Goal: Task Accomplishment & Management: Complete application form

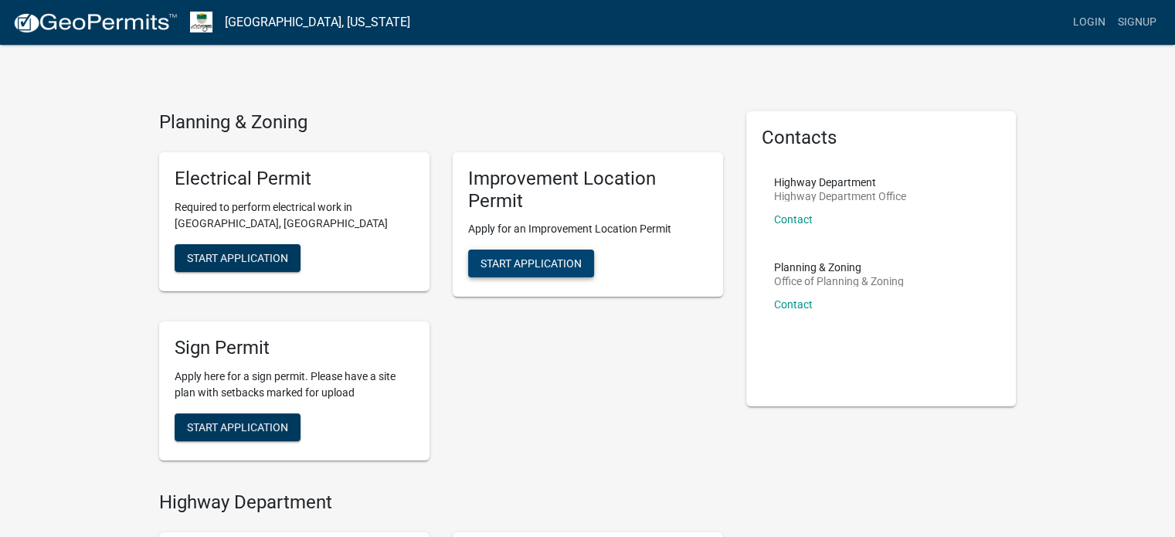
click at [528, 265] on span "Start Application" at bounding box center [530, 263] width 101 height 12
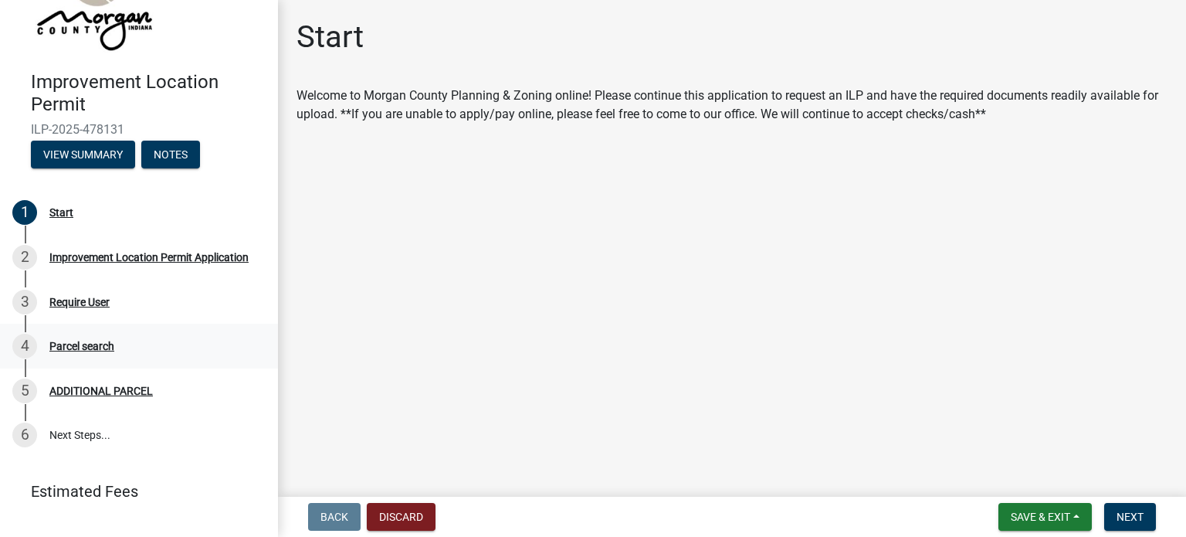
scroll to position [107, 0]
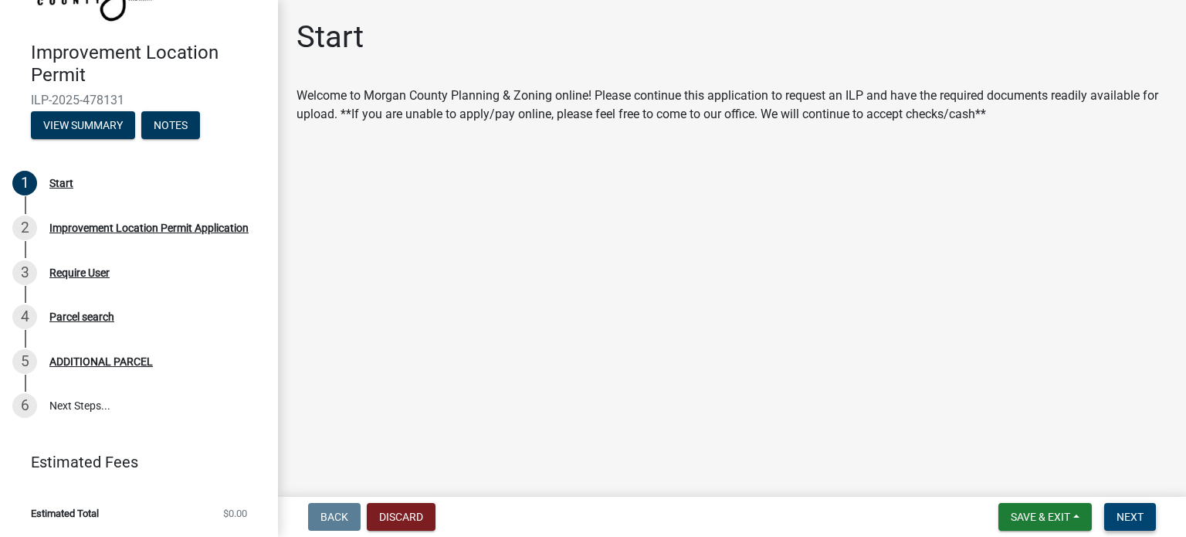
click at [1121, 511] on span "Next" at bounding box center [1130, 517] width 27 height 12
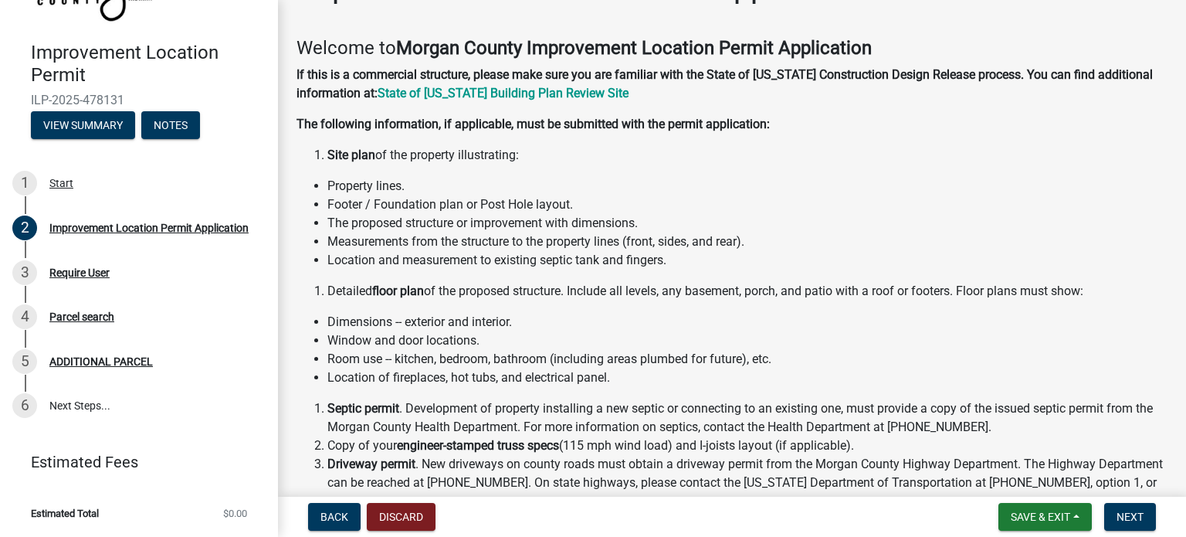
scroll to position [49, 0]
click at [562, 93] on strong "State of Indiana Building Plan Review Site" at bounding box center [503, 93] width 251 height 15
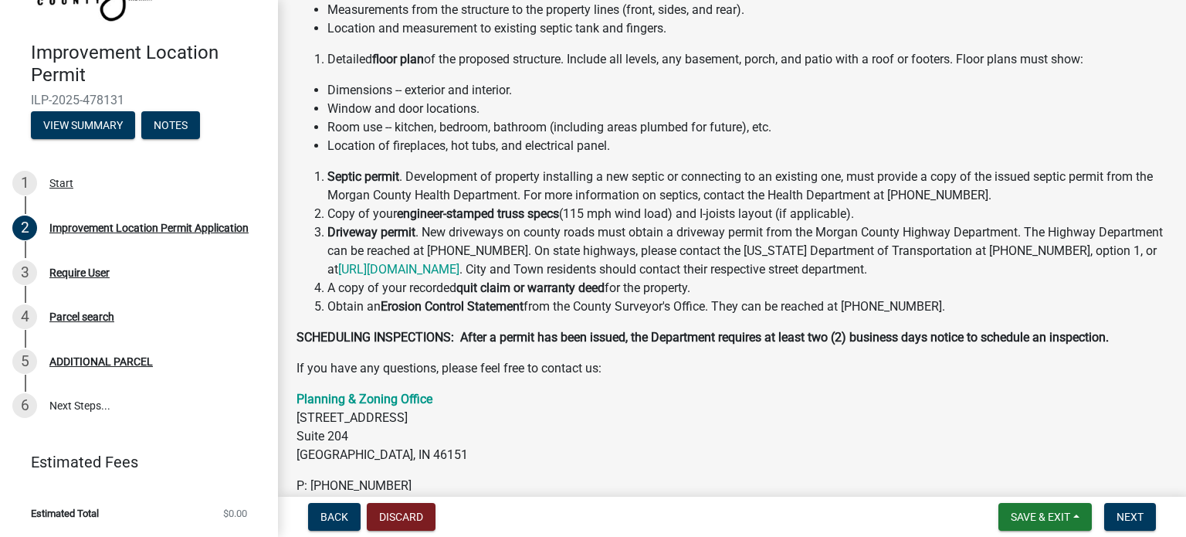
scroll to position [281, 0]
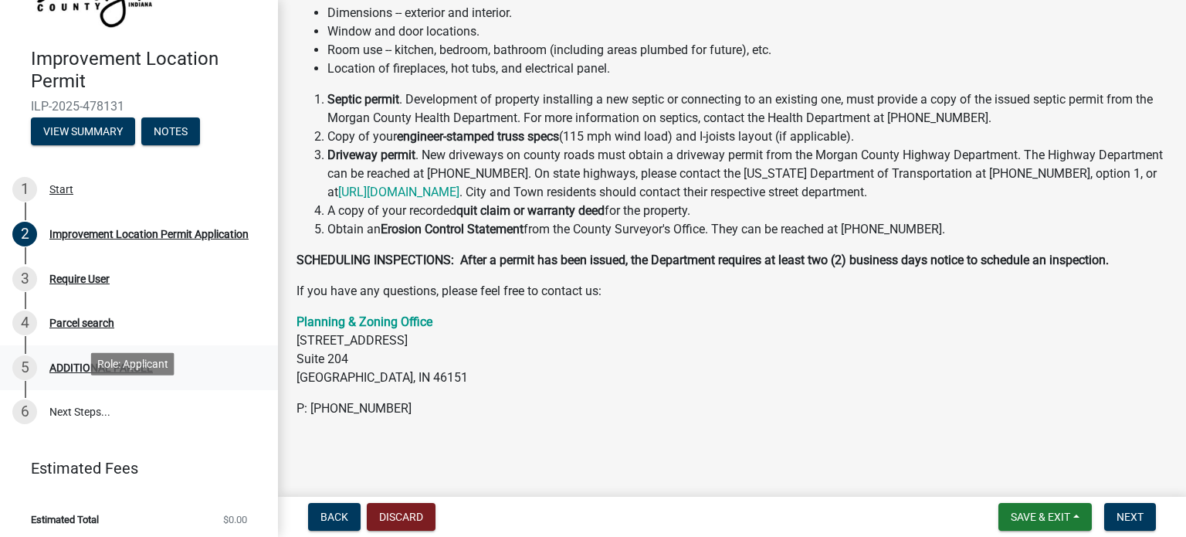
scroll to position [107, 0]
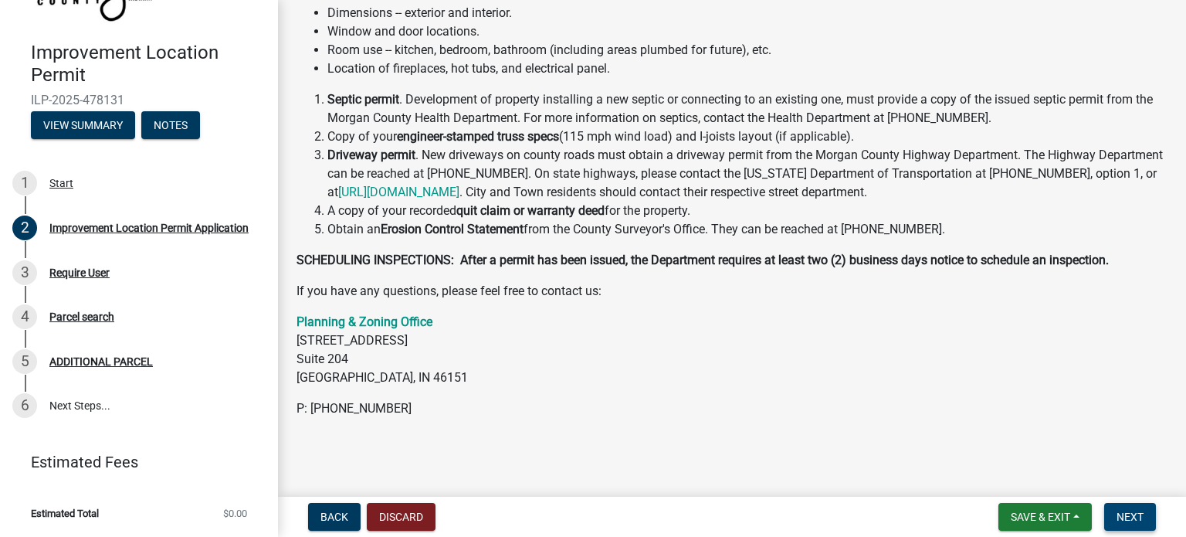
click at [1128, 509] on button "Next" at bounding box center [1130, 517] width 52 height 28
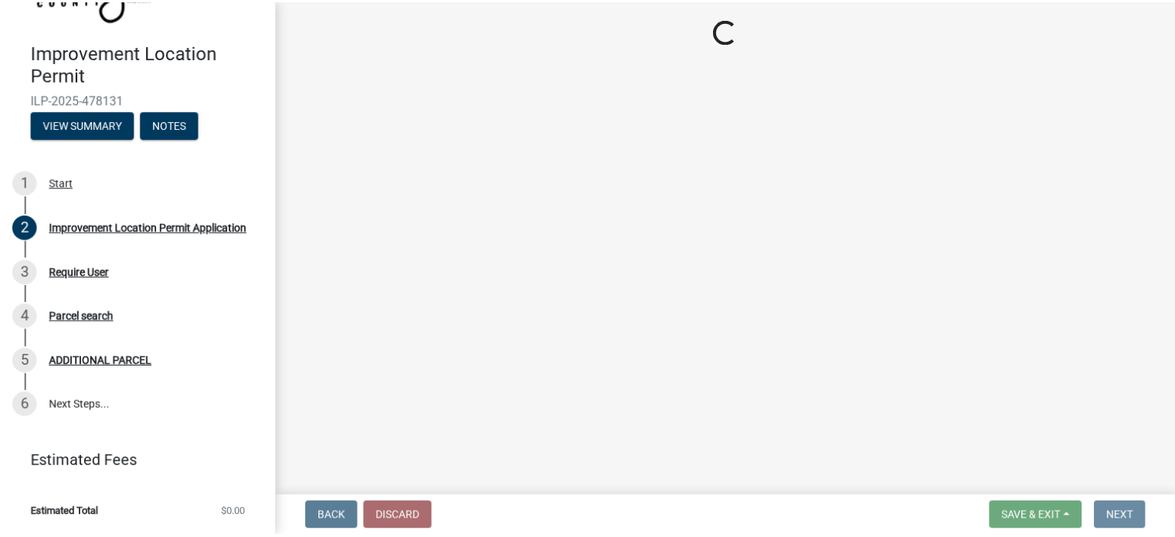
scroll to position [0, 0]
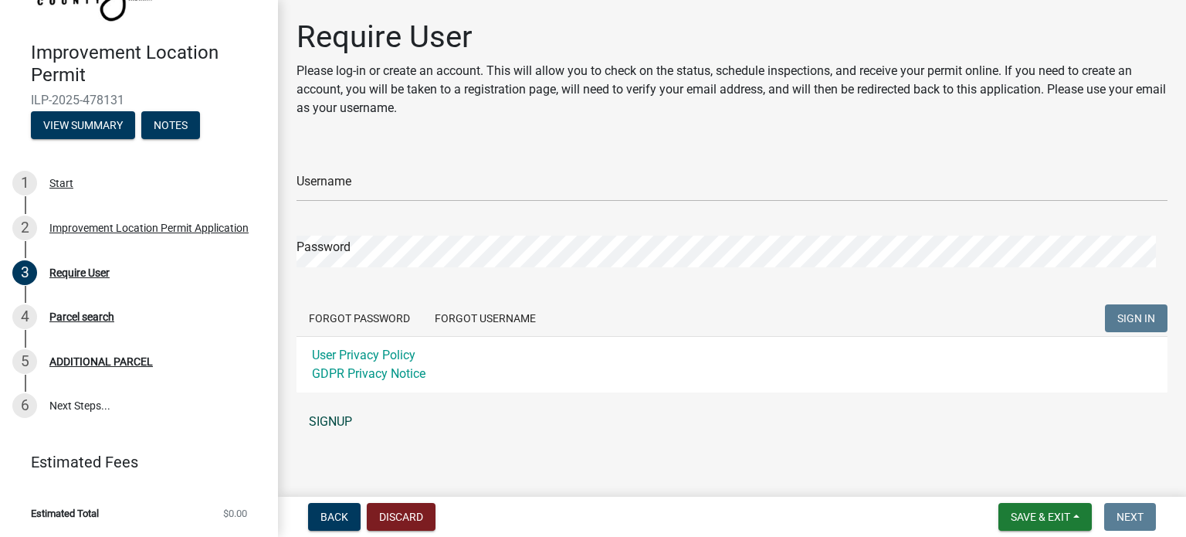
click at [321, 419] on link "SIGNUP" at bounding box center [732, 421] width 871 height 31
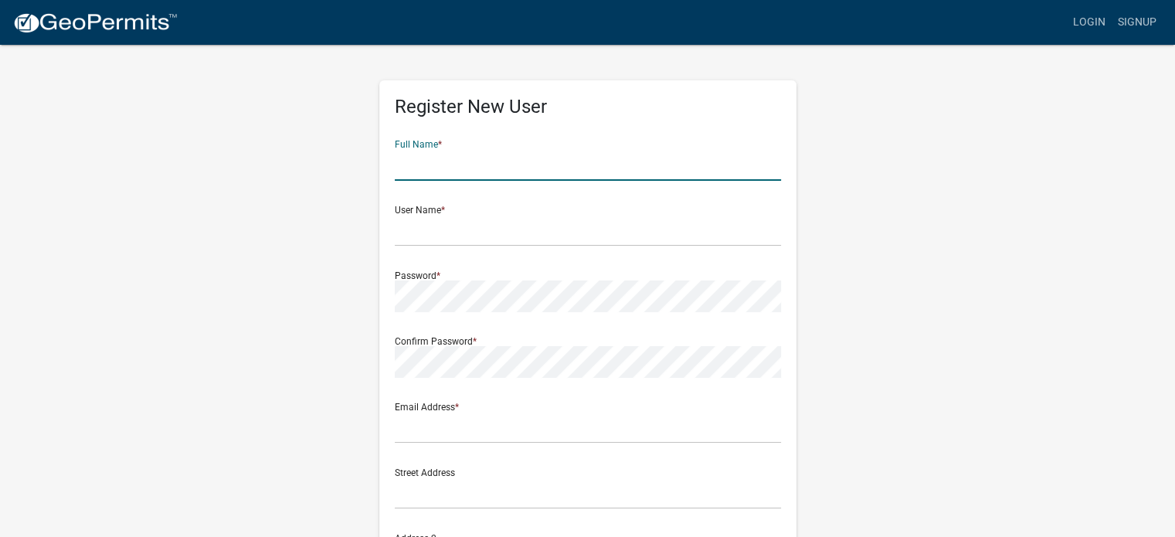
click at [486, 157] on input "text" at bounding box center [588, 165] width 386 height 32
type input "Mike"
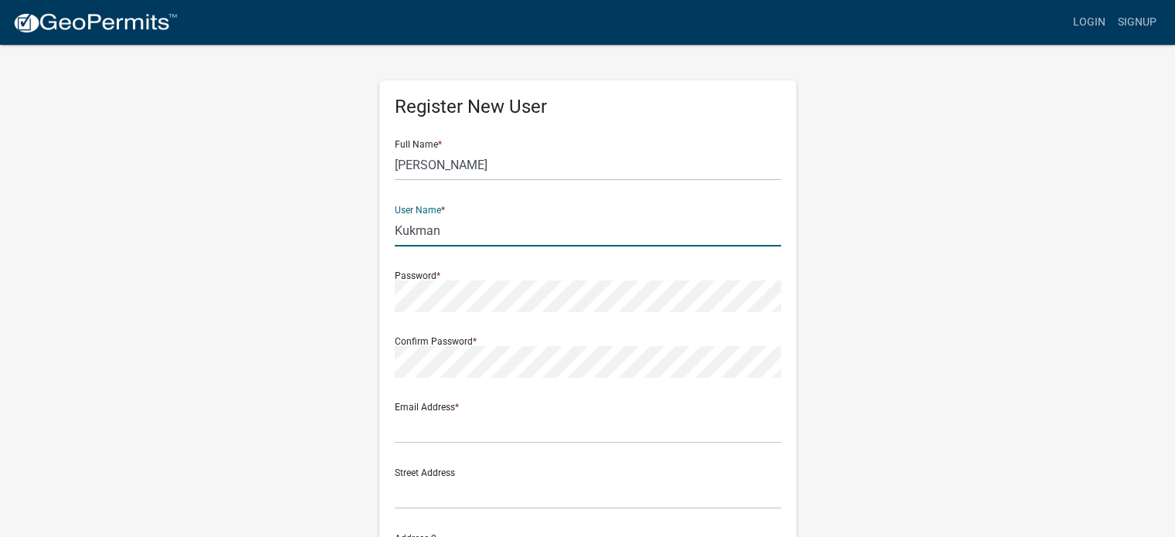
type input "Kukman"
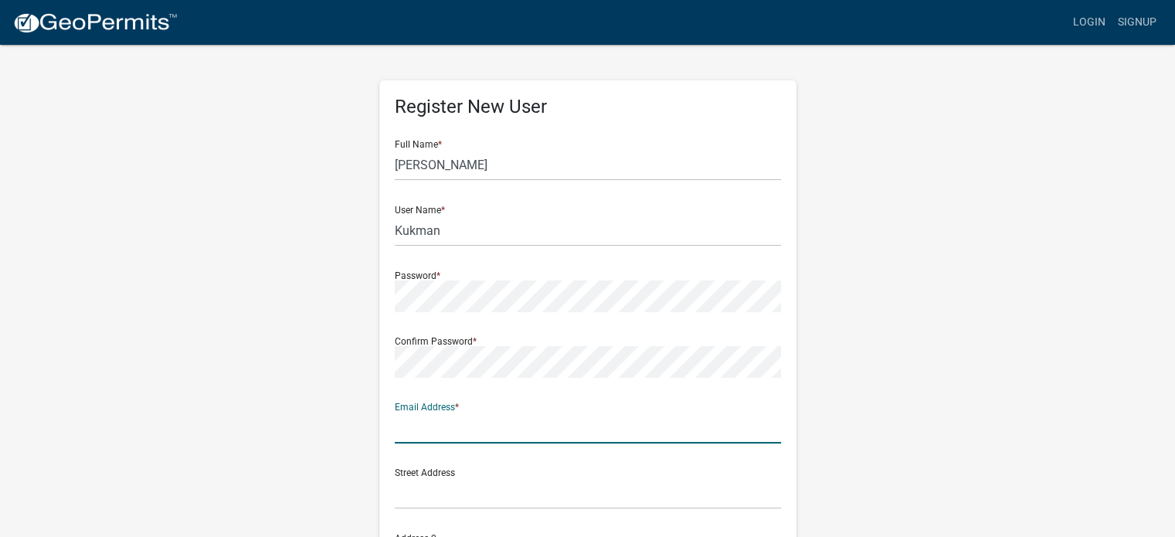
click at [439, 432] on input "text" at bounding box center [588, 428] width 386 height 32
type input "k"
type input "[PERSON_NAME][EMAIL_ADDRESS][DOMAIN_NAME]"
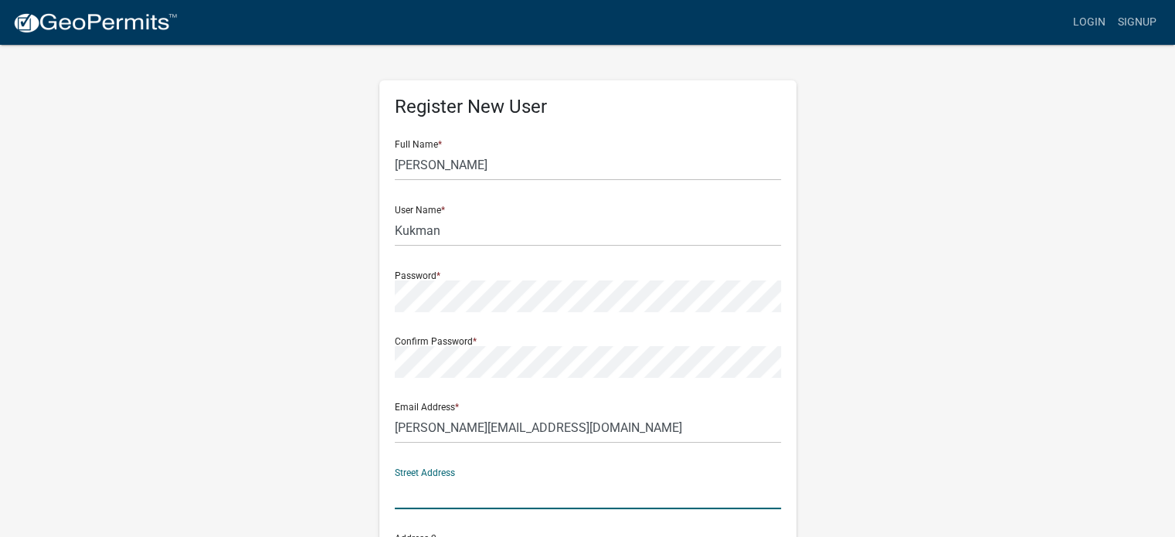
click at [433, 504] on input "text" at bounding box center [588, 493] width 386 height 32
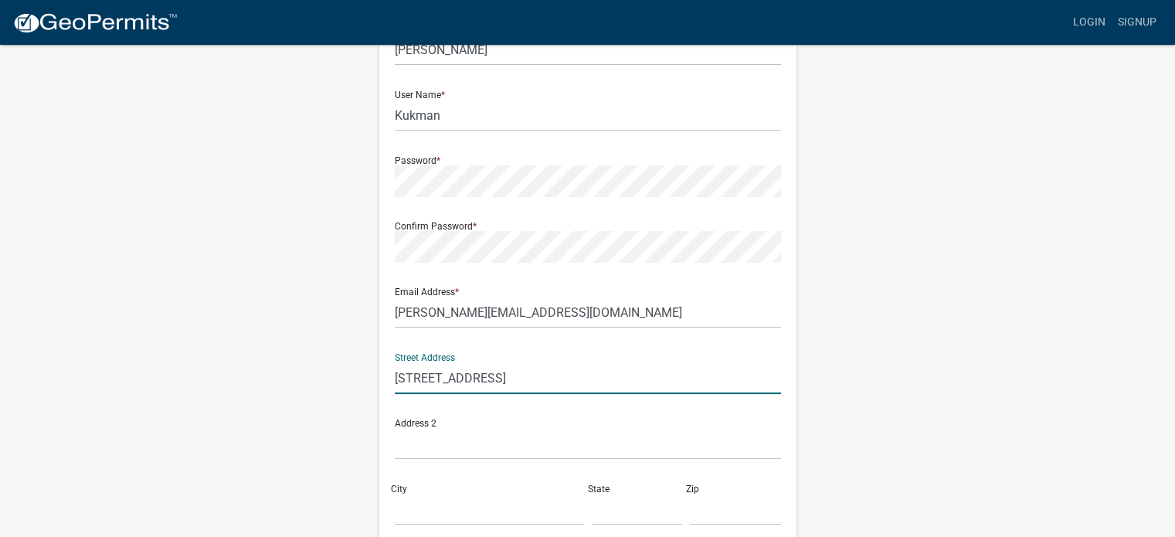
scroll to position [154, 0]
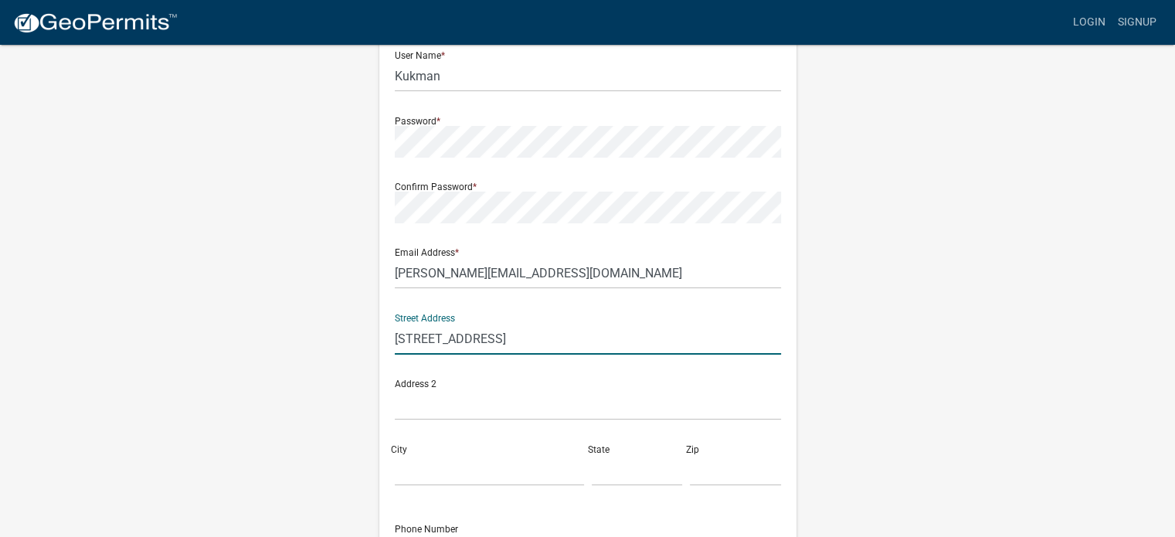
type input "5241 W US highway 36"
click at [457, 411] on input "text" at bounding box center [588, 404] width 386 height 32
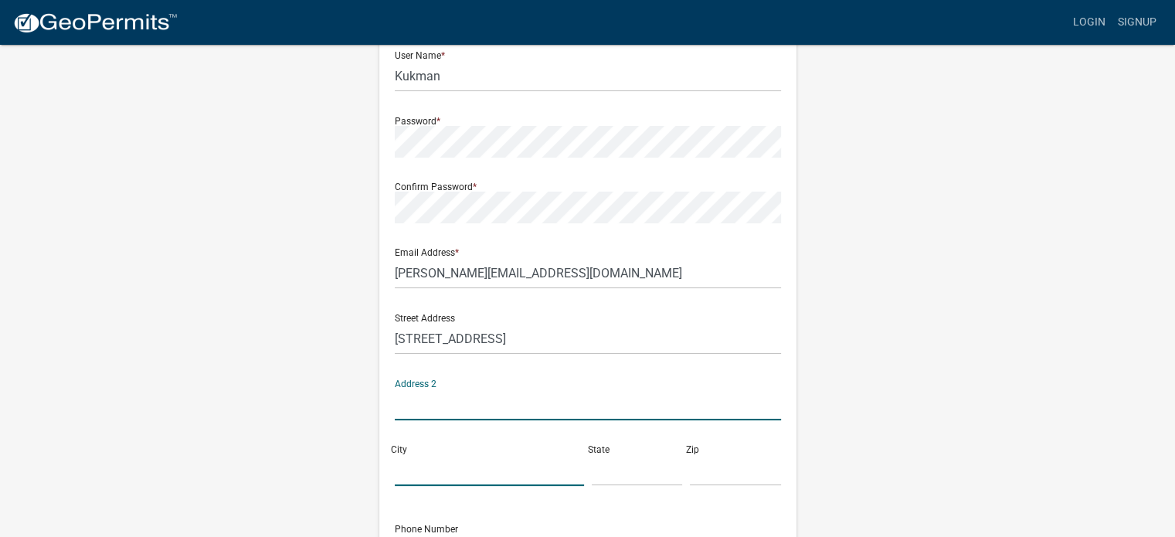
click at [419, 460] on input "City" at bounding box center [489, 470] width 189 height 32
type input "Danville"
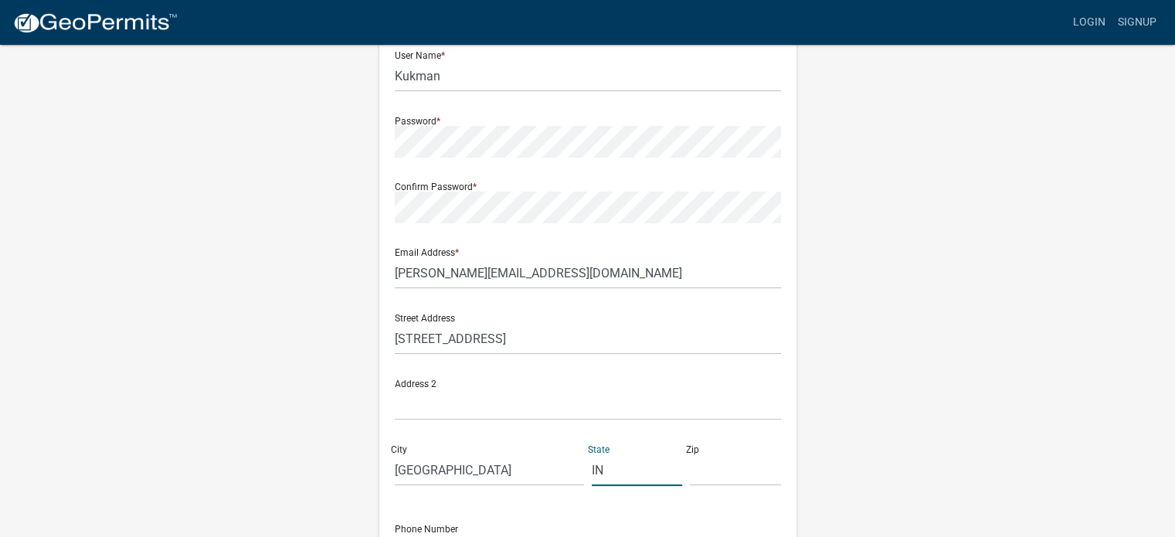
type input "IN"
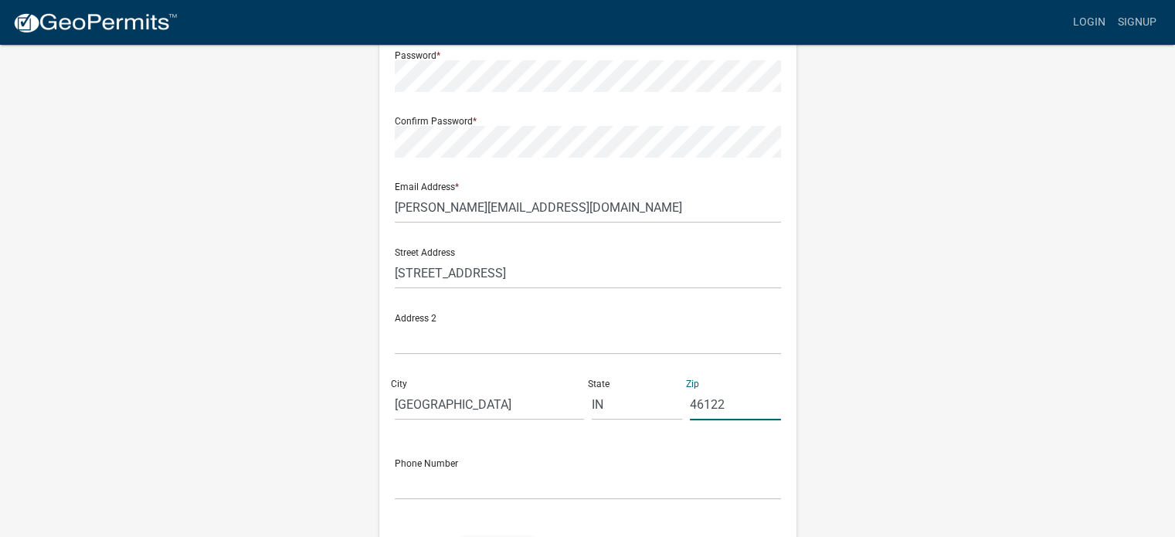
scroll to position [309, 0]
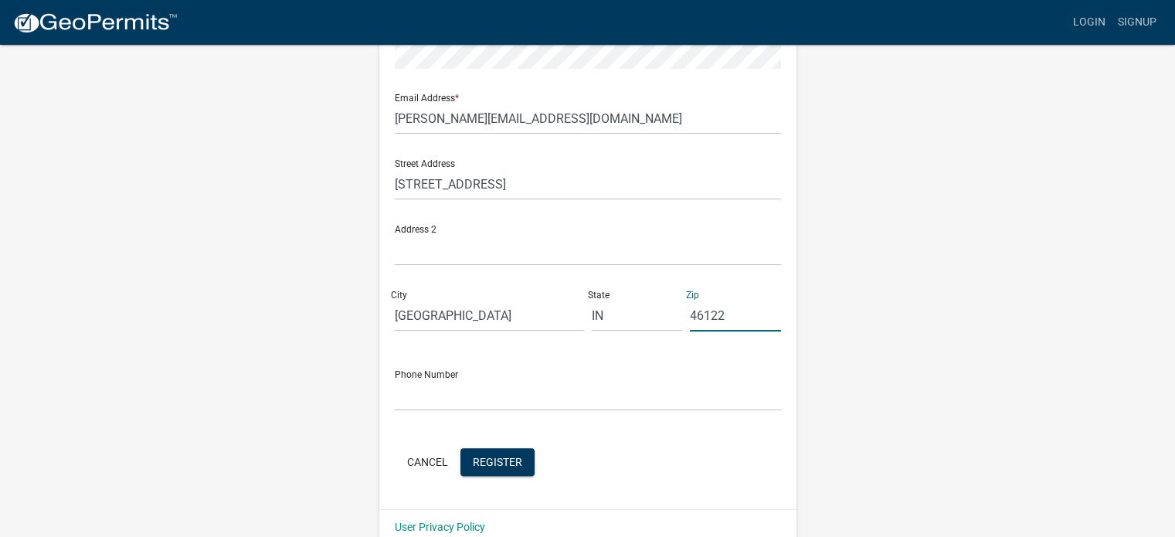
type input "46122"
click at [446, 415] on form "Full Name * Mike User Name * Kukman Password * Confirm Password * Email Address…" at bounding box center [588, 148] width 386 height 661
click at [442, 390] on input "text" at bounding box center [588, 395] width 386 height 32
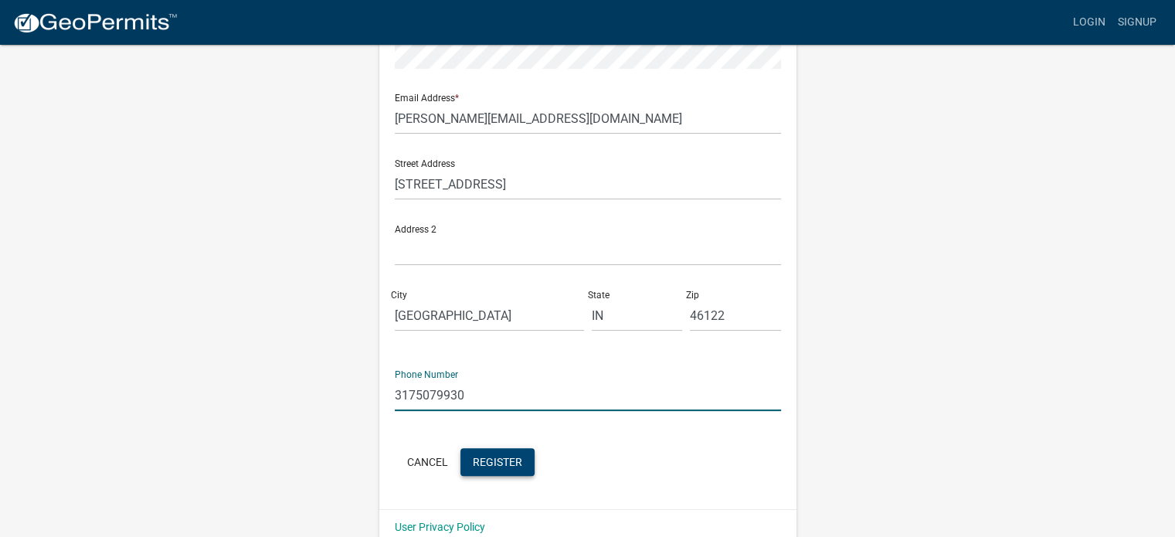
type input "3175079930"
click at [505, 462] on span "Register" at bounding box center [497, 461] width 49 height 12
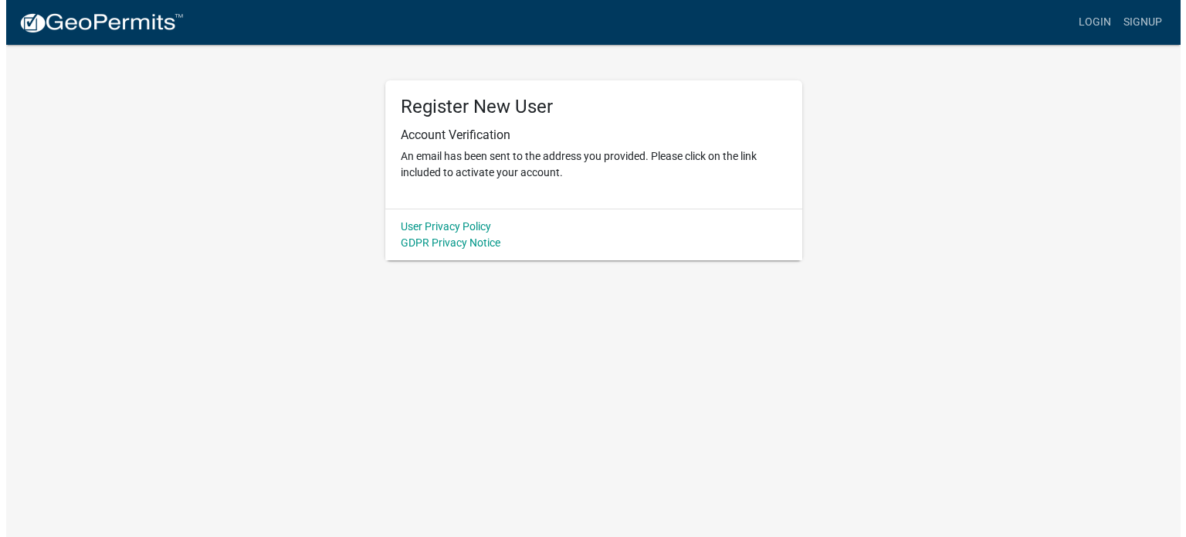
scroll to position [0, 0]
click at [309, 86] on div "Register New User Account Verification An email has been sent to the address yo…" at bounding box center [593, 151] width 880 height 217
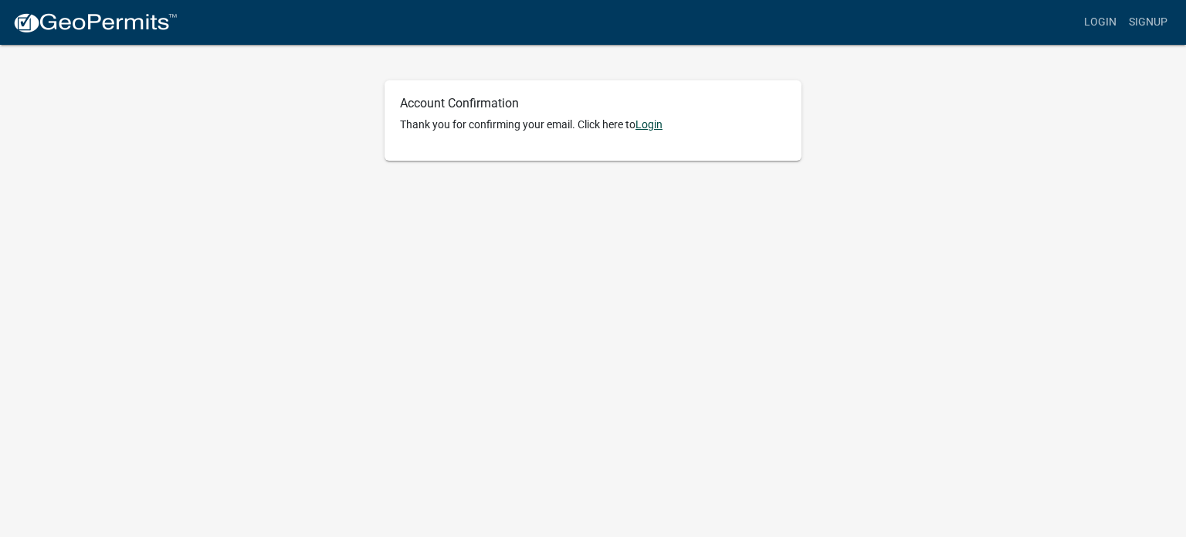
click at [661, 125] on link "Login" at bounding box center [649, 124] width 27 height 12
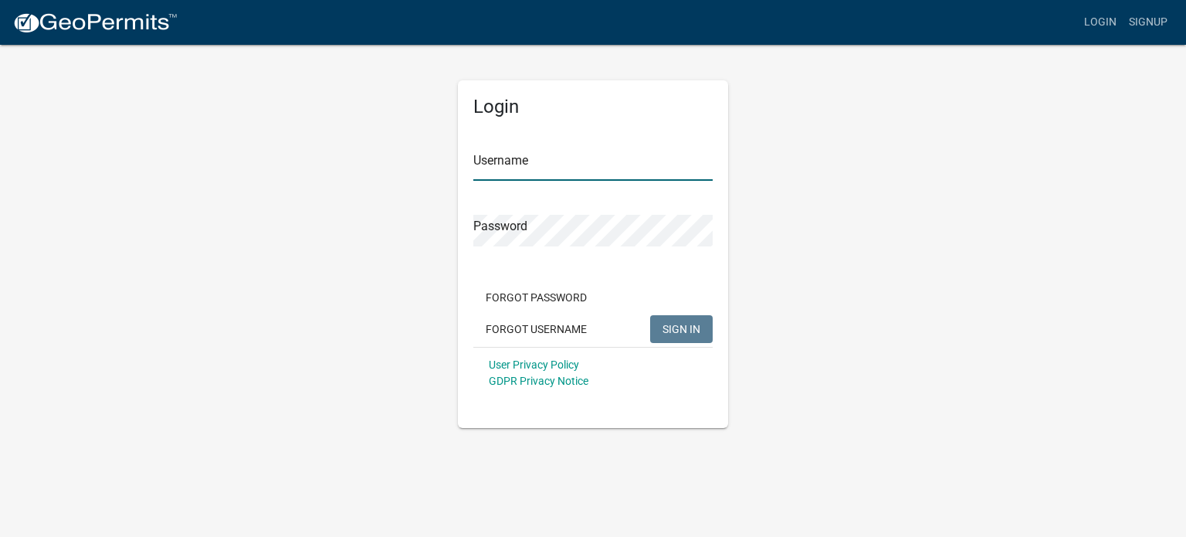
type input "Kukman"
click at [687, 324] on span "SIGN IN" at bounding box center [682, 328] width 38 height 12
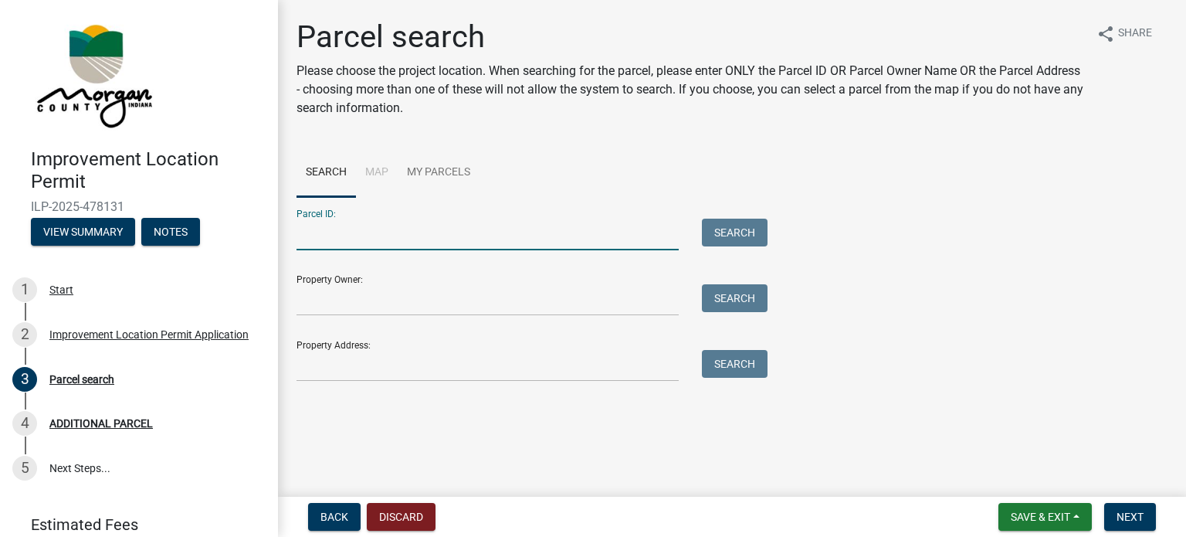
click at [400, 240] on input "Parcel ID:" at bounding box center [488, 235] width 382 height 32
click at [368, 171] on li "Map" at bounding box center [377, 172] width 42 height 49
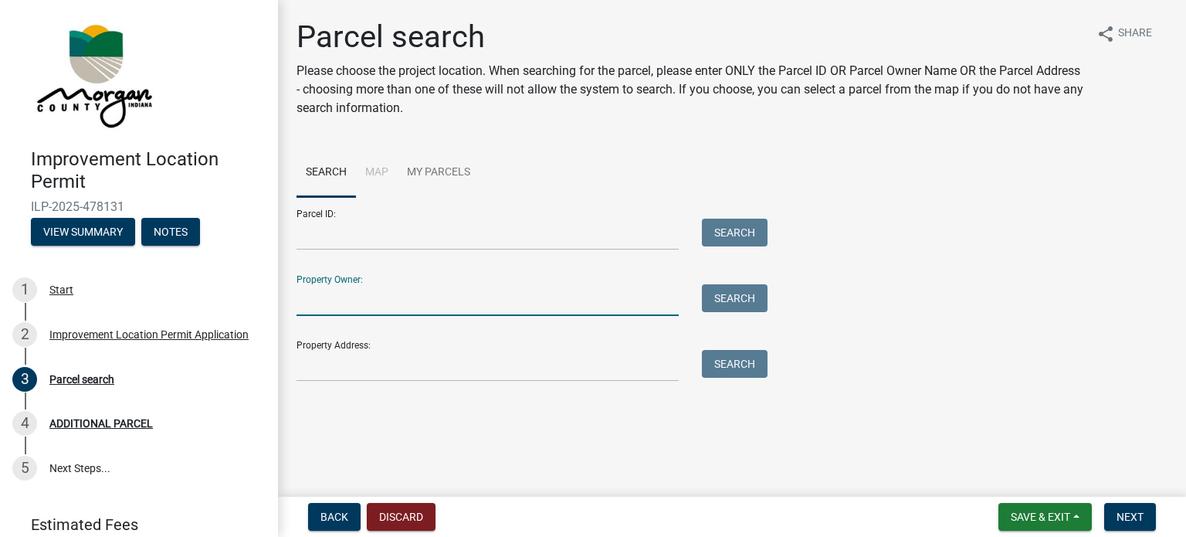
click at [336, 307] on input "Property Owner:" at bounding box center [488, 300] width 382 height 32
type input "[PERSON_NAME]"
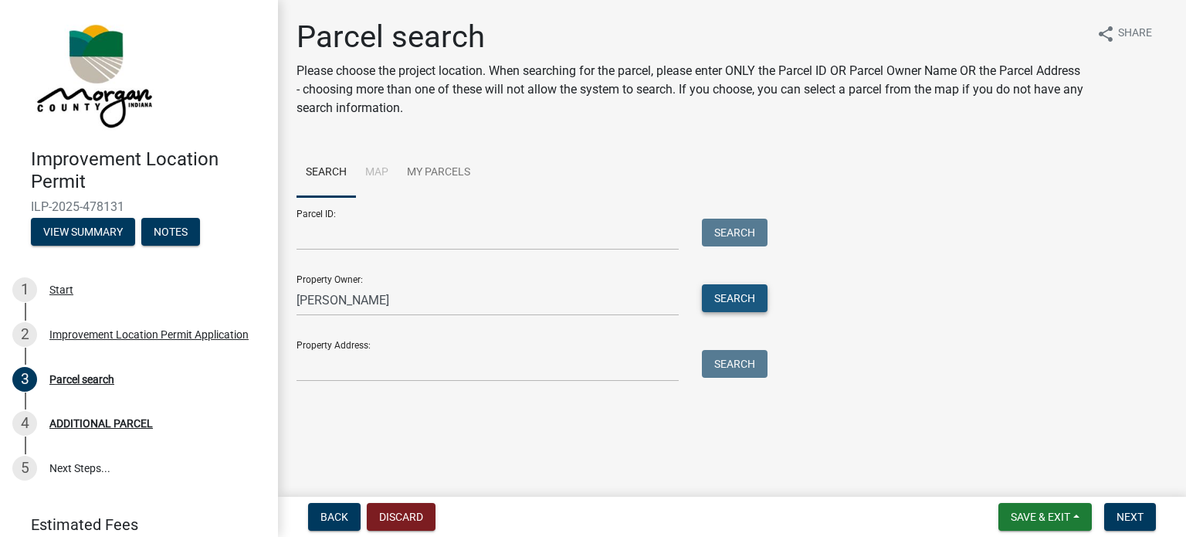
click at [755, 297] on button "Search" at bounding box center [735, 298] width 66 height 28
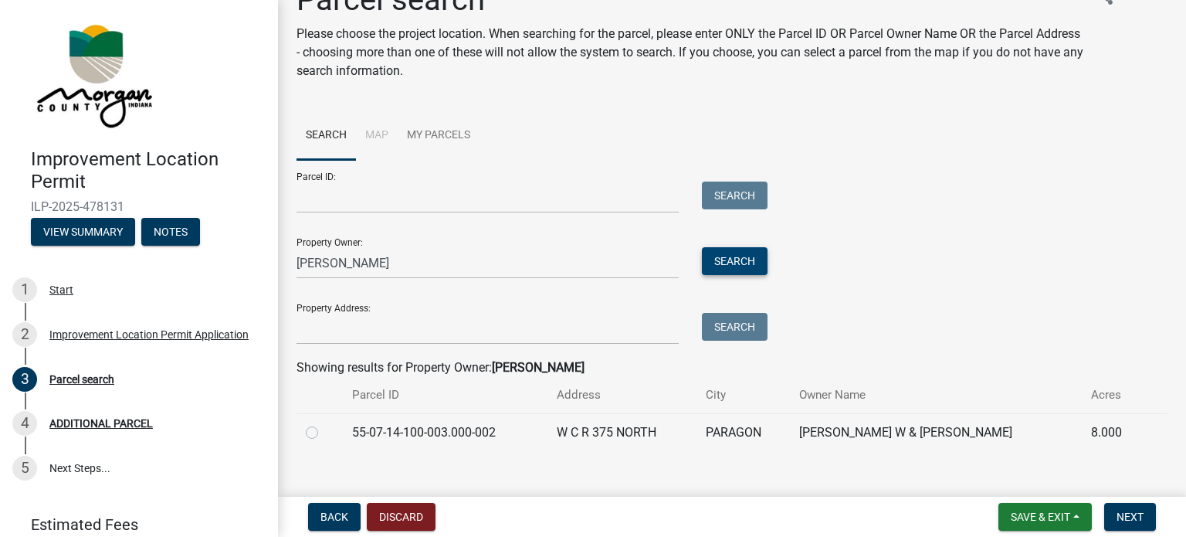
scroll to position [57, 0]
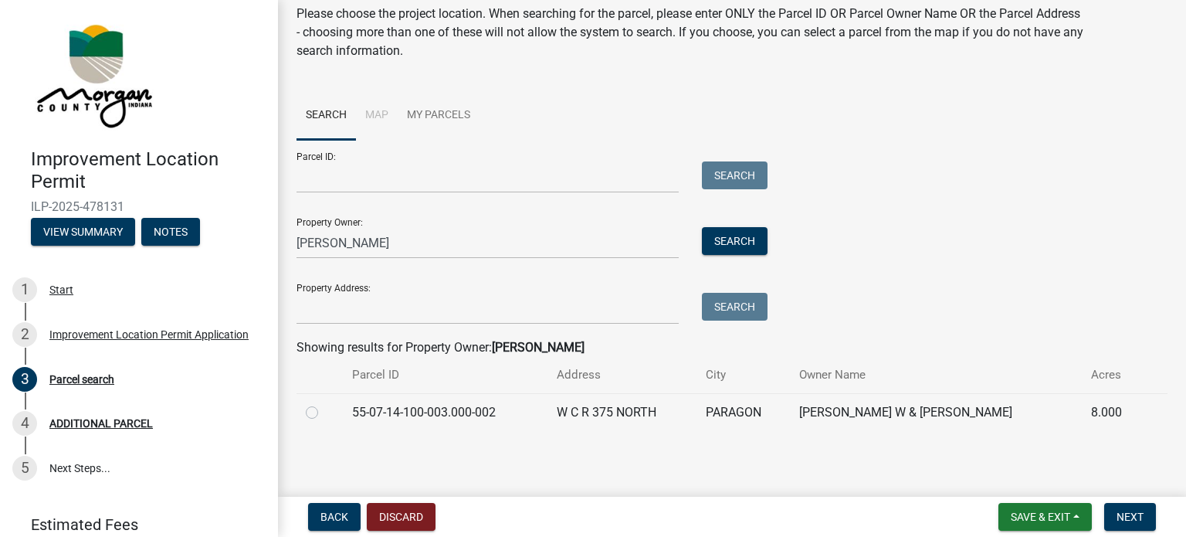
click at [323, 415] on div at bounding box center [320, 412] width 28 height 19
click at [319, 414] on div at bounding box center [320, 412] width 28 height 19
click at [324, 403] on label at bounding box center [324, 403] width 0 height 0
click at [324, 413] on input "radio" at bounding box center [329, 408] width 10 height 10
radio input "true"
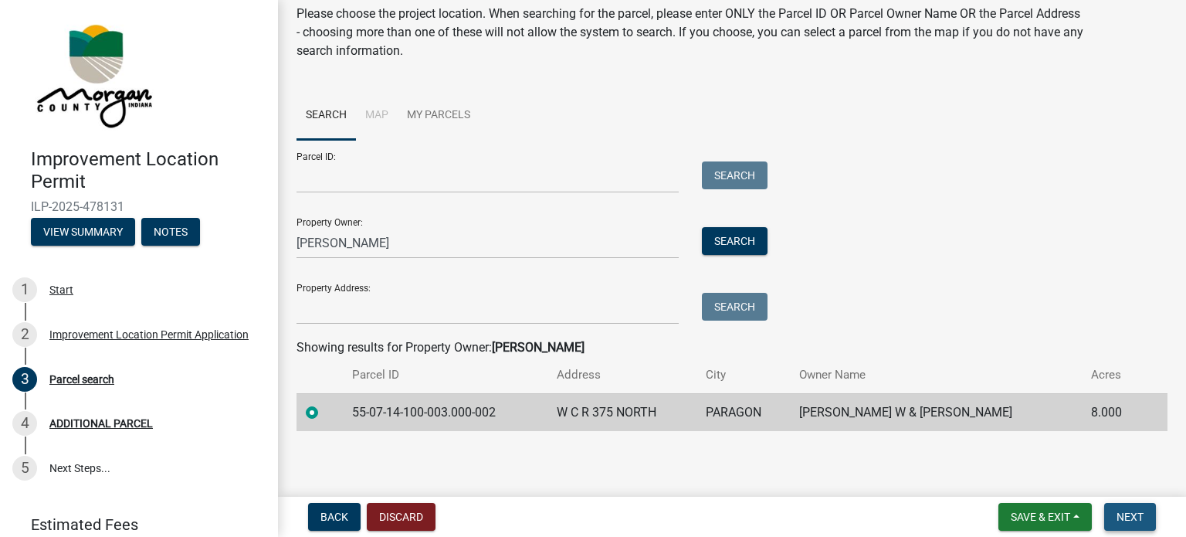
click at [1145, 512] on button "Next" at bounding box center [1130, 517] width 52 height 28
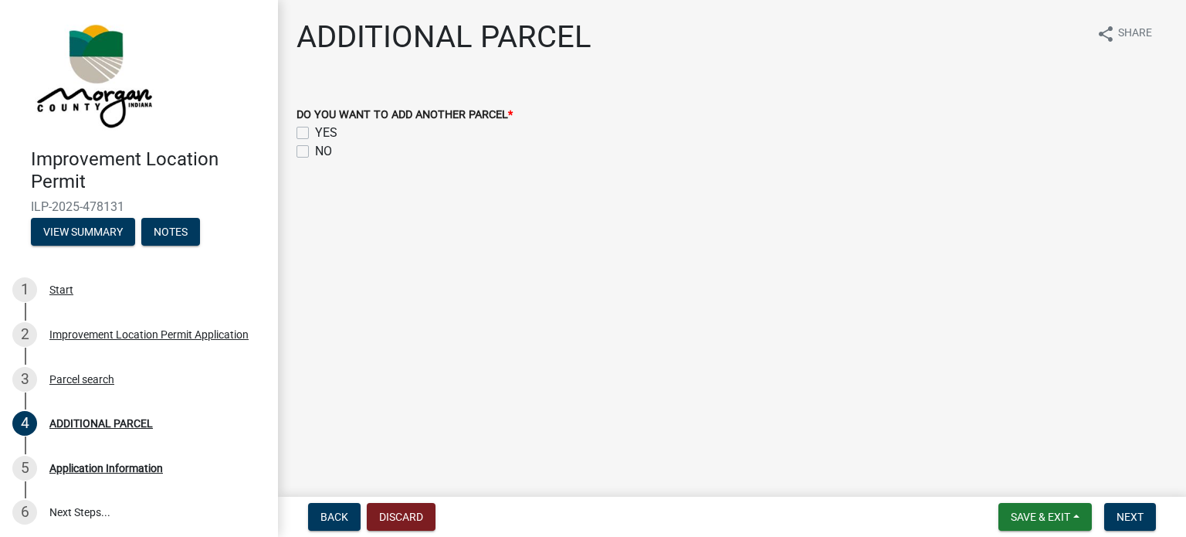
click at [315, 151] on label "NO" at bounding box center [323, 151] width 17 height 19
click at [315, 151] on input "NO" at bounding box center [320, 147] width 10 height 10
checkbox input "true"
checkbox input "false"
checkbox input "true"
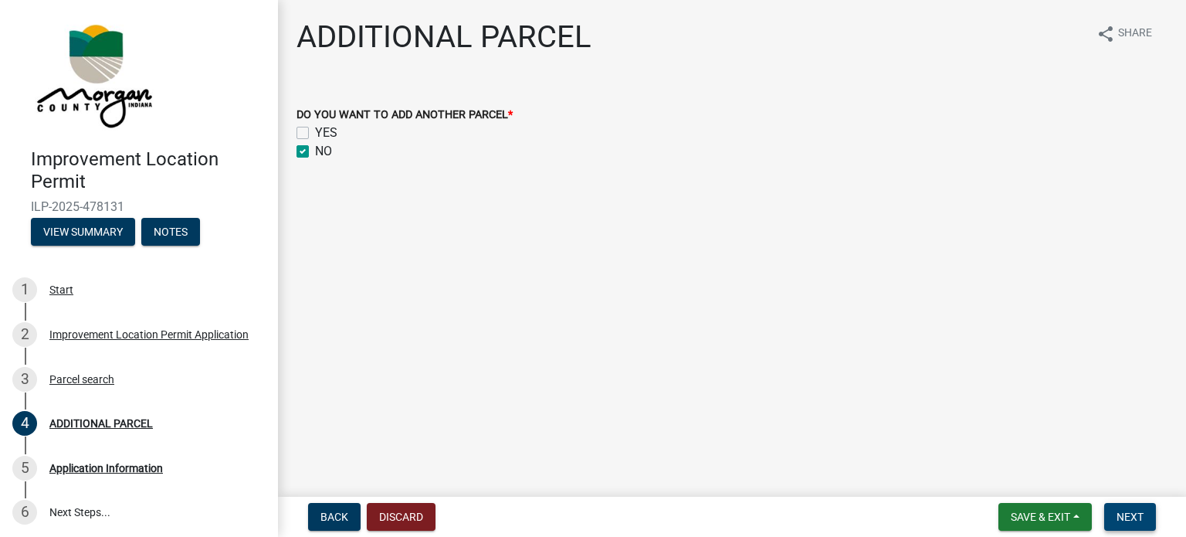
click at [1135, 517] on span "Next" at bounding box center [1130, 517] width 27 height 12
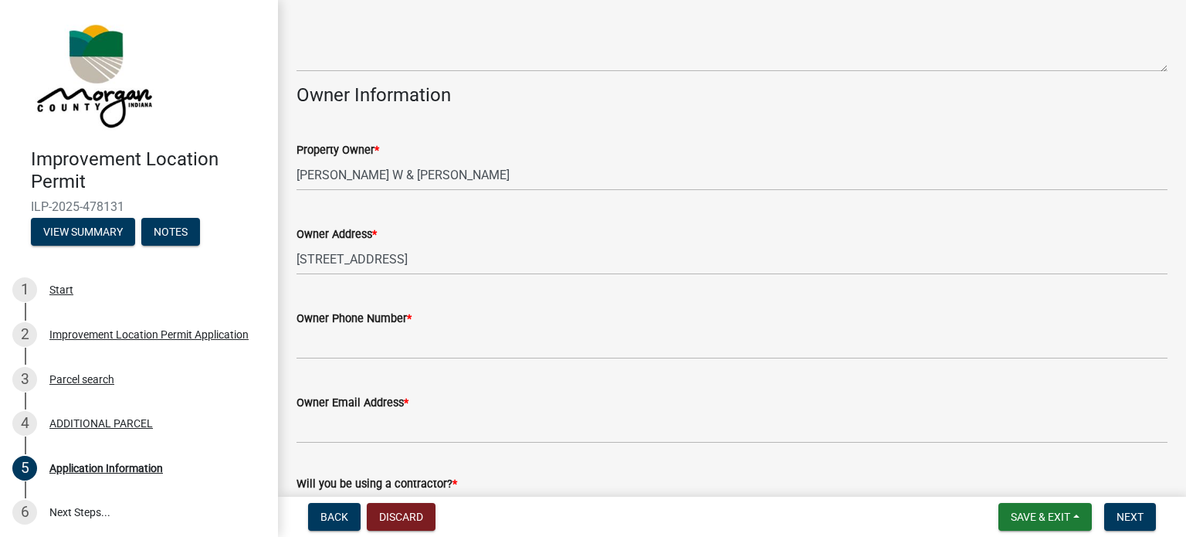
scroll to position [695, 0]
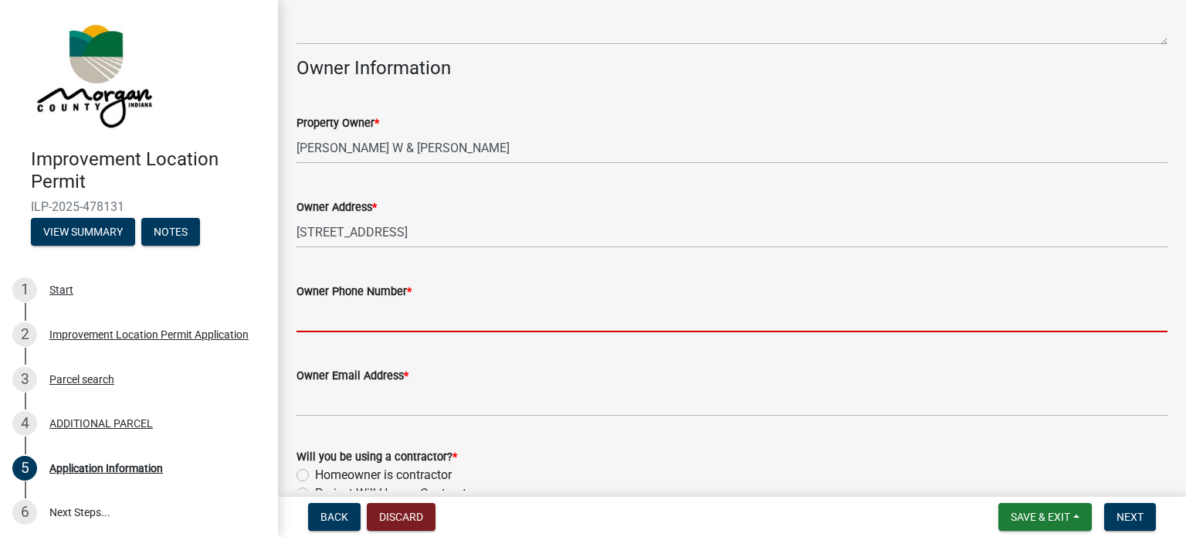
click at [361, 317] on input "Owner Phone Number *" at bounding box center [732, 316] width 871 height 32
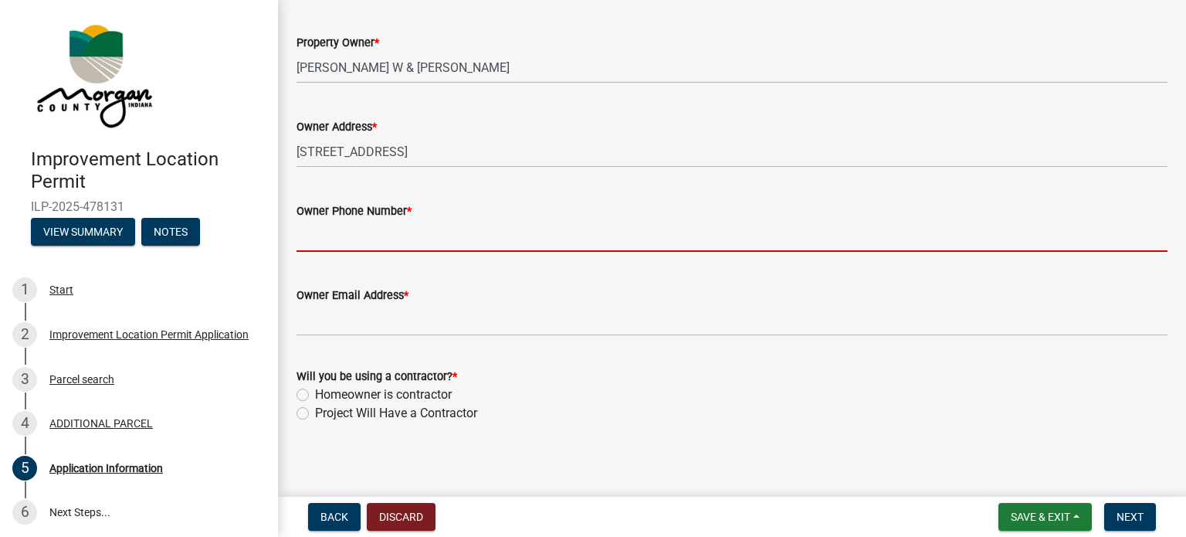
scroll to position [781, 0]
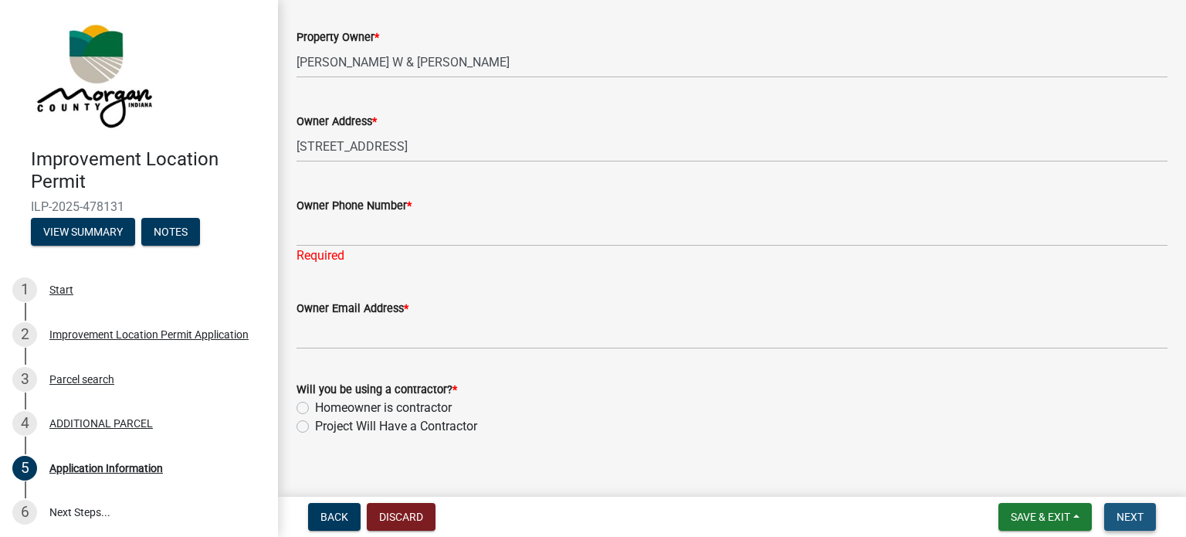
click at [1129, 509] on button "Next" at bounding box center [1130, 517] width 52 height 28
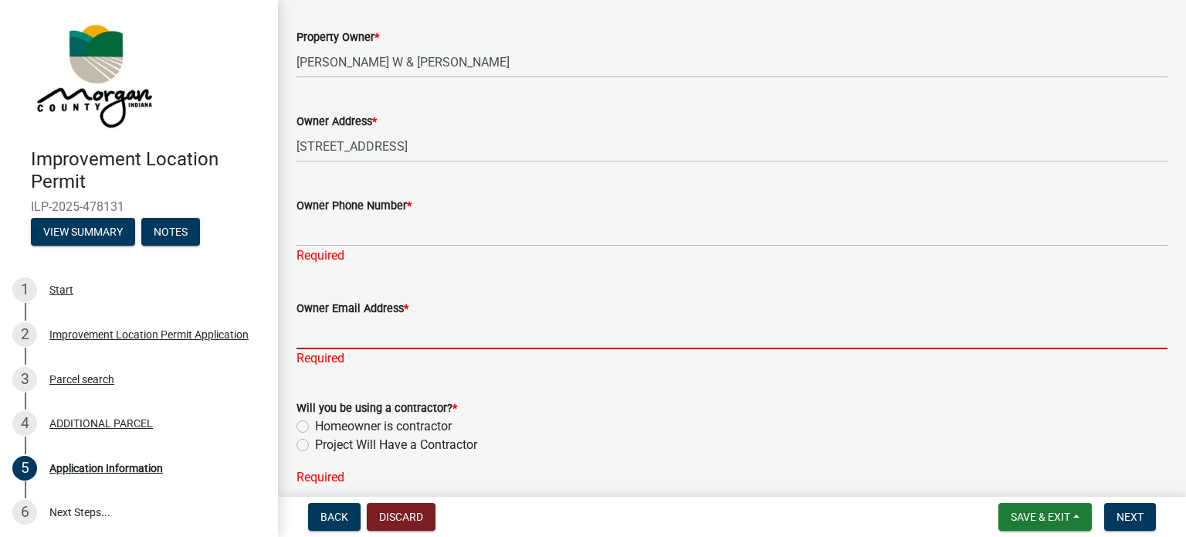
click at [386, 336] on input "Owner Email Address *" at bounding box center [732, 333] width 871 height 32
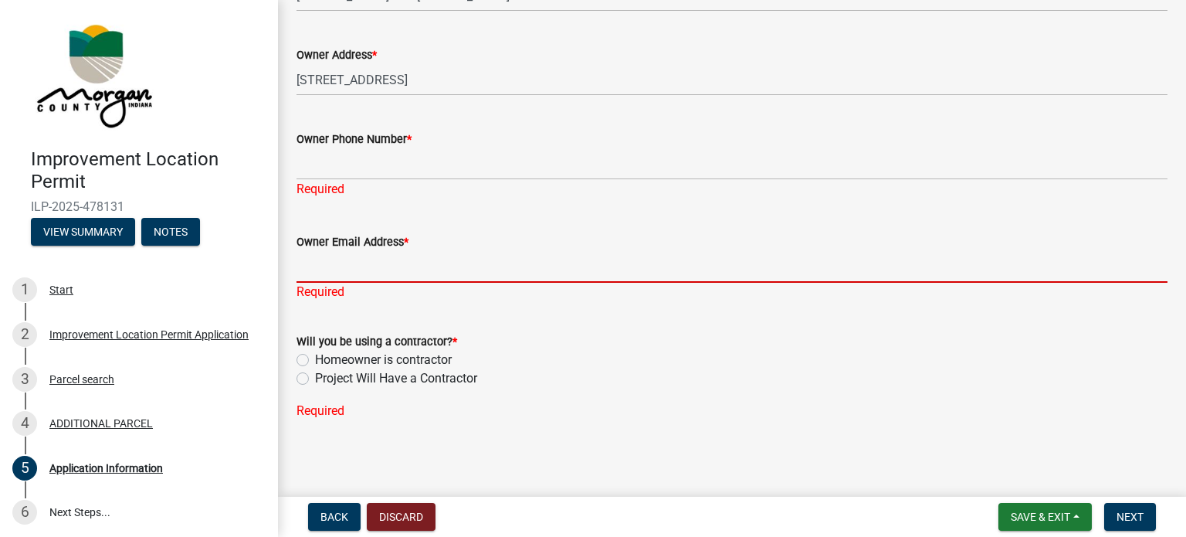
scroll to position [849, 0]
click at [391, 361] on label "Homeowner is contractor" at bounding box center [383, 358] width 137 height 19
click at [325, 359] on input "Homeowner is contractor" at bounding box center [320, 354] width 10 height 10
radio input "true"
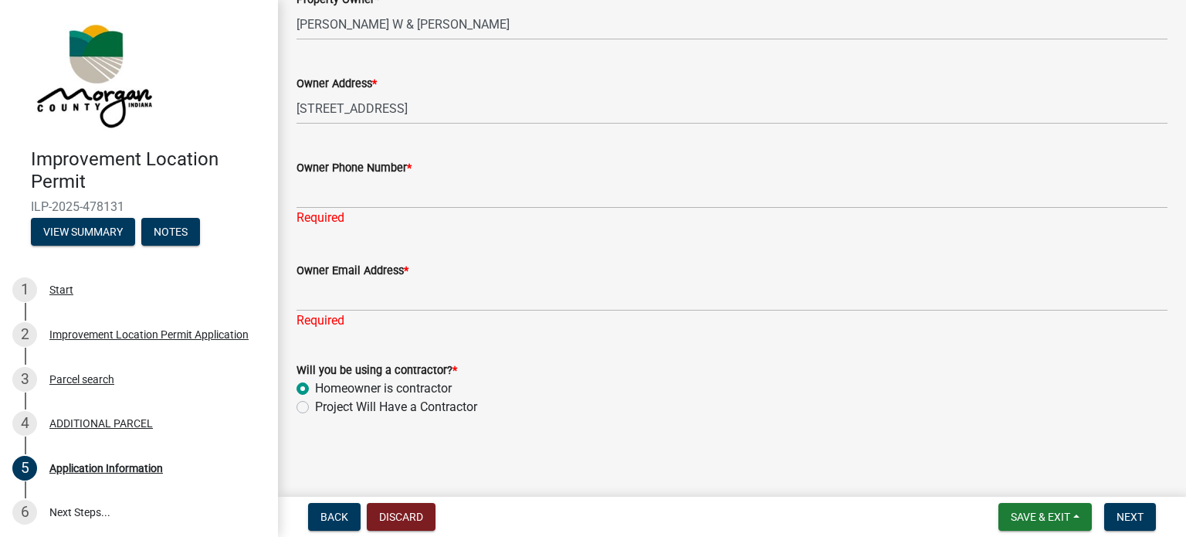
scroll to position [818, 0]
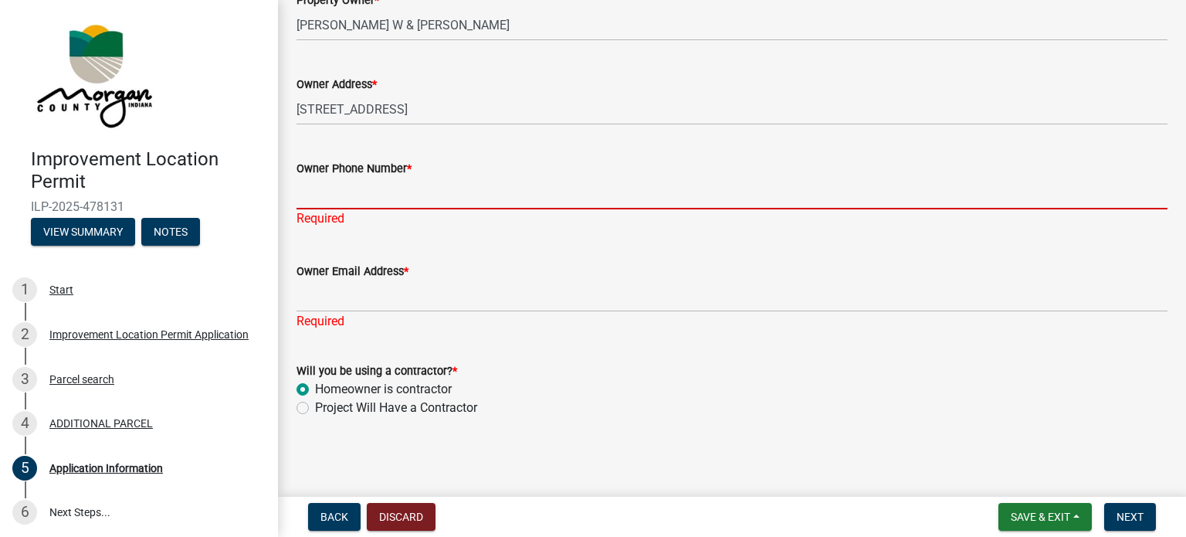
click at [368, 192] on input "Owner Phone Number *" at bounding box center [732, 194] width 871 height 32
click at [366, 325] on div "Required" at bounding box center [732, 321] width 871 height 19
click at [335, 195] on input "Owner Phone Number *" at bounding box center [732, 194] width 871 height 32
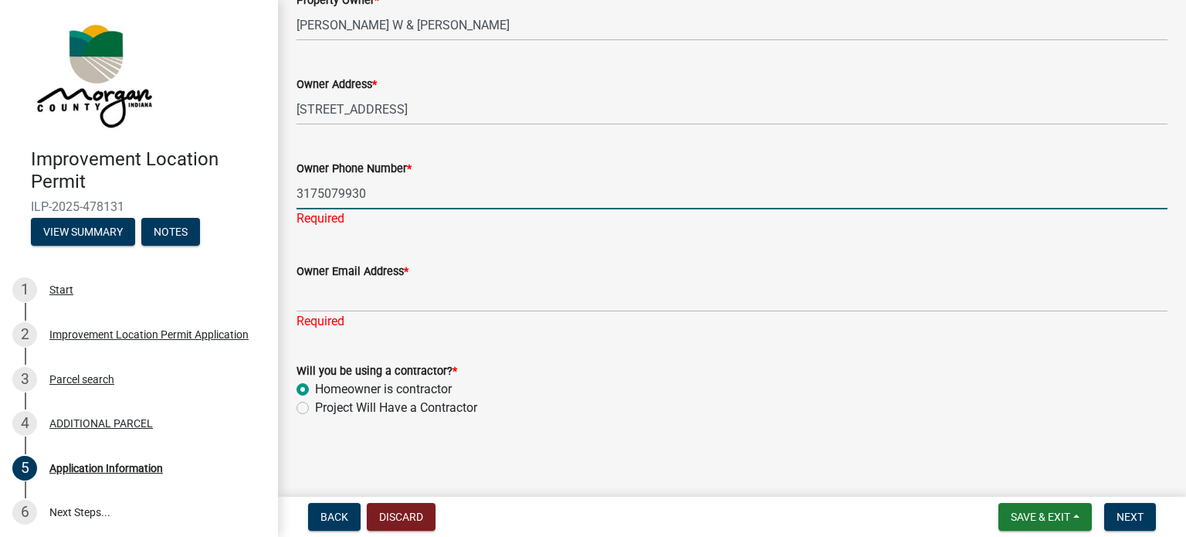
type input "3175079930"
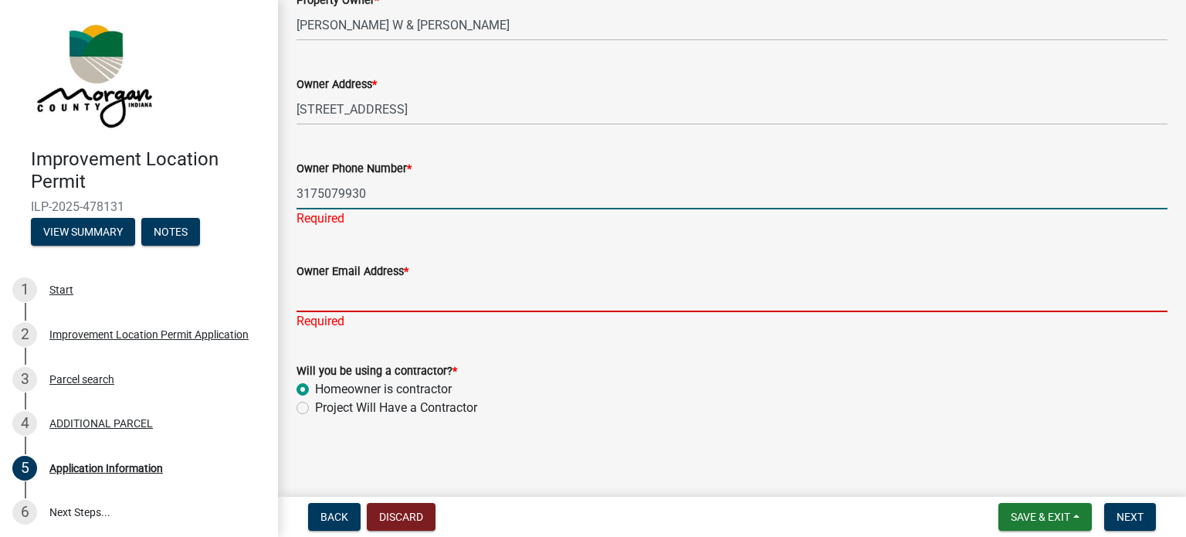
scroll to position [799, 0]
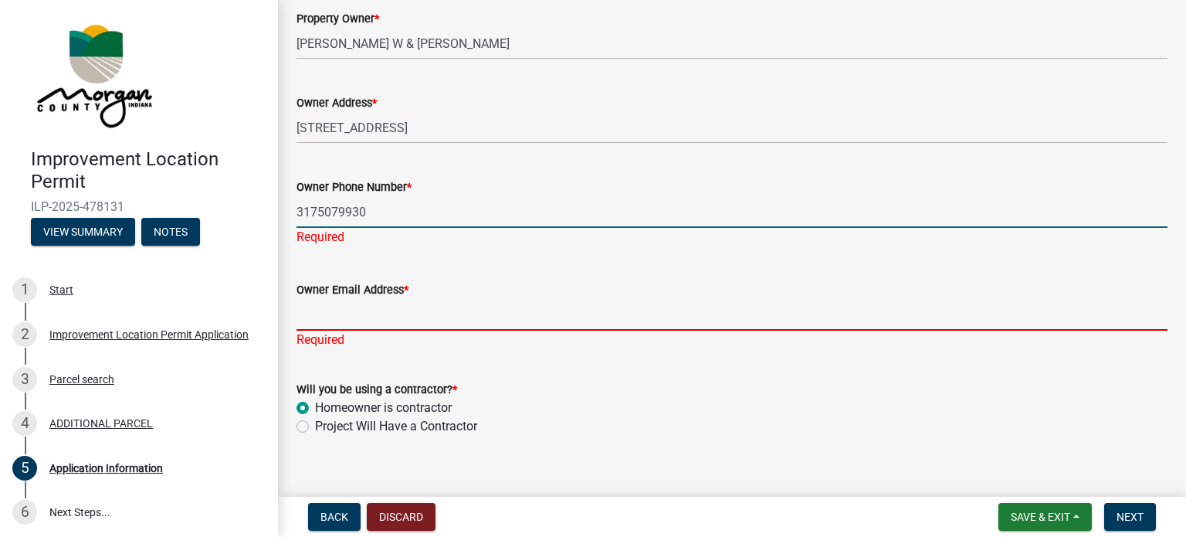
click at [381, 306] on input "Owner Email Address *" at bounding box center [732, 315] width 871 height 32
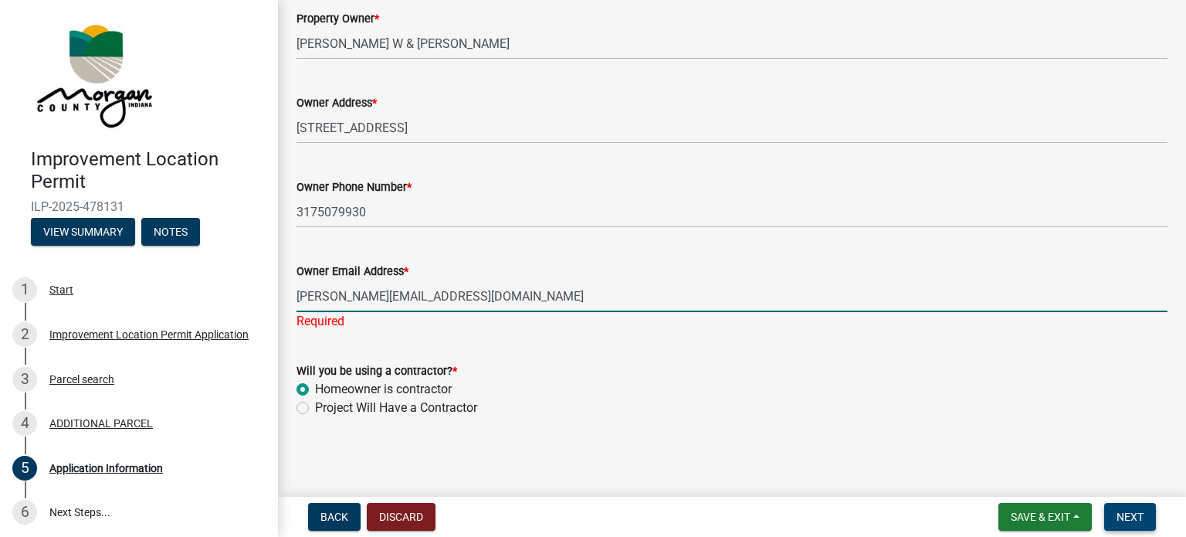
type input "[PERSON_NAME][EMAIL_ADDRESS][DOMAIN_NAME]"
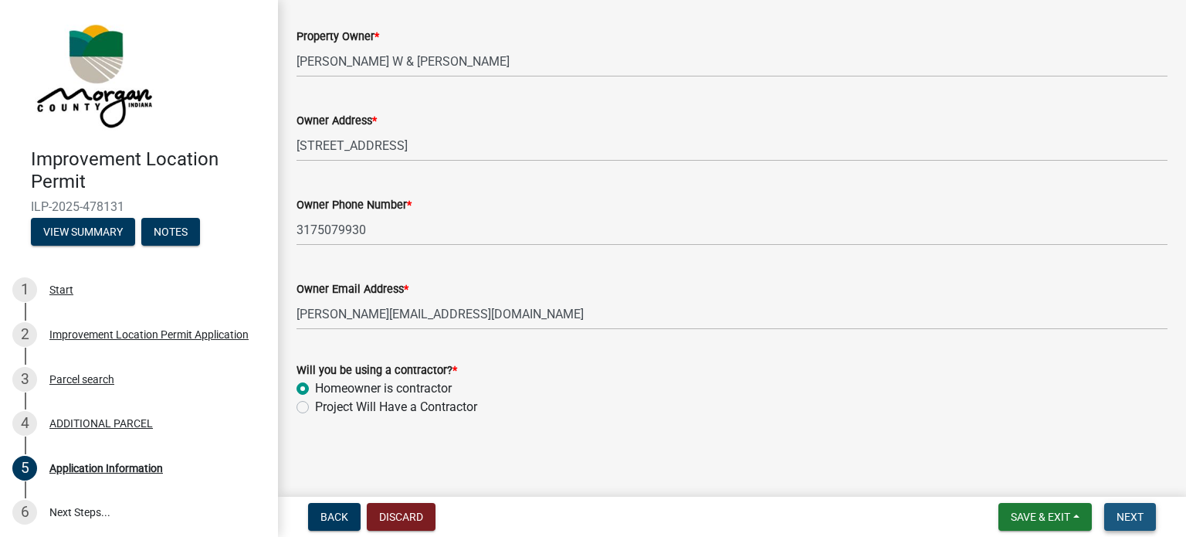
scroll to position [0, 0]
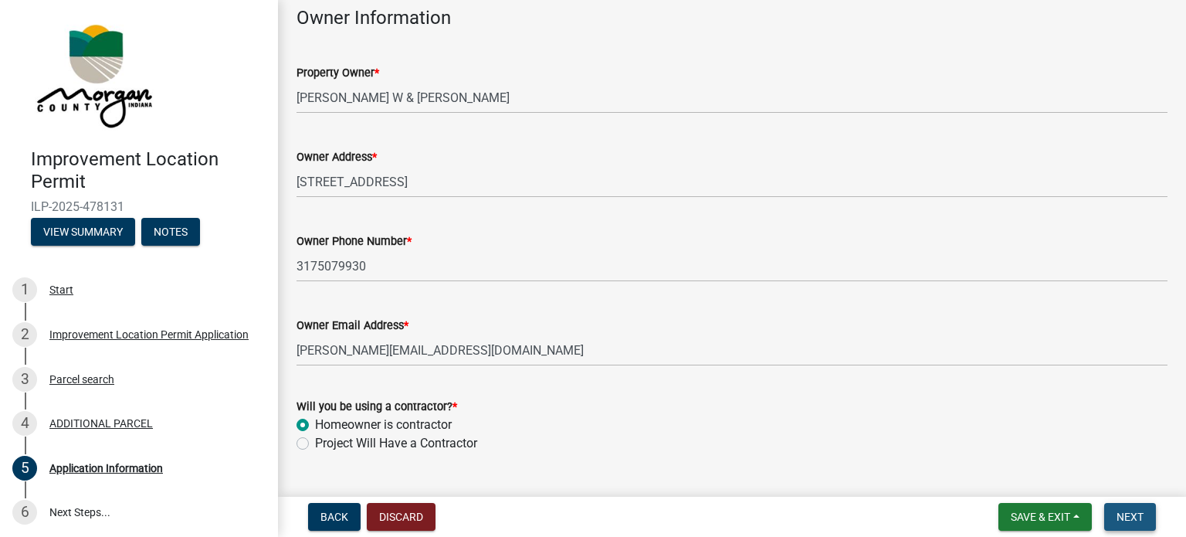
click at [1130, 514] on span "Next" at bounding box center [1130, 517] width 27 height 12
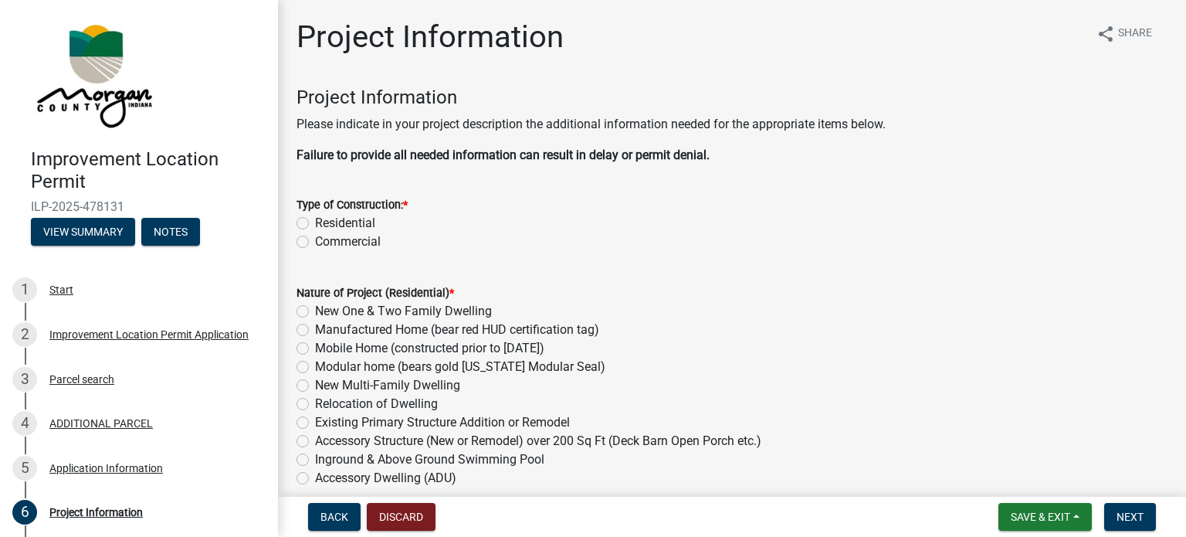
click at [331, 224] on label "Residential" at bounding box center [345, 223] width 60 height 19
click at [325, 224] on input "Residential" at bounding box center [320, 219] width 10 height 10
radio input "true"
click at [331, 311] on label "New One & Two Family Dwelling" at bounding box center [403, 311] width 177 height 19
click at [325, 311] on input "New One & Two Family Dwelling" at bounding box center [320, 307] width 10 height 10
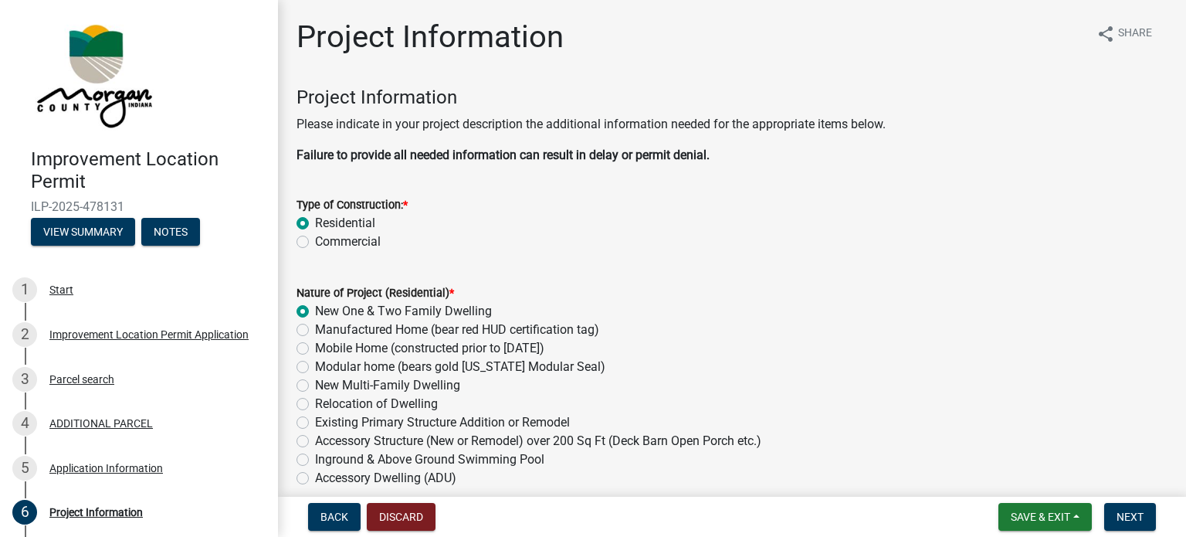
radio input "true"
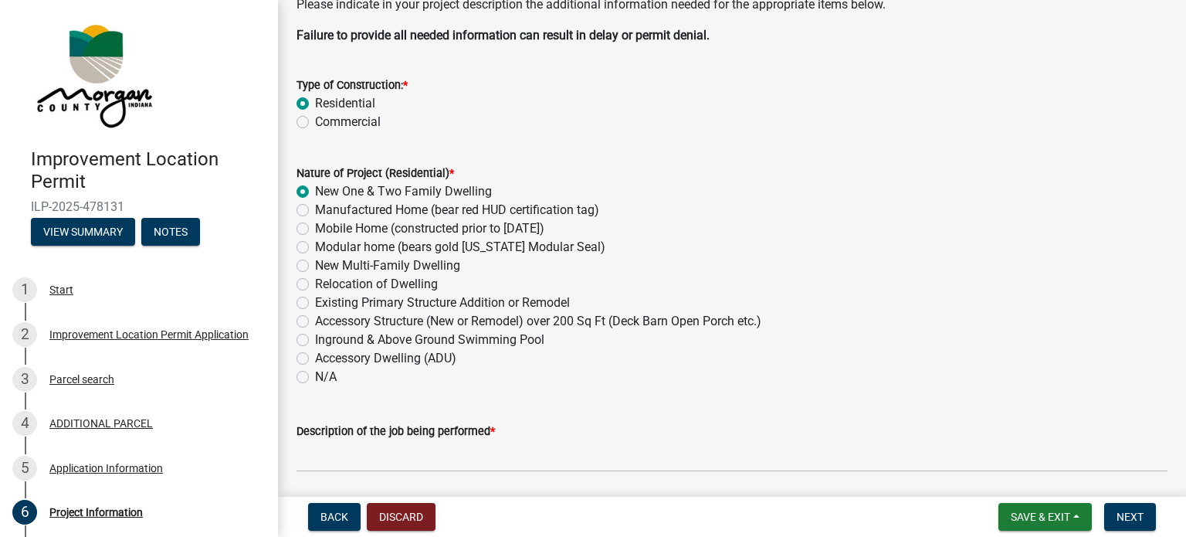
scroll to position [154, 0]
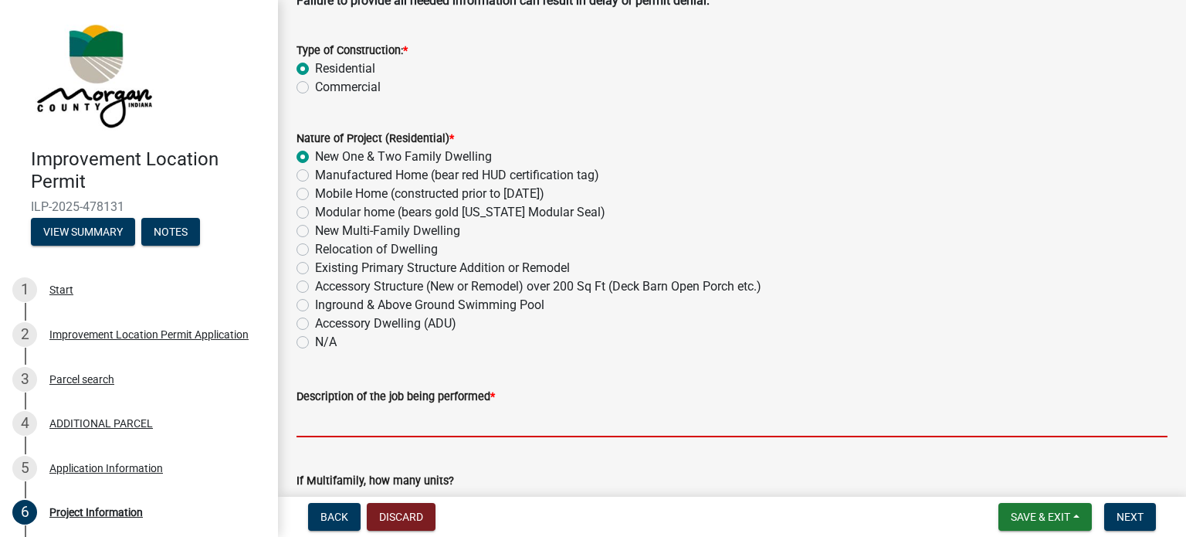
click at [385, 422] on input "Description of the job being performed *" at bounding box center [732, 421] width 871 height 32
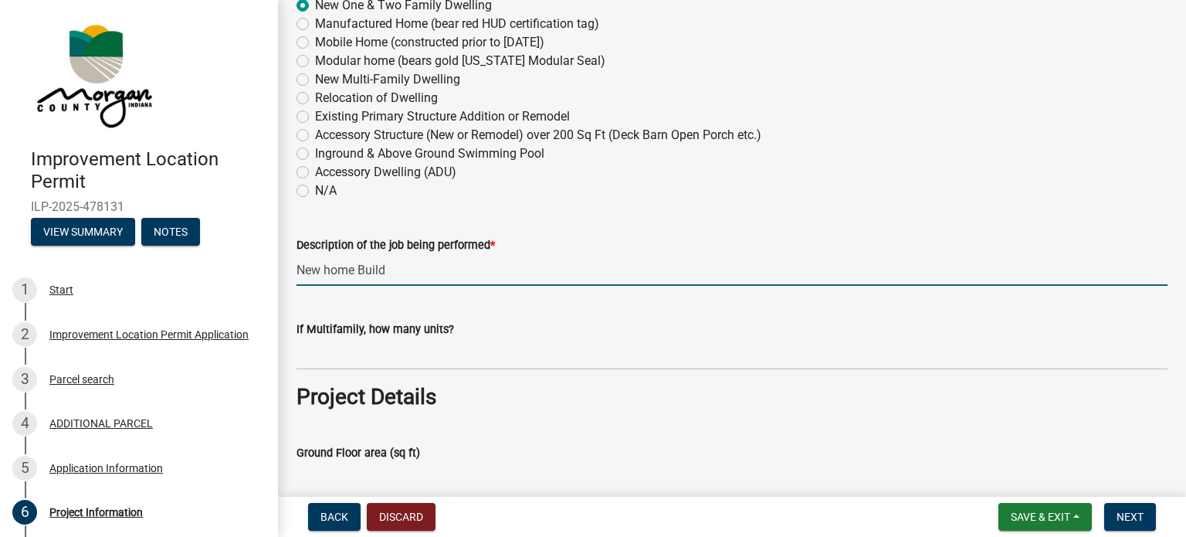
scroll to position [386, 0]
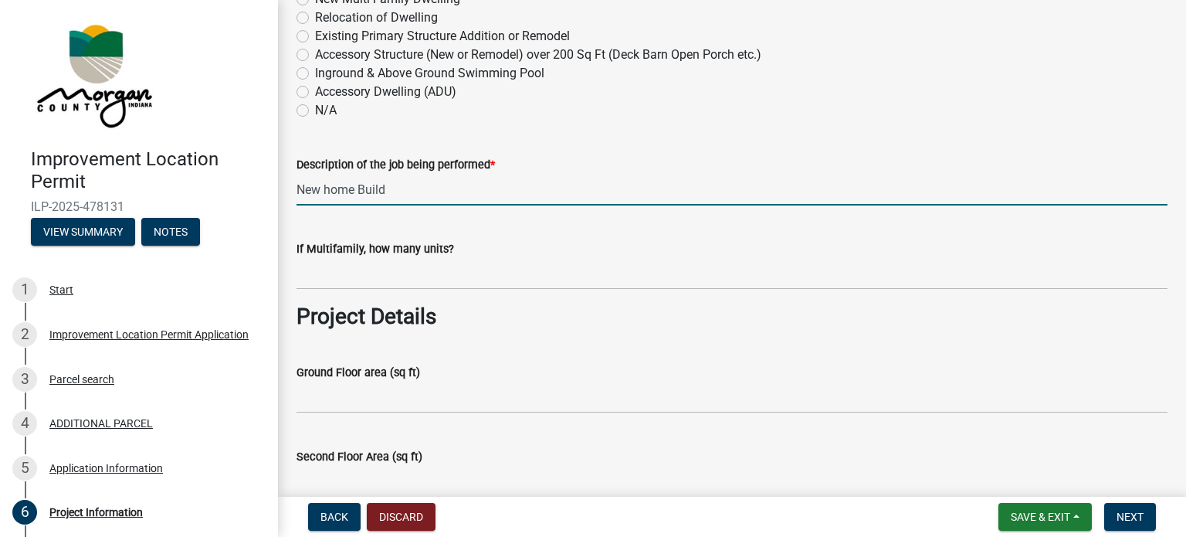
type input "New home Build"
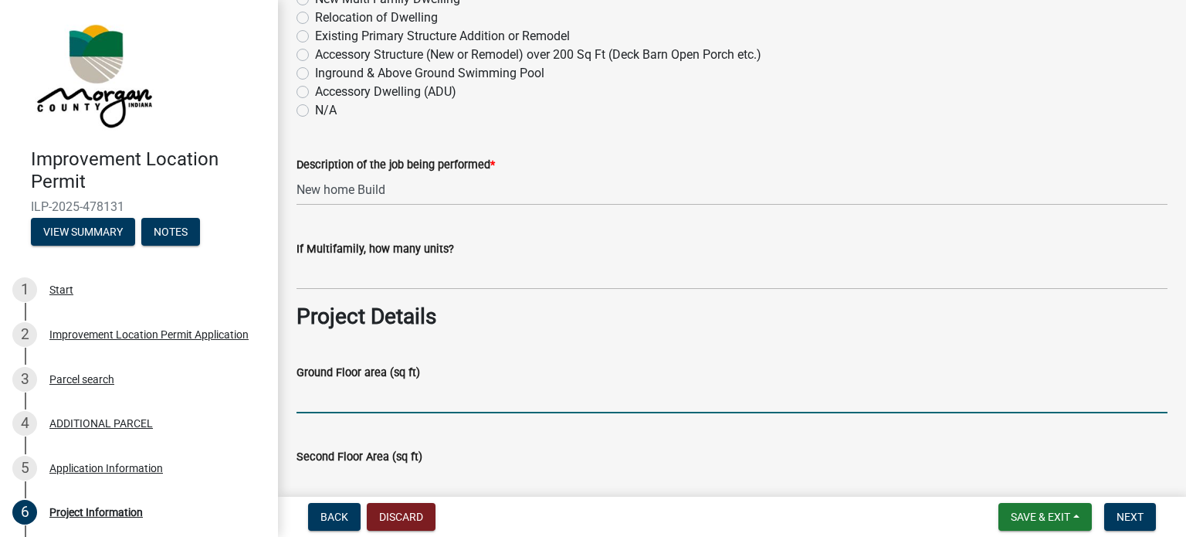
click at [385, 399] on input "Ground Floor area (sq ft)" at bounding box center [732, 398] width 871 height 32
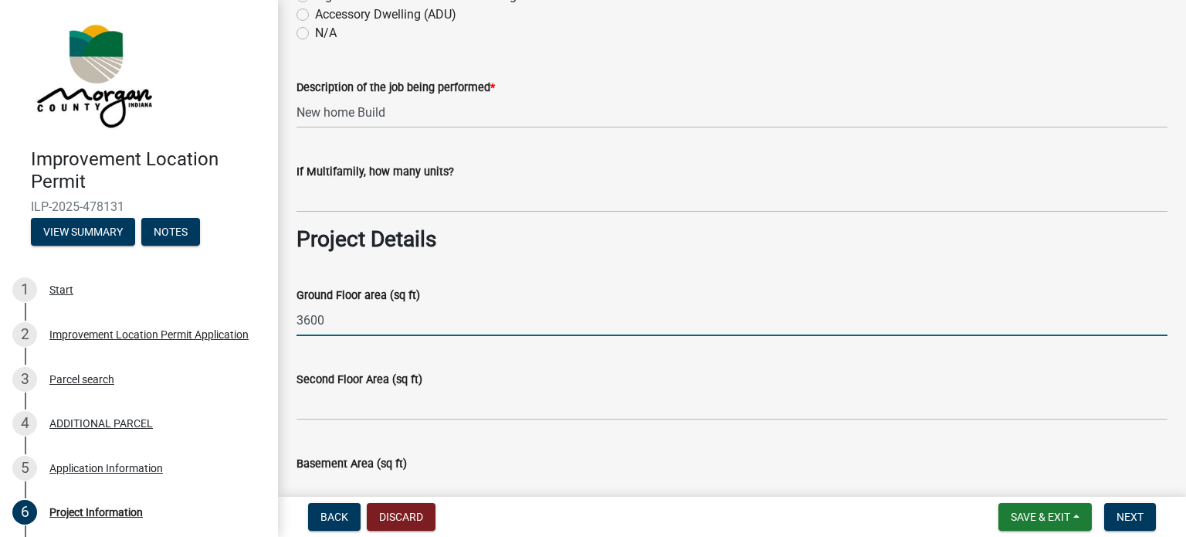
type input "3600"
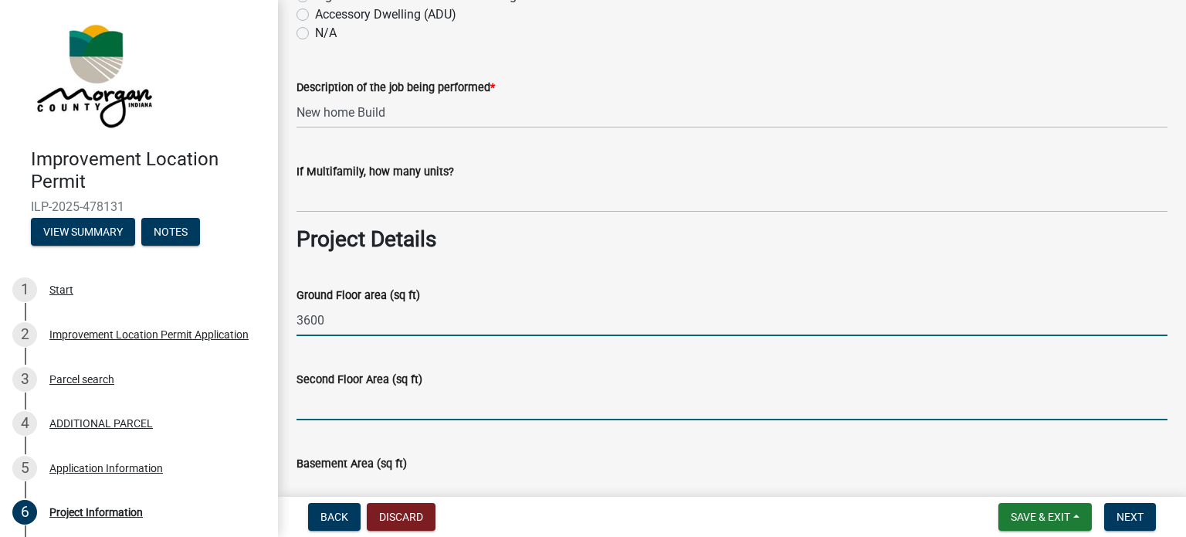
click at [401, 407] on input "Second Floor Area (sq ft)" at bounding box center [732, 404] width 871 height 32
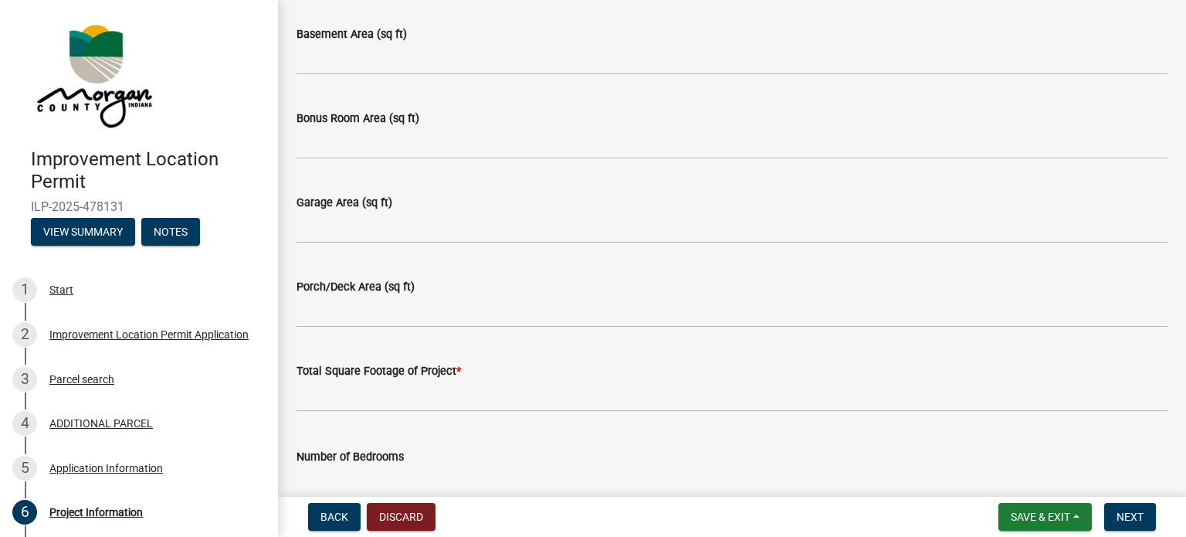
scroll to position [927, 0]
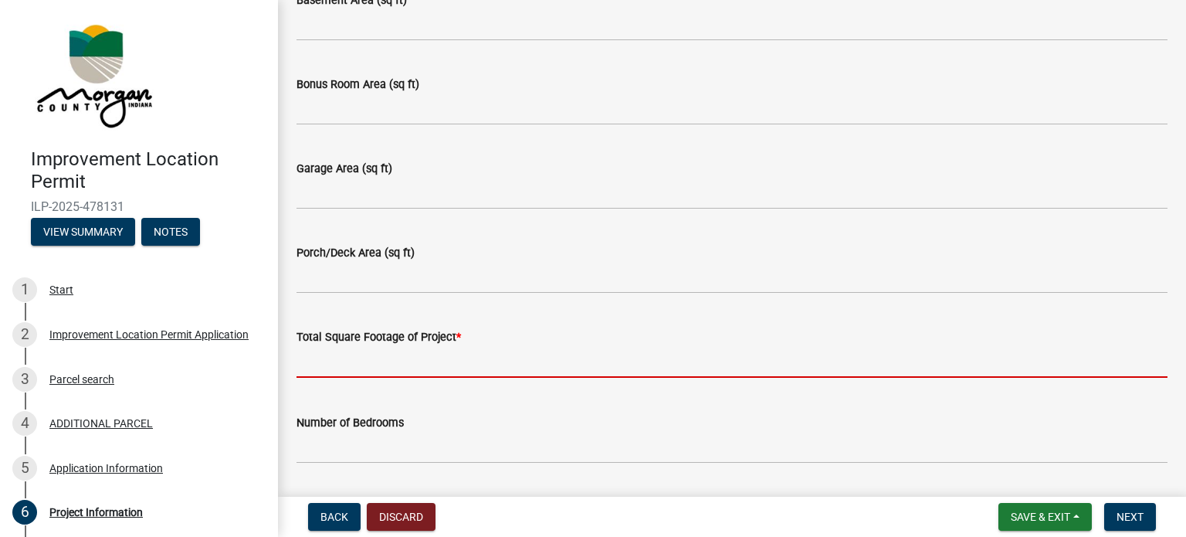
click at [408, 354] on input "text" at bounding box center [732, 362] width 871 height 32
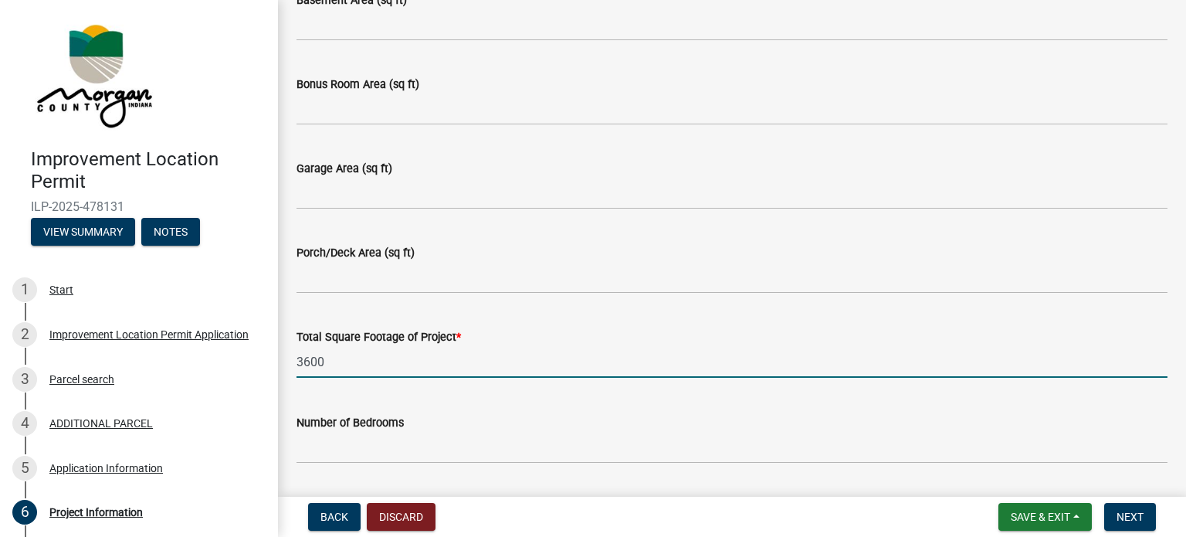
type input "3600"
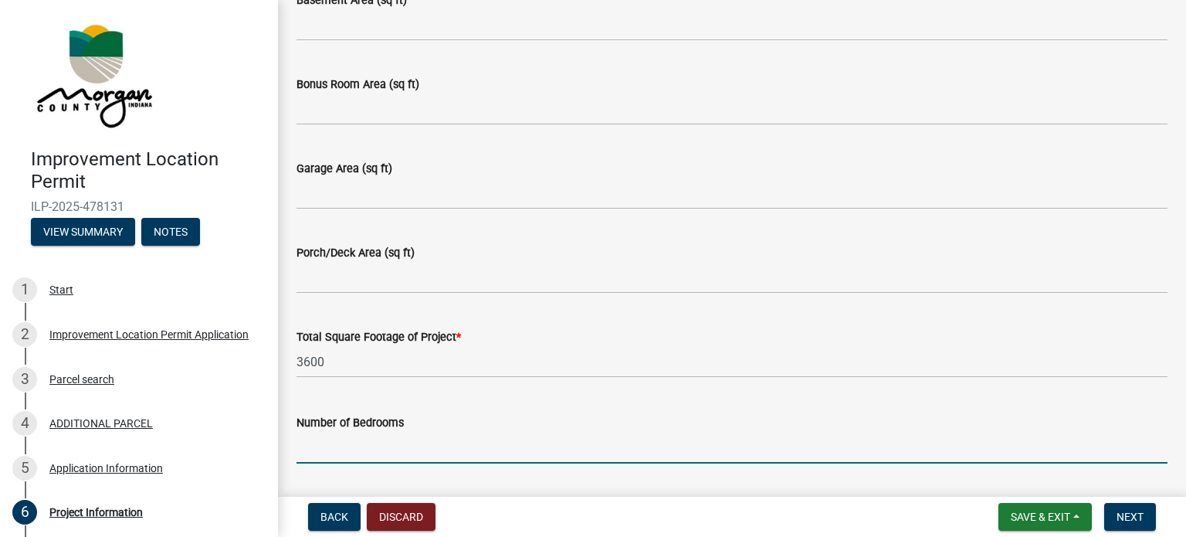
click at [416, 445] on input "text" at bounding box center [732, 448] width 871 height 32
click at [386, 442] on input "text" at bounding box center [732, 448] width 871 height 32
type input "3"
click at [460, 413] on div "Number of Bedrooms" at bounding box center [732, 422] width 871 height 19
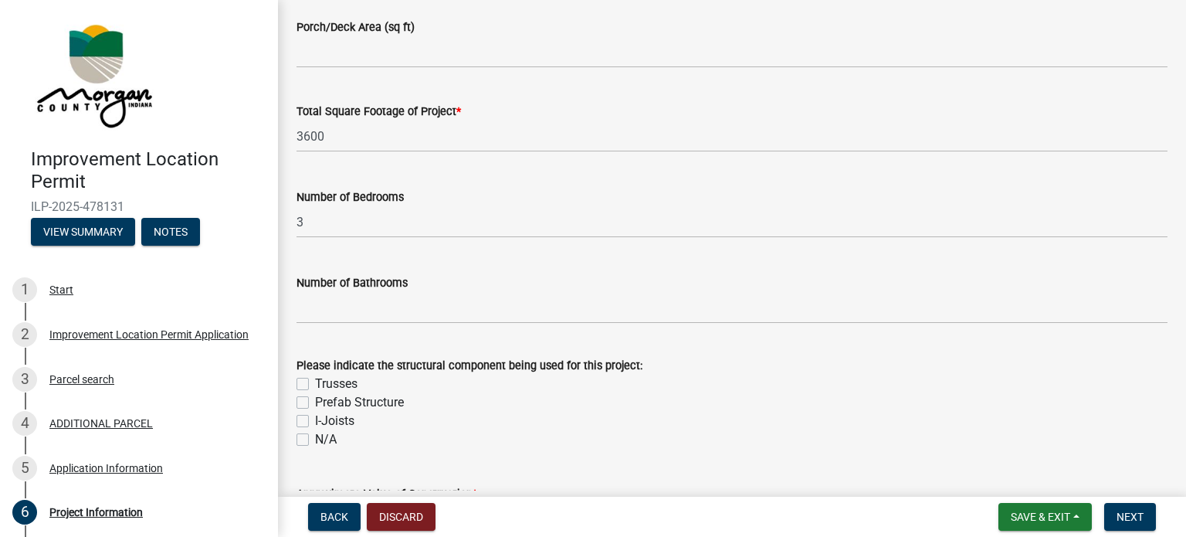
scroll to position [1159, 0]
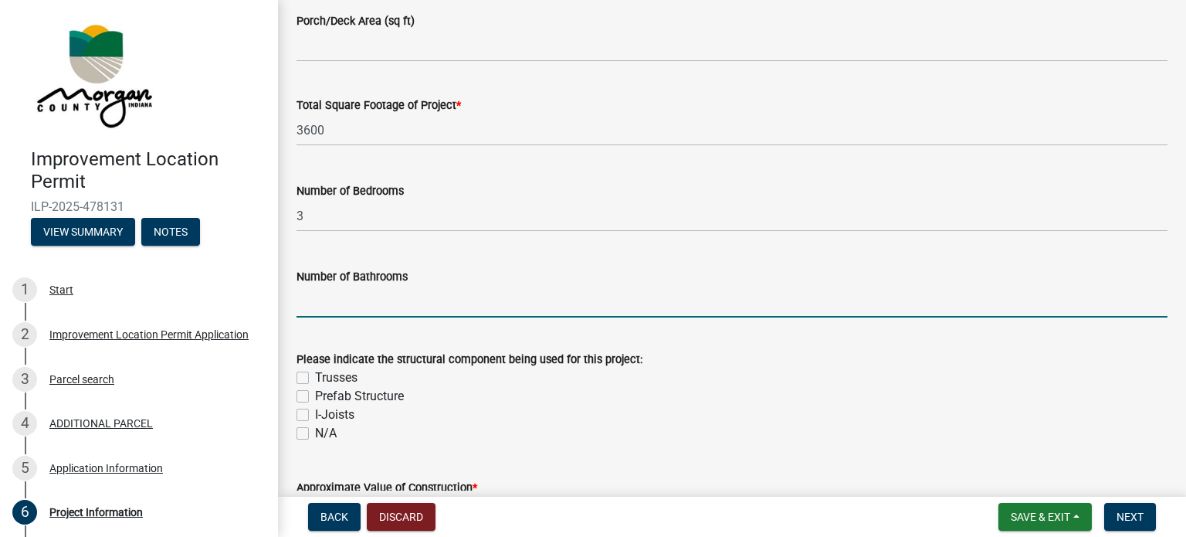
click at [395, 310] on input "text" at bounding box center [732, 302] width 871 height 32
type input "3"
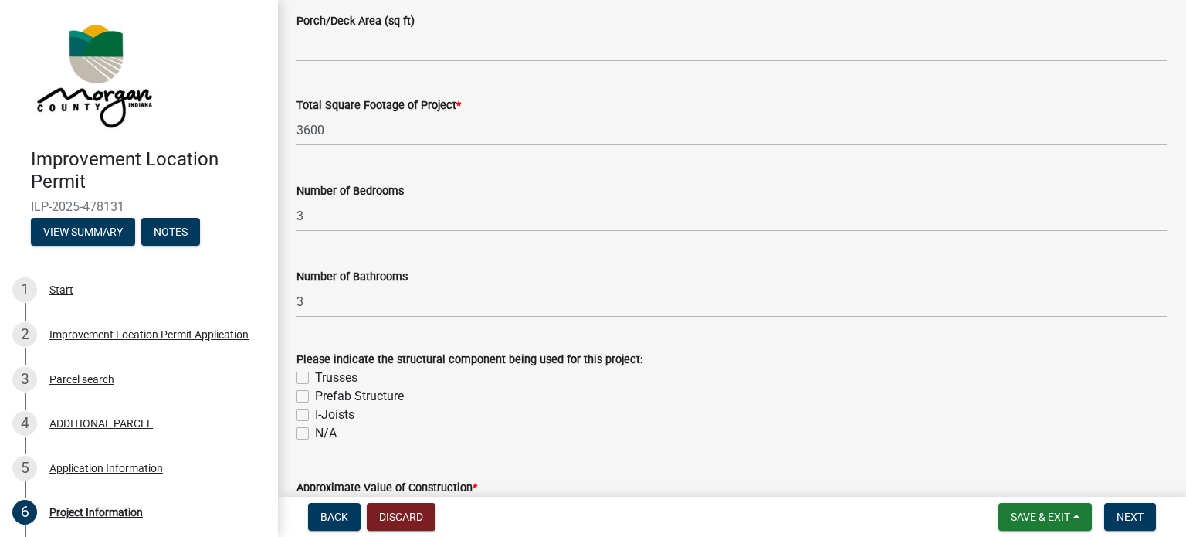
click at [350, 373] on label "Trusses" at bounding box center [336, 377] width 42 height 19
click at [325, 373] on input "Trusses" at bounding box center [320, 373] width 10 height 10
checkbox input "true"
checkbox input "false"
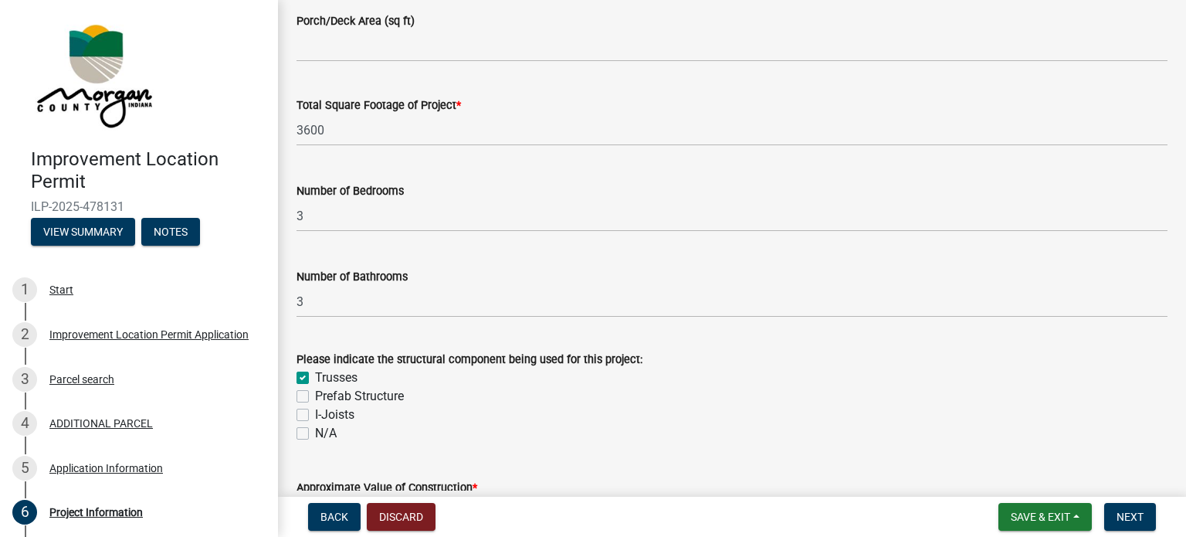
checkbox input "false"
click at [500, 400] on div "Prefab Structure" at bounding box center [732, 396] width 871 height 19
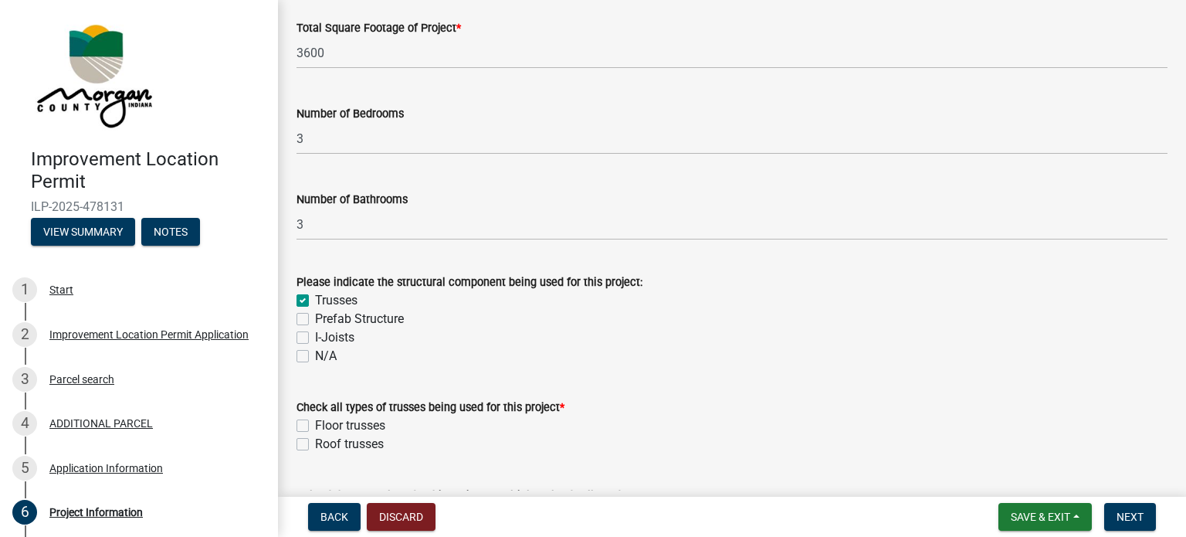
click at [364, 429] on label "Floor trusses" at bounding box center [350, 425] width 70 height 19
click at [325, 426] on input "Floor trusses" at bounding box center [320, 421] width 10 height 10
checkbox input "true"
click at [337, 446] on label "Roof trusses" at bounding box center [349, 444] width 69 height 19
click at [325, 445] on input "Roof trusses" at bounding box center [320, 440] width 10 height 10
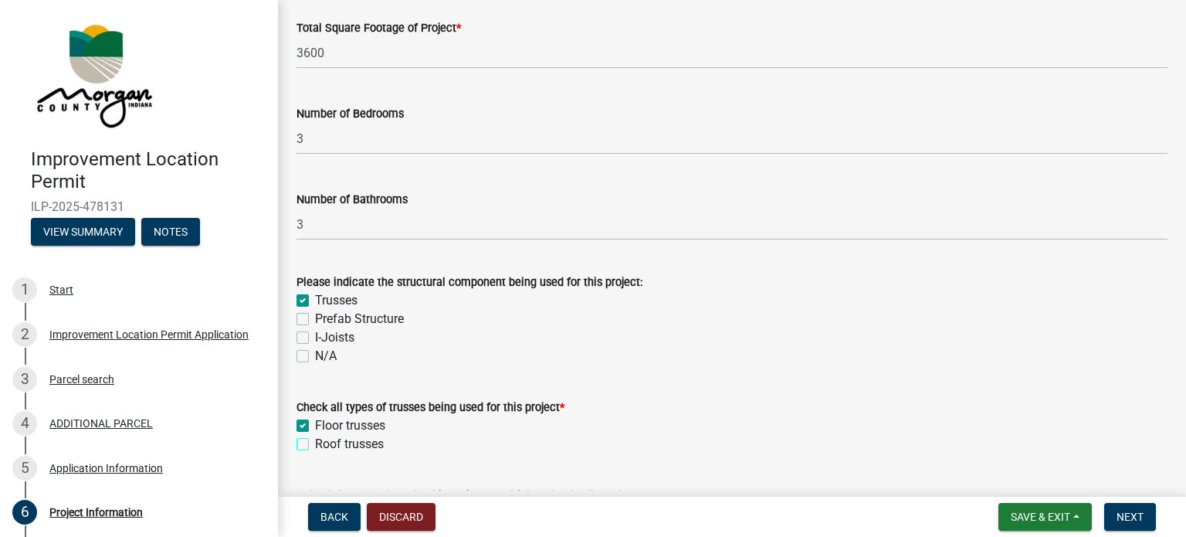
checkbox input "true"
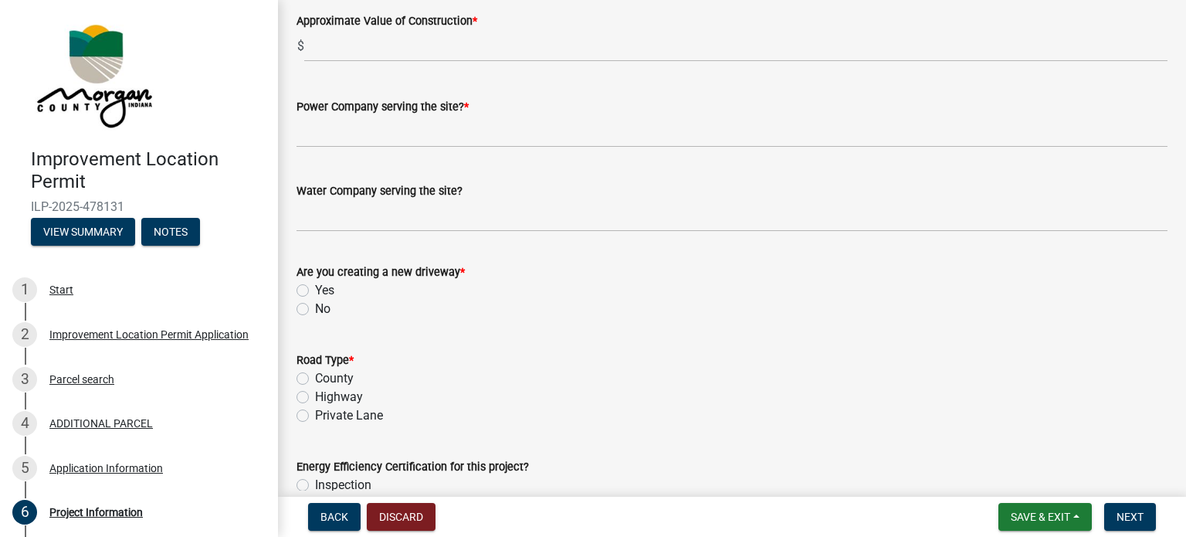
scroll to position [1854, 0]
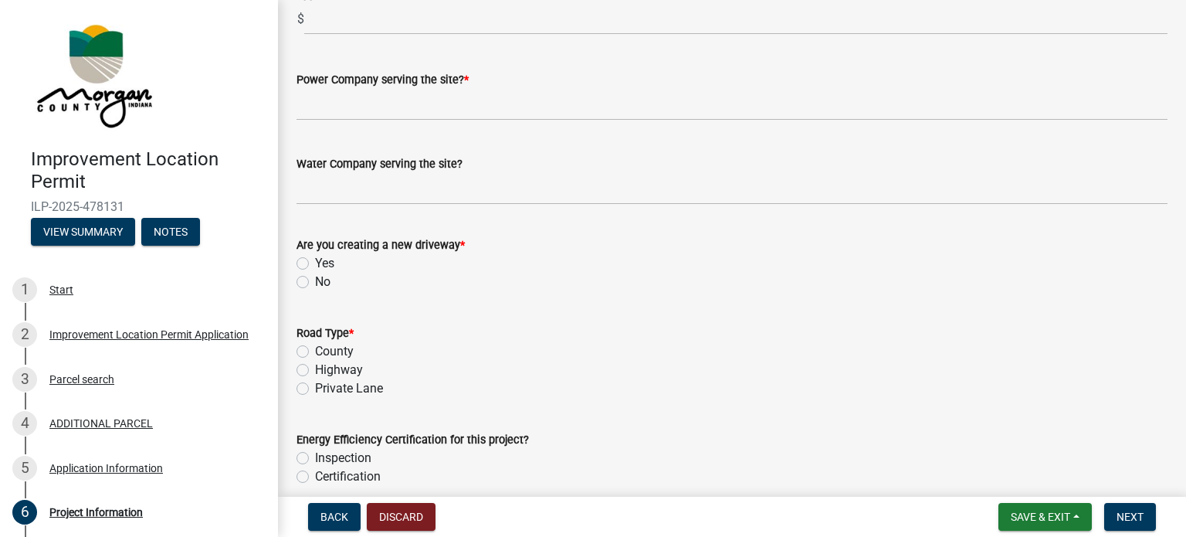
click at [331, 386] on label "Private Lane" at bounding box center [349, 388] width 68 height 19
click at [325, 386] on input "Private Lane" at bounding box center [320, 384] width 10 height 10
radio input "true"
click at [331, 348] on label "County" at bounding box center [334, 351] width 39 height 19
click at [325, 348] on input "County" at bounding box center [320, 347] width 10 height 10
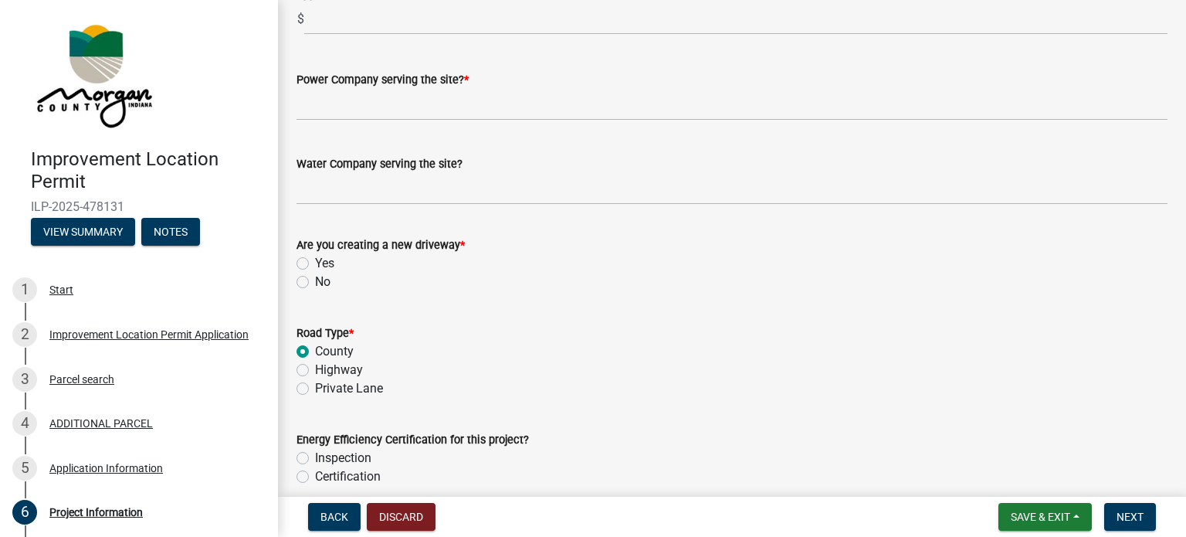
radio input "true"
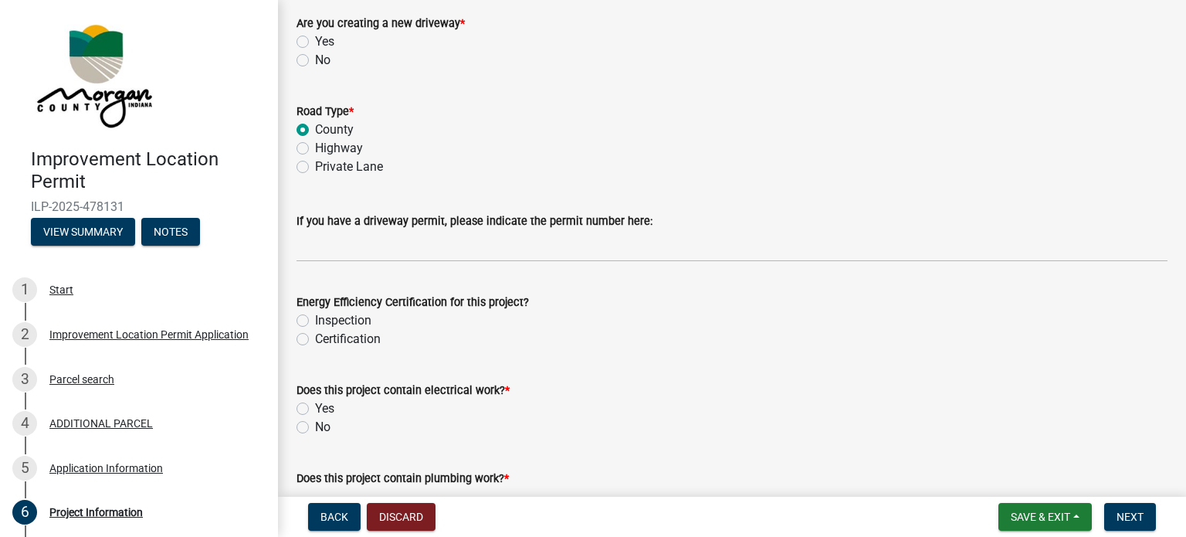
scroll to position [2085, 0]
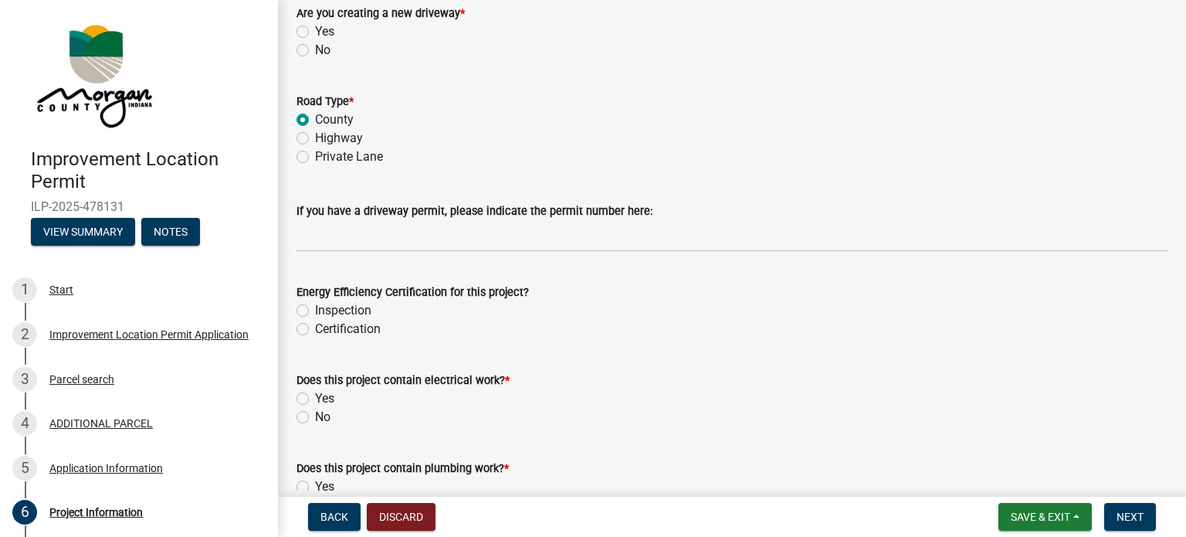
click at [315, 398] on label "Yes" at bounding box center [324, 398] width 19 height 19
click at [315, 398] on input "Yes" at bounding box center [320, 394] width 10 height 10
radio input "true"
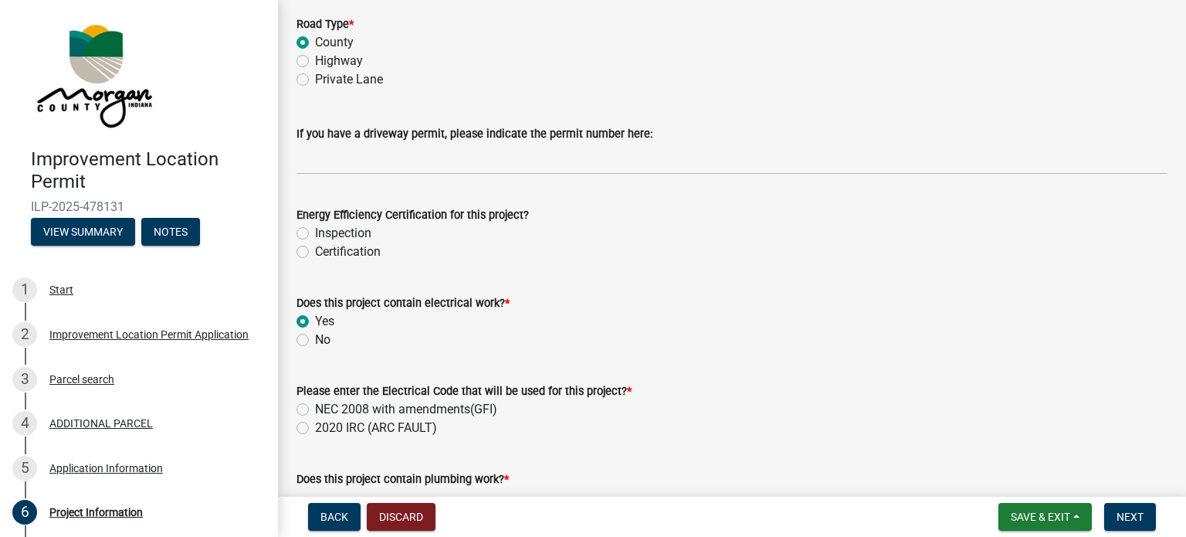
click at [341, 412] on label "NEC 2008 with amendments(GFI)" at bounding box center [406, 409] width 182 height 19
click at [325, 410] on input "NEC 2008 with amendments(GFI)" at bounding box center [320, 405] width 10 height 10
radio input "true"
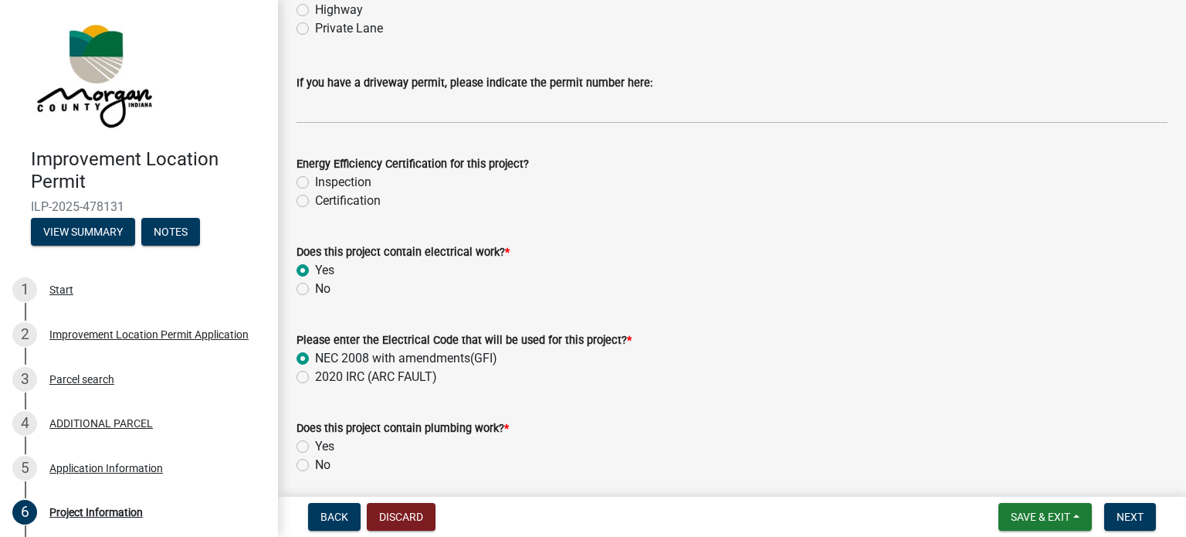
scroll to position [2240, 0]
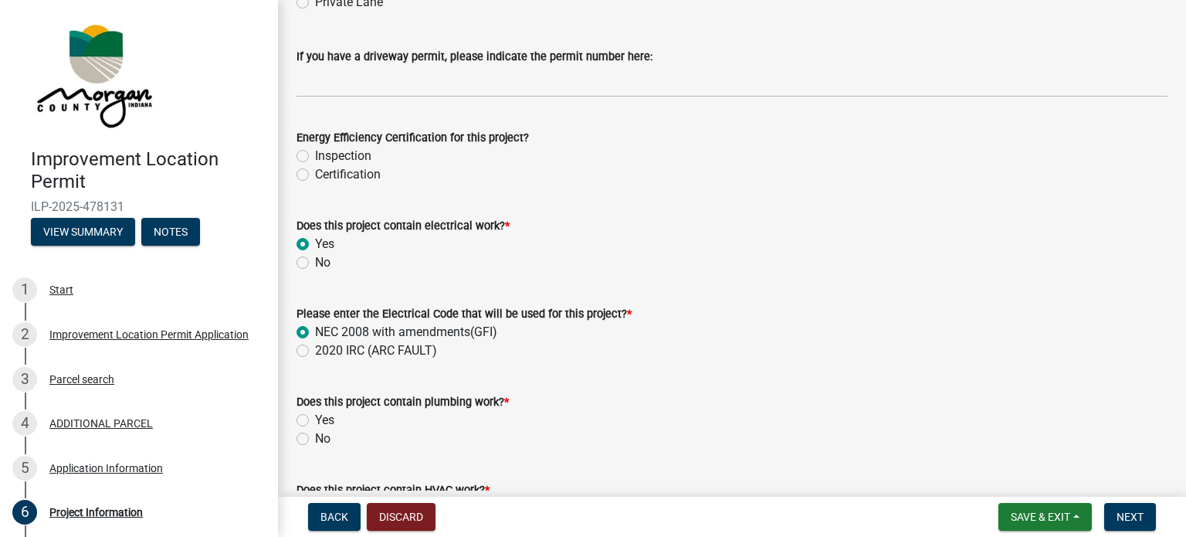
click at [328, 424] on label "Yes" at bounding box center [324, 420] width 19 height 19
click at [325, 421] on input "Yes" at bounding box center [320, 416] width 10 height 10
radio input "true"
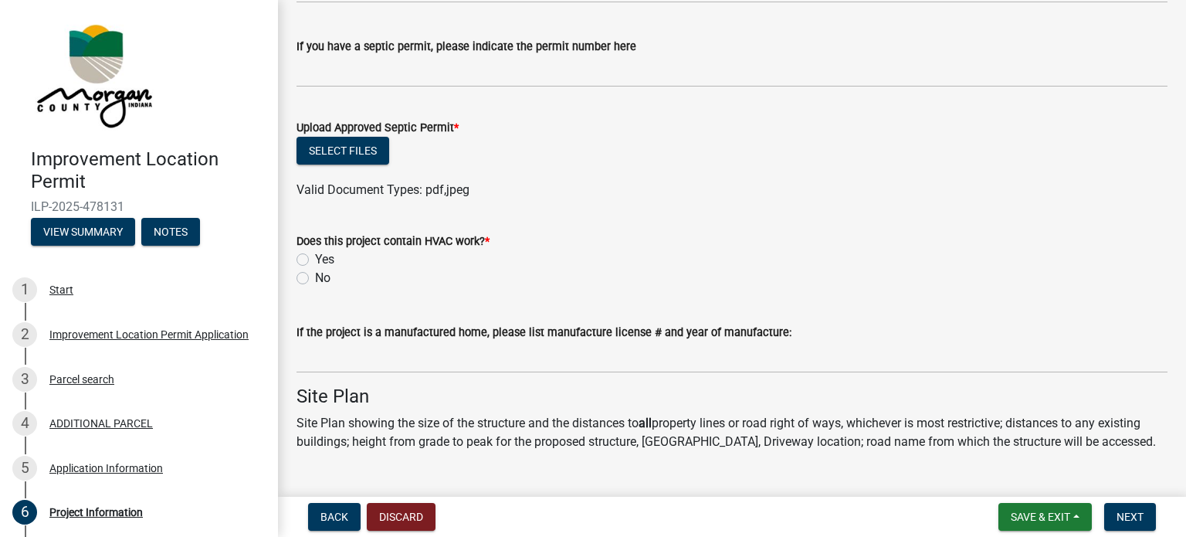
scroll to position [2780, 0]
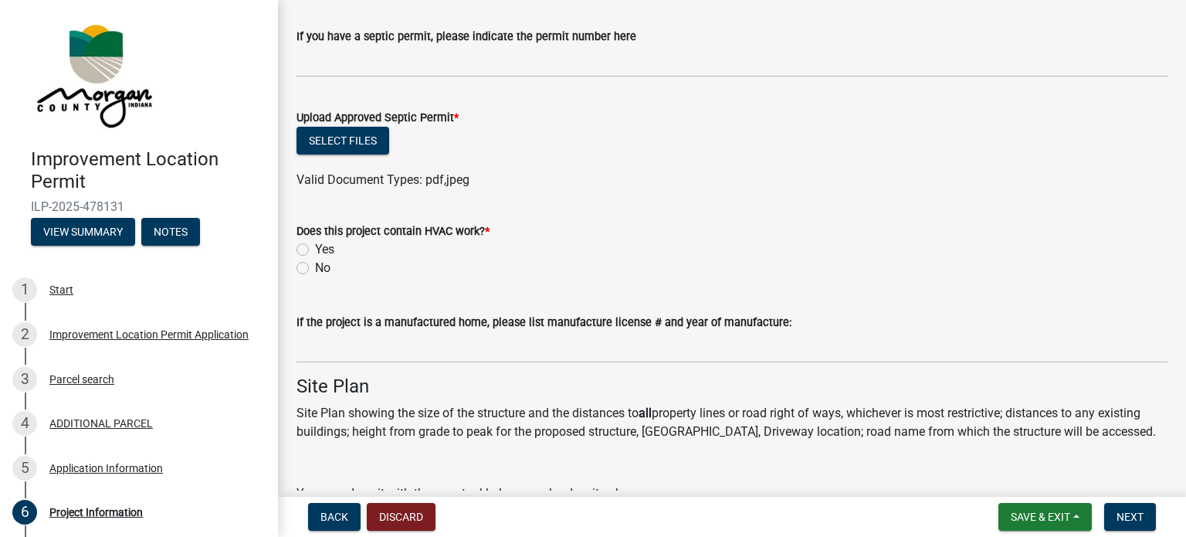
click at [321, 250] on label "Yes" at bounding box center [324, 249] width 19 height 19
click at [321, 250] on input "Yes" at bounding box center [320, 245] width 10 height 10
radio input "true"
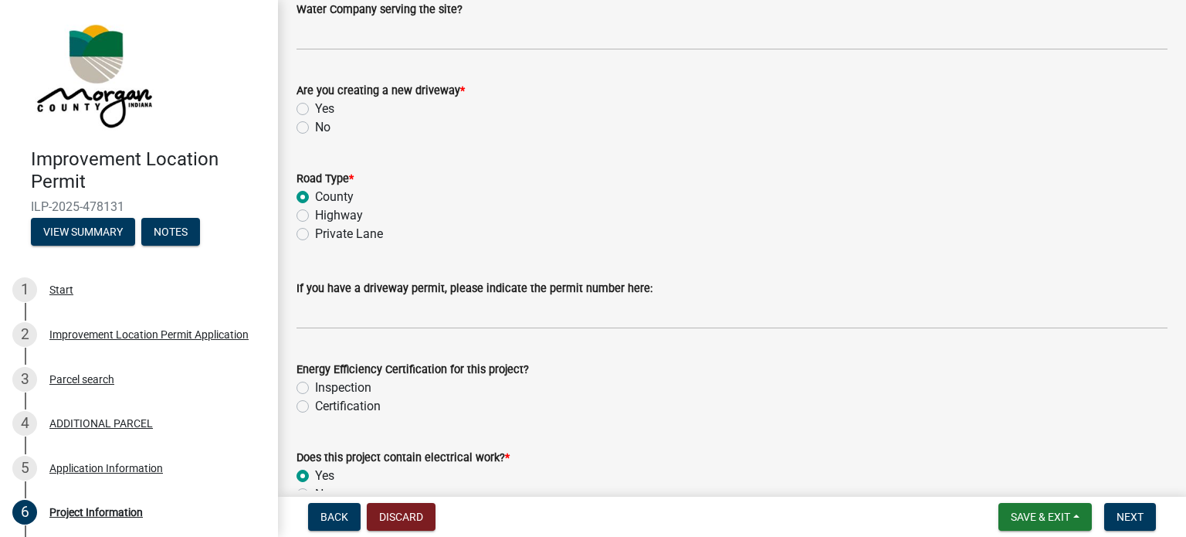
scroll to position [1931, 0]
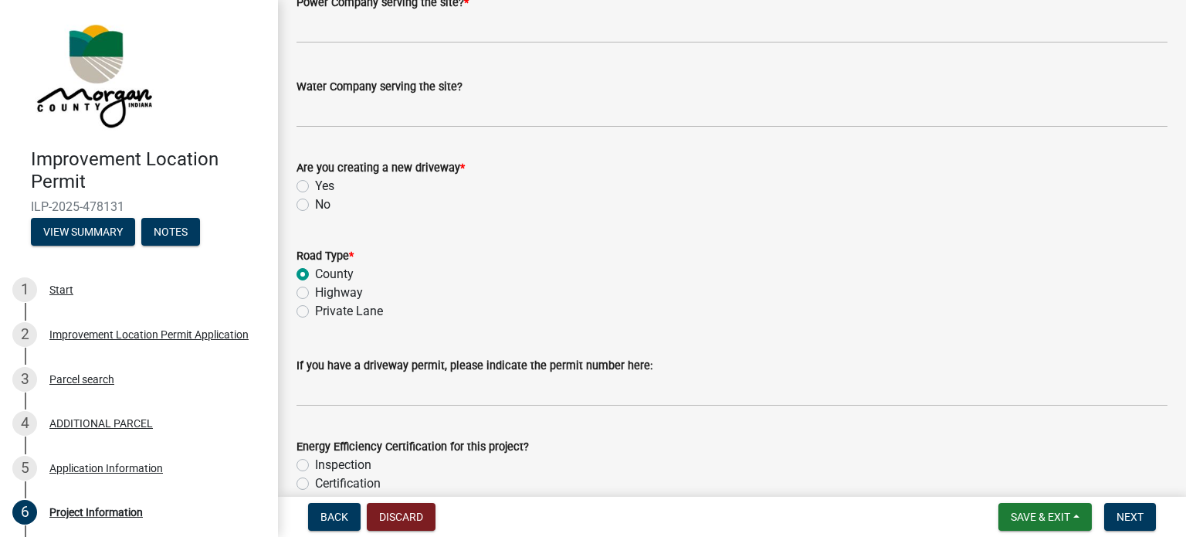
click at [330, 187] on label "Yes" at bounding box center [324, 186] width 19 height 19
click at [325, 187] on input "Yes" at bounding box center [320, 182] width 10 height 10
radio input "true"
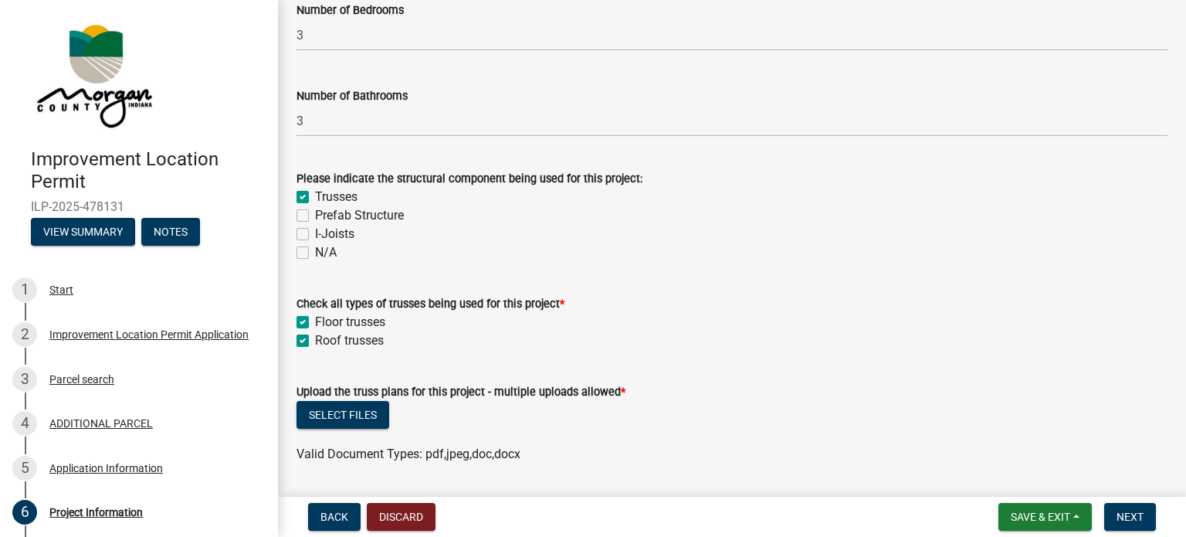
scroll to position [1313, 0]
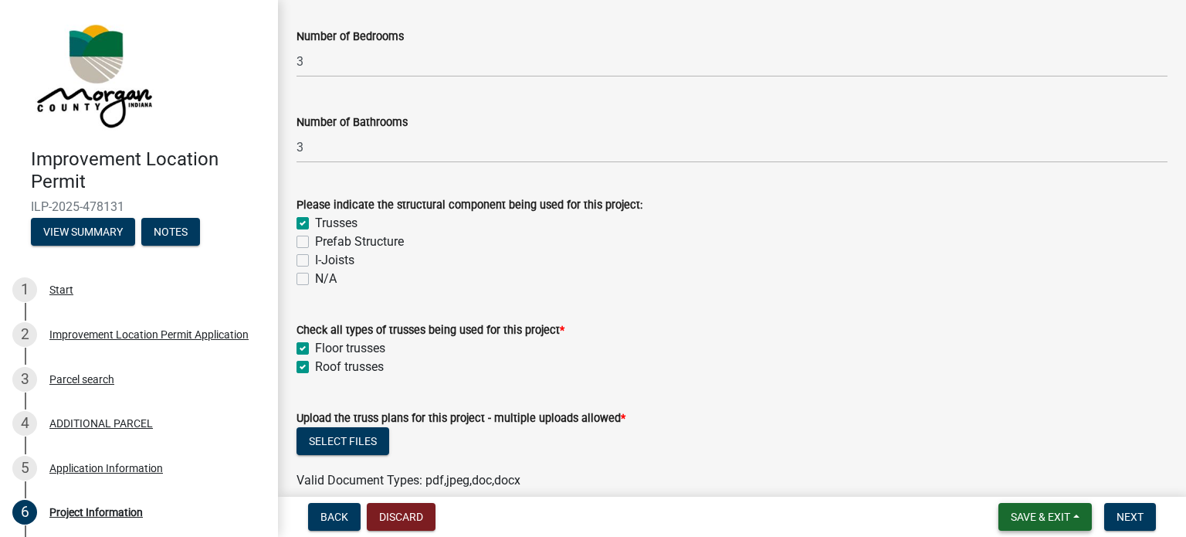
click at [1035, 513] on span "Save & Exit" at bounding box center [1040, 517] width 59 height 12
click at [1009, 444] on button "Save" at bounding box center [1031, 439] width 124 height 37
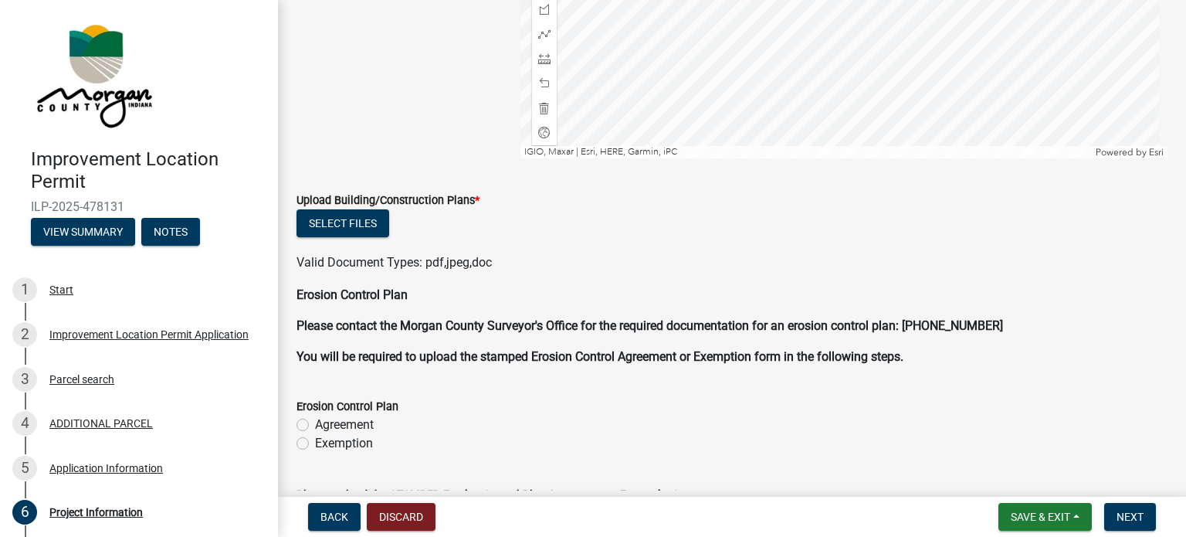
scroll to position [3862, 0]
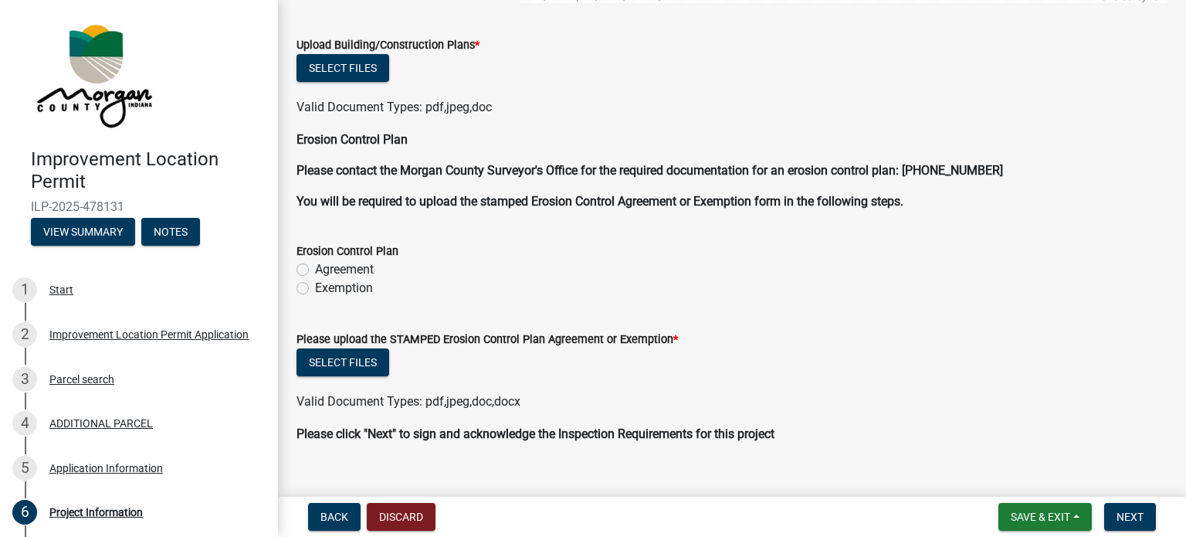
click at [341, 268] on label "Agreement" at bounding box center [344, 269] width 59 height 19
click at [325, 268] on input "Agreement" at bounding box center [320, 265] width 10 height 10
radio input "true"
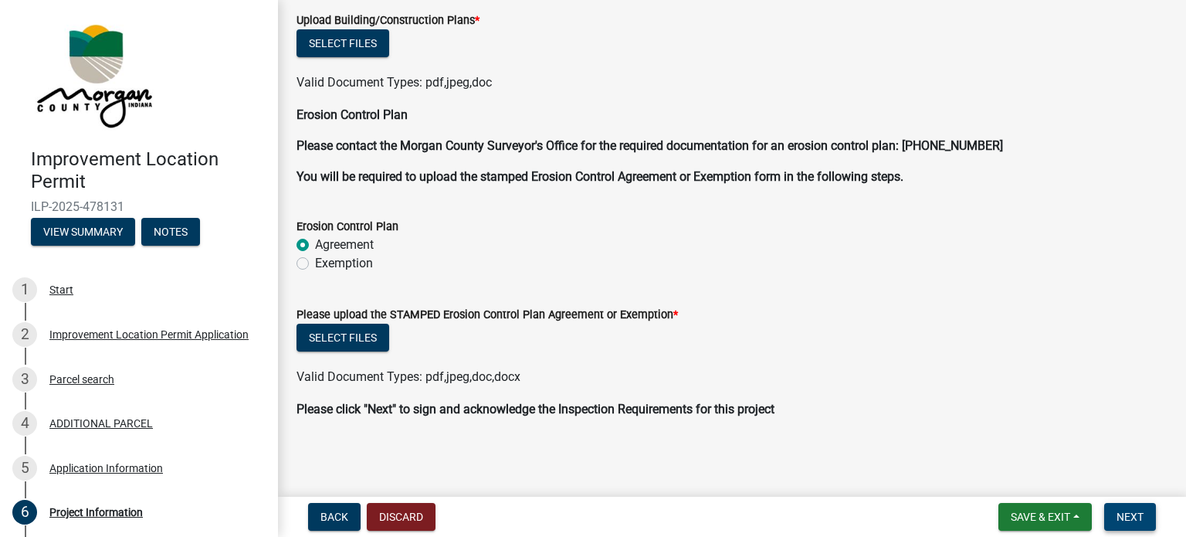
click at [1121, 514] on span "Next" at bounding box center [1130, 517] width 27 height 12
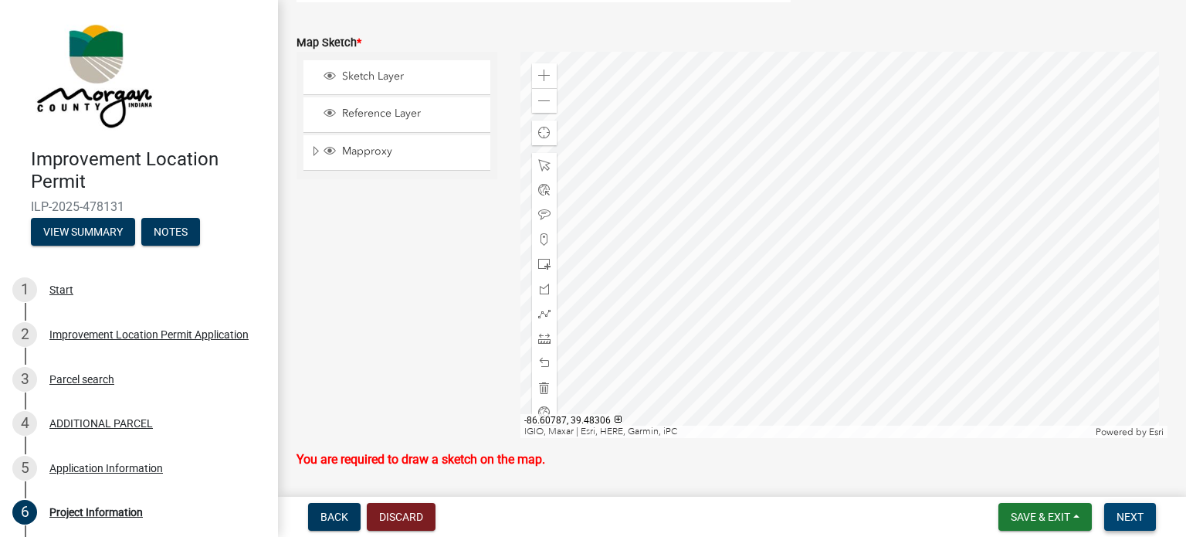
scroll to position [3584, 0]
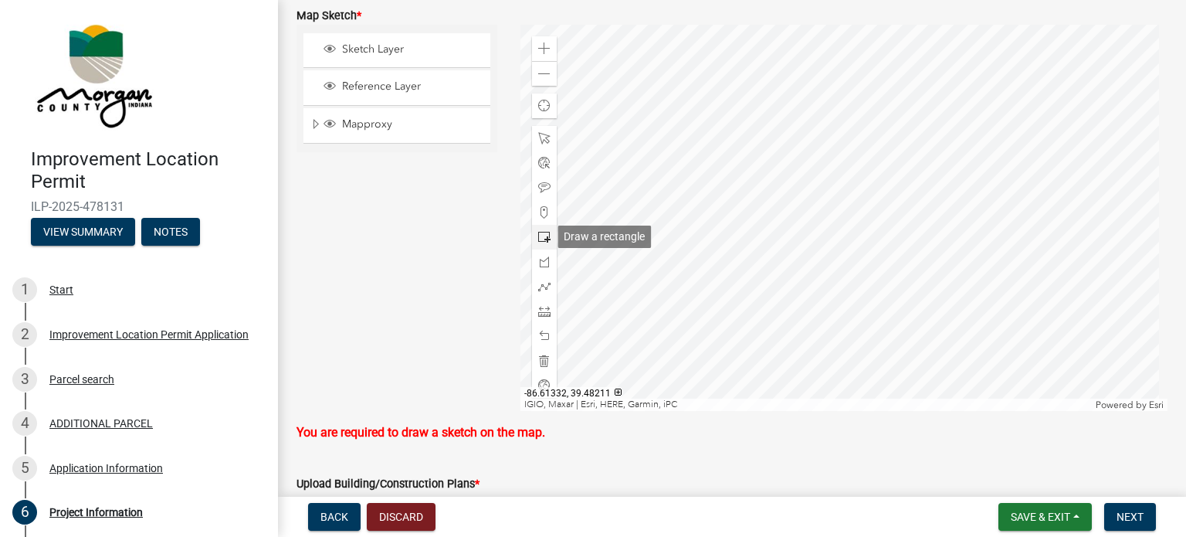
click at [541, 237] on span at bounding box center [544, 237] width 12 height 12
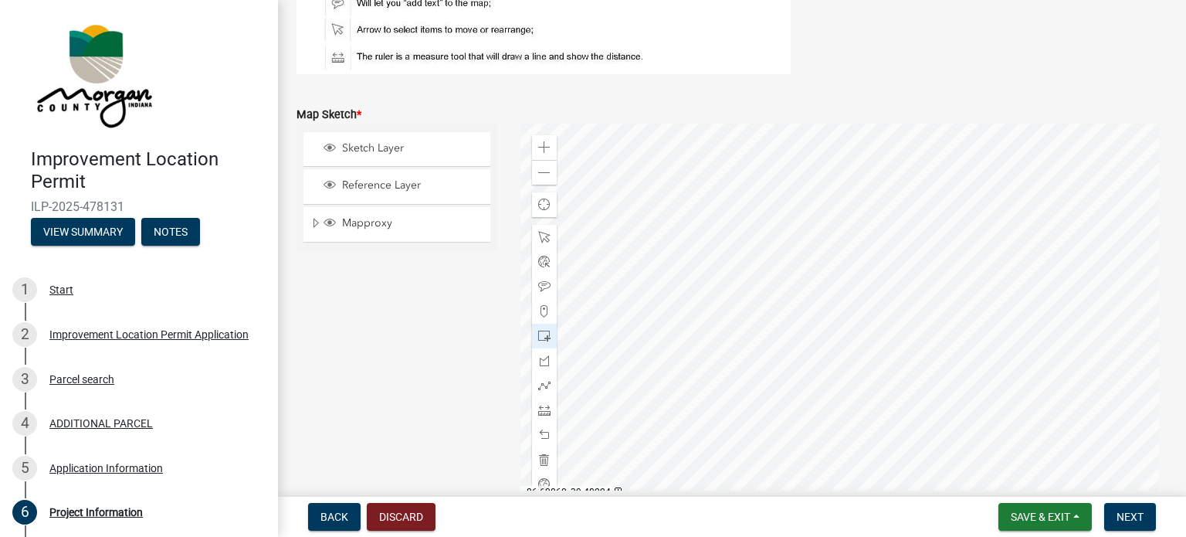
scroll to position [3506, 0]
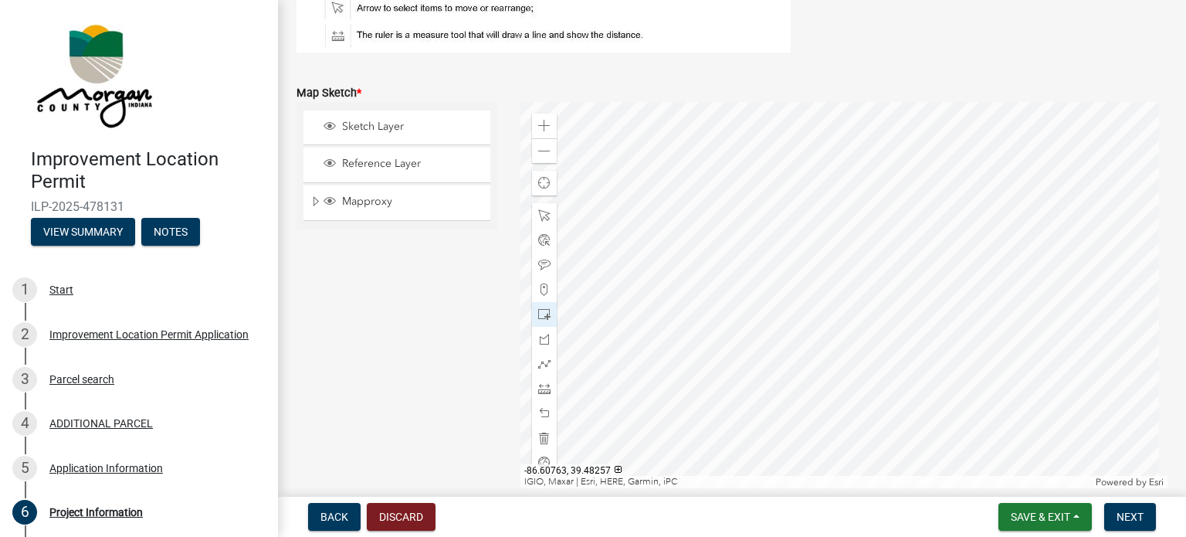
click at [860, 287] on div at bounding box center [845, 295] width 648 height 386
click at [538, 209] on span at bounding box center [544, 215] width 12 height 12
click at [823, 285] on div at bounding box center [845, 295] width 648 height 386
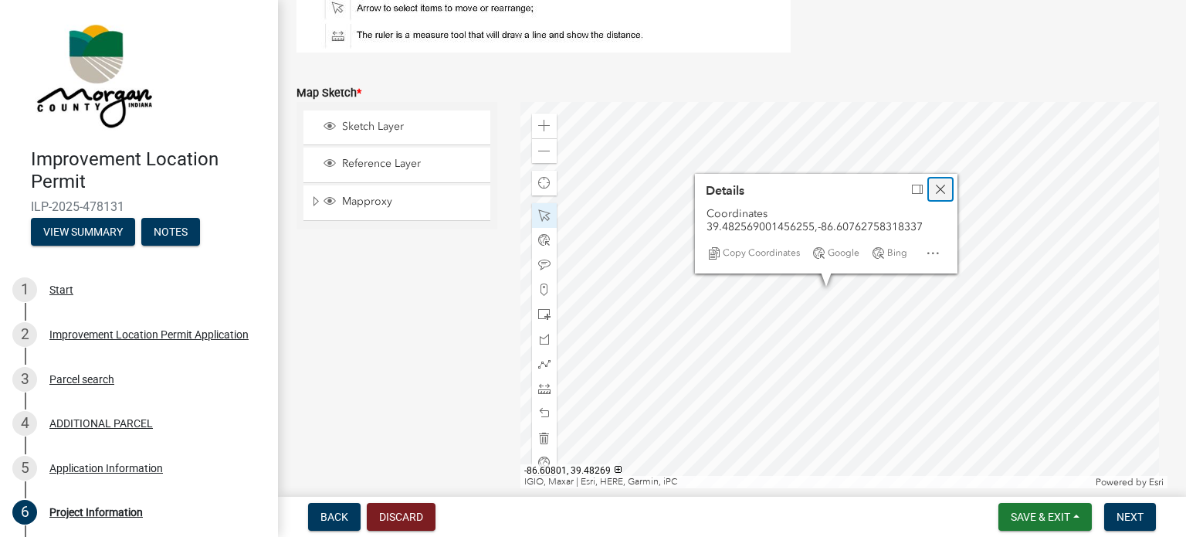
click at [936, 188] on span "Close" at bounding box center [941, 189] width 12 height 12
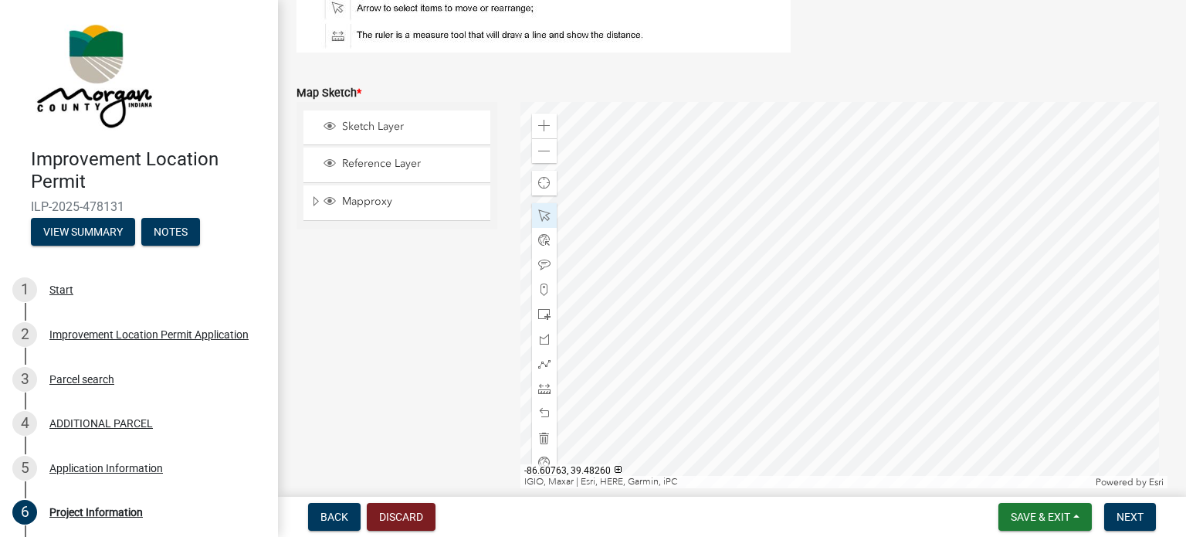
click at [860, 284] on div at bounding box center [845, 295] width 648 height 386
click at [860, 302] on div at bounding box center [845, 295] width 648 height 386
click at [859, 293] on div at bounding box center [845, 295] width 648 height 386
click at [546, 129] on span at bounding box center [544, 126] width 12 height 12
click at [855, 250] on div at bounding box center [845, 295] width 648 height 386
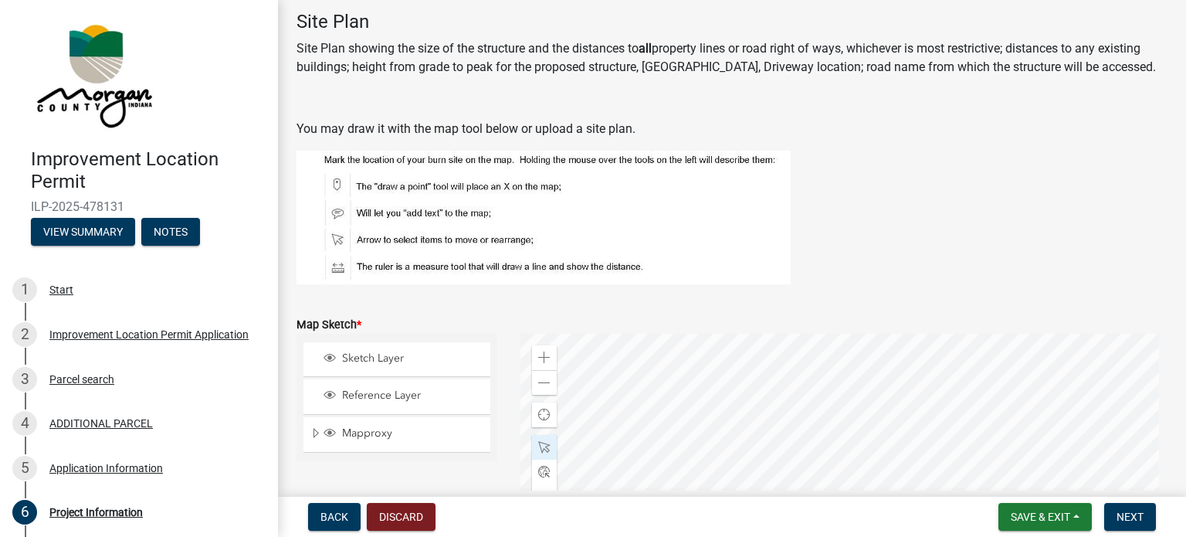
scroll to position [3429, 0]
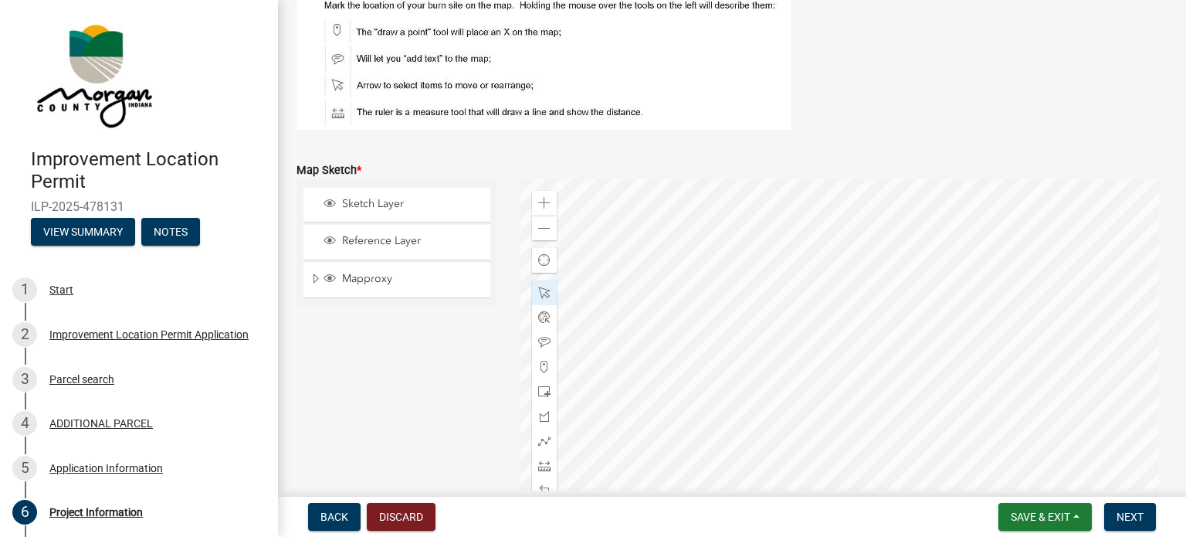
click at [908, 307] on div at bounding box center [845, 372] width 648 height 386
click at [861, 326] on div at bounding box center [845, 372] width 648 height 386
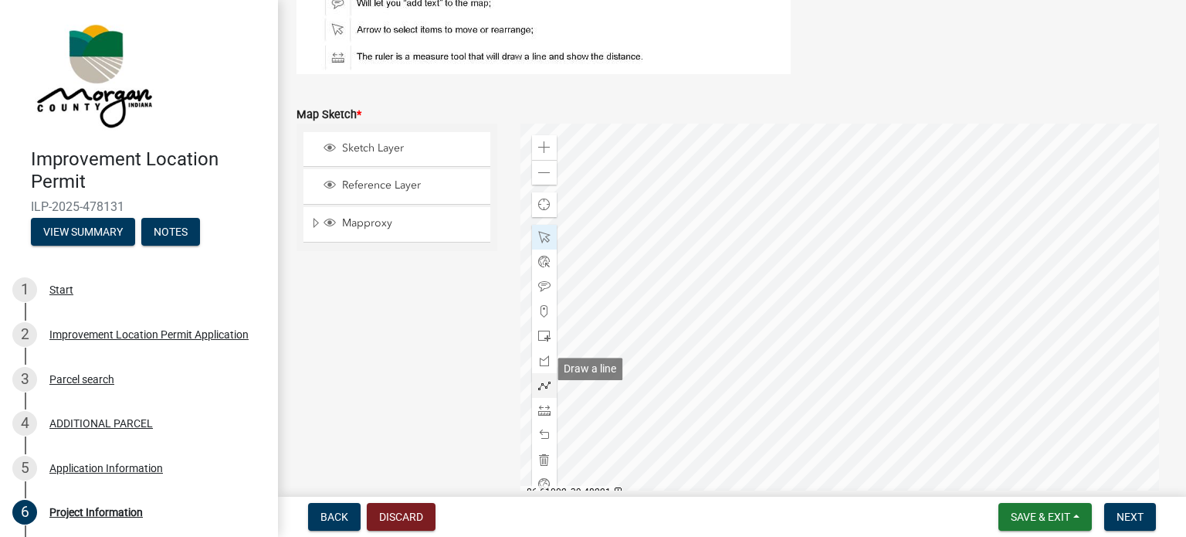
scroll to position [3506, 0]
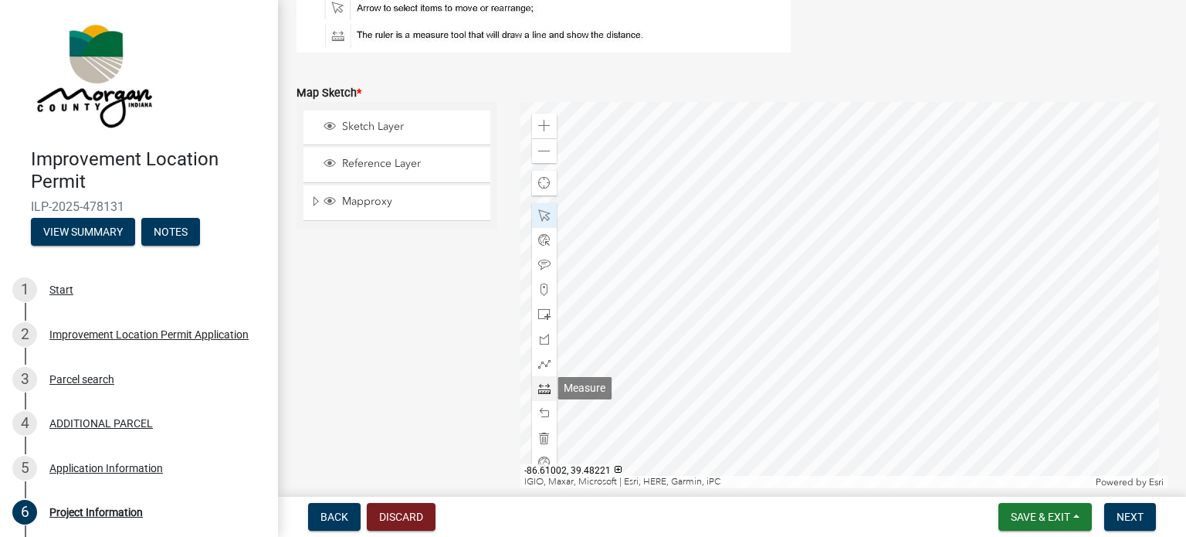
click at [540, 388] on span at bounding box center [544, 388] width 12 height 12
click at [910, 243] on div at bounding box center [845, 295] width 648 height 386
click at [779, 293] on div at bounding box center [845, 295] width 648 height 386
click at [538, 215] on span at bounding box center [544, 215] width 12 height 12
click at [775, 299] on div at bounding box center [845, 295] width 648 height 386
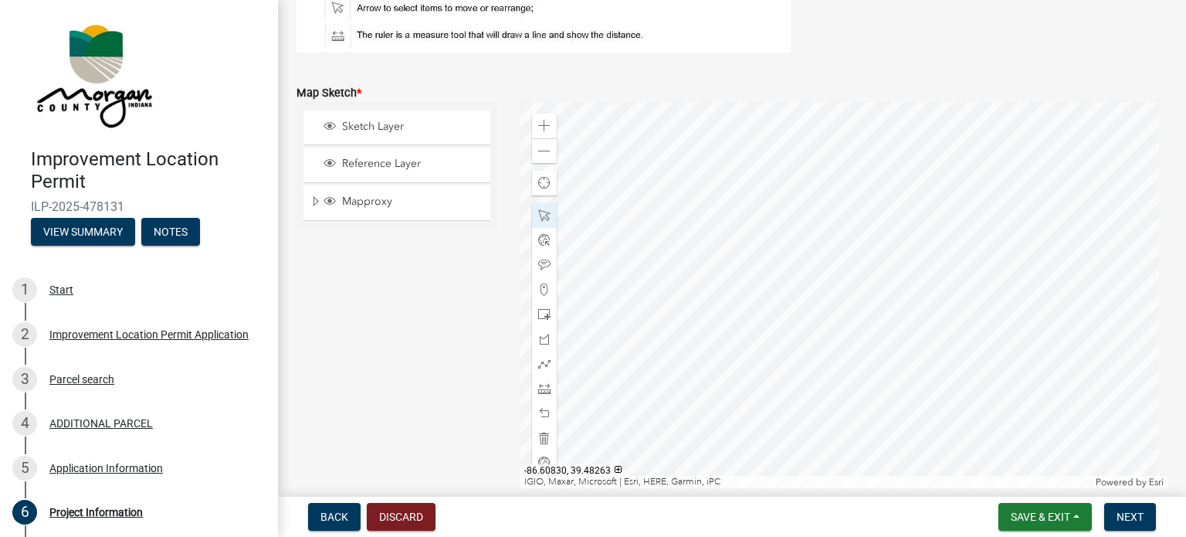
click at [779, 296] on div at bounding box center [845, 295] width 648 height 386
click at [782, 283] on div at bounding box center [845, 295] width 648 height 386
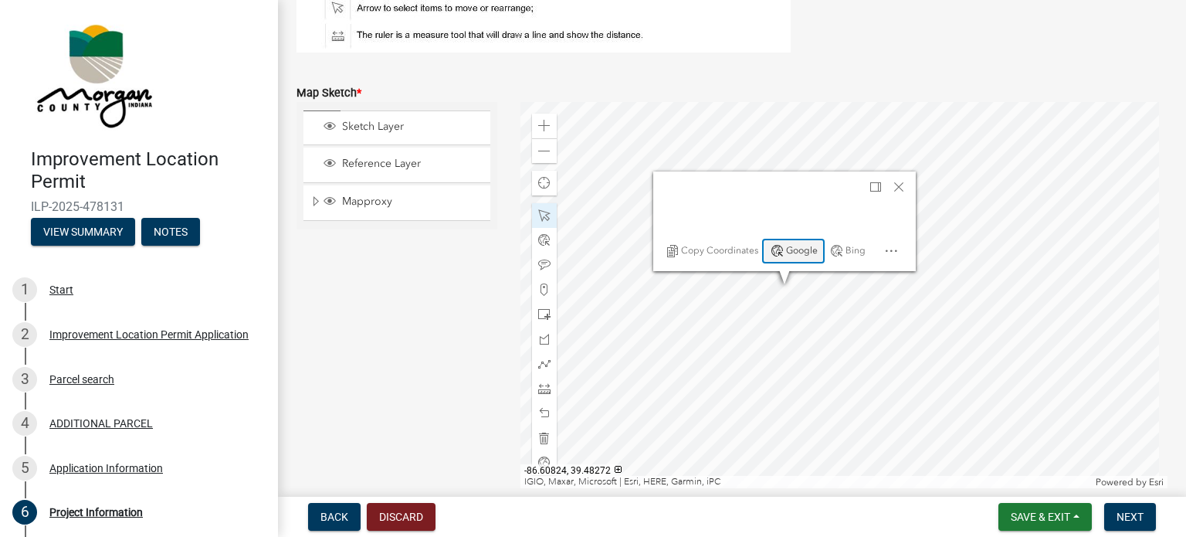
click at [800, 245] on span "Google" at bounding box center [802, 251] width 32 height 12
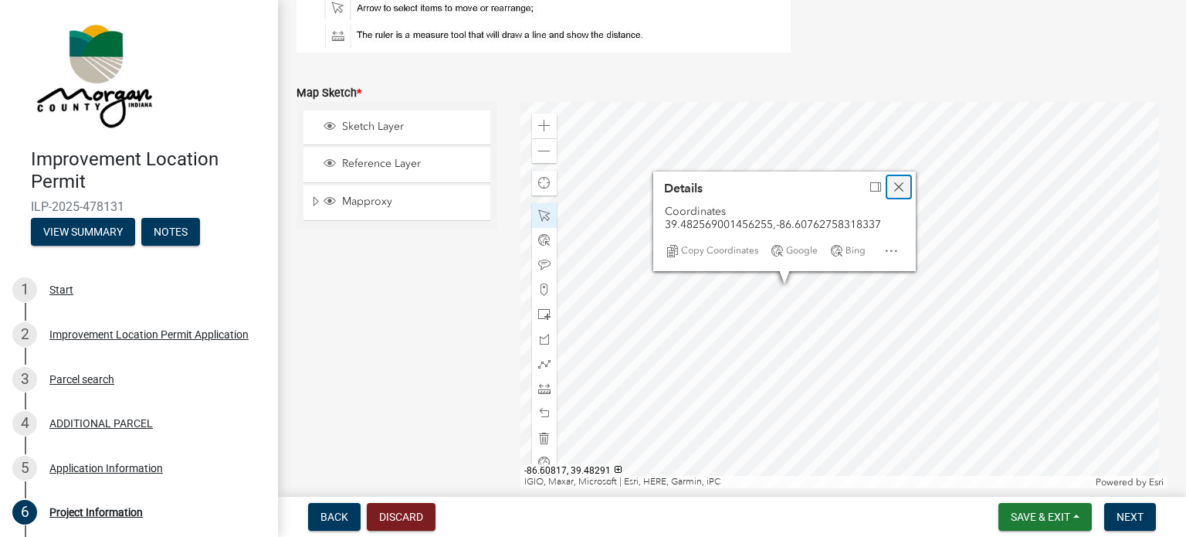
click at [893, 184] on span "Close" at bounding box center [899, 187] width 12 height 12
click at [948, 295] on div at bounding box center [845, 295] width 648 height 386
click at [1011, 296] on div at bounding box center [845, 295] width 648 height 386
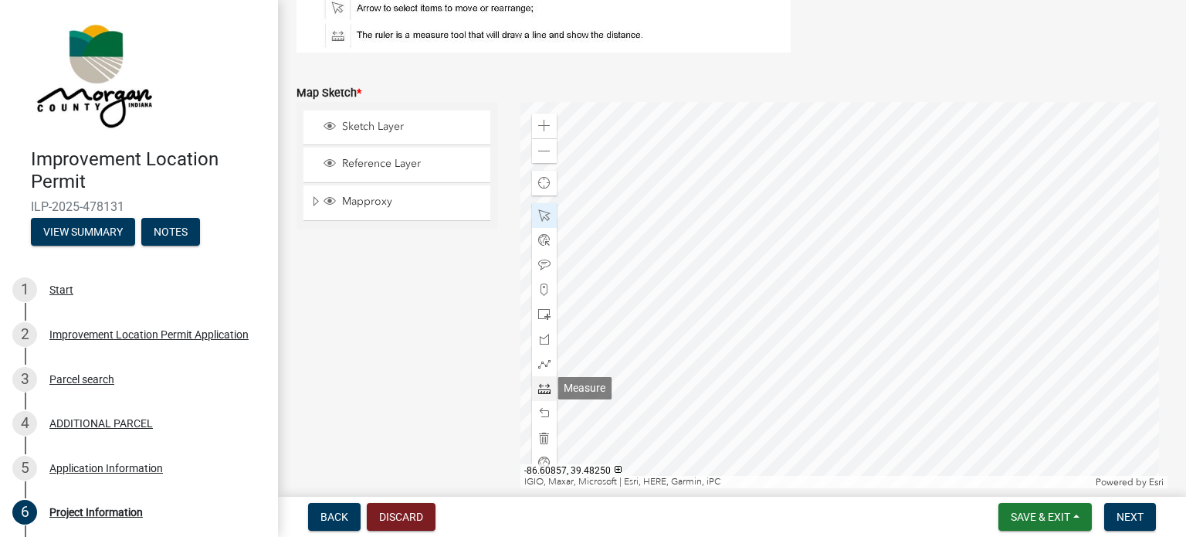
click at [544, 395] on div at bounding box center [544, 388] width 25 height 25
click at [1077, 297] on div at bounding box center [845, 295] width 648 height 386
click at [541, 220] on span at bounding box center [544, 215] width 12 height 12
click at [945, 330] on div at bounding box center [845, 295] width 648 height 386
click at [948, 320] on div at bounding box center [845, 295] width 648 height 386
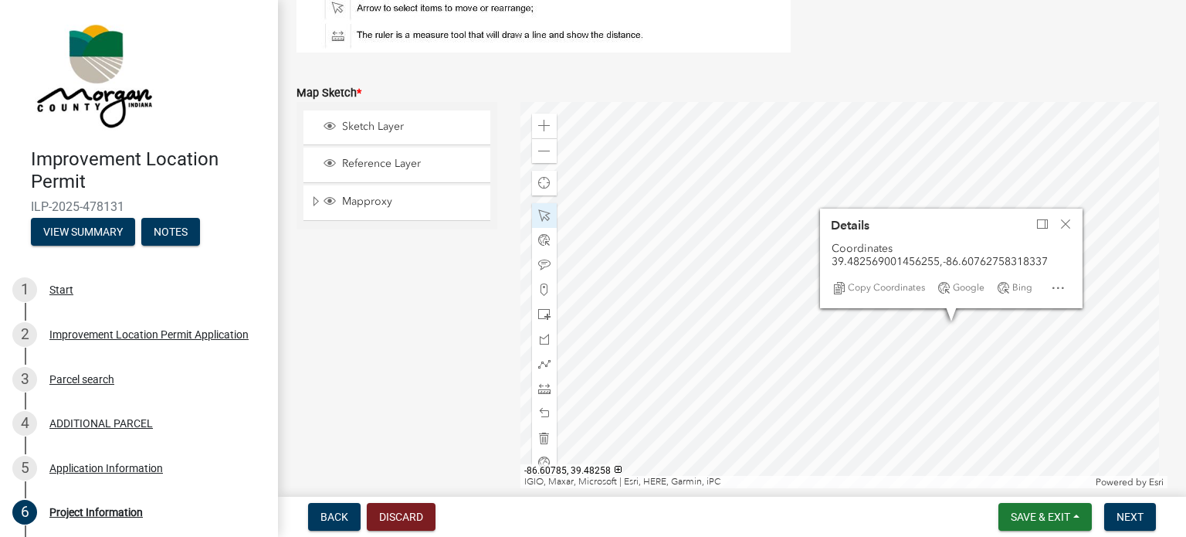
click at [955, 321] on div at bounding box center [845, 295] width 648 height 386
click at [547, 391] on span at bounding box center [544, 388] width 12 height 12
click at [1078, 341] on div at bounding box center [845, 295] width 648 height 386
click at [1064, 226] on span "Close" at bounding box center [1066, 224] width 12 height 12
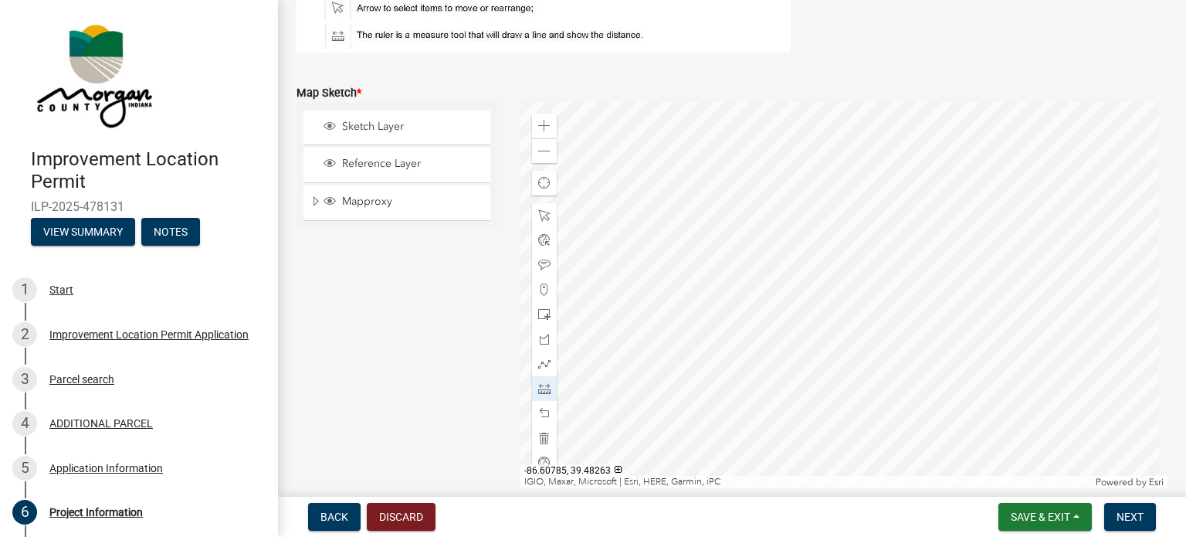
click at [955, 297] on div at bounding box center [845, 295] width 648 height 386
click at [538, 212] on span at bounding box center [544, 215] width 12 height 12
click at [1020, 339] on div at bounding box center [845, 295] width 648 height 386
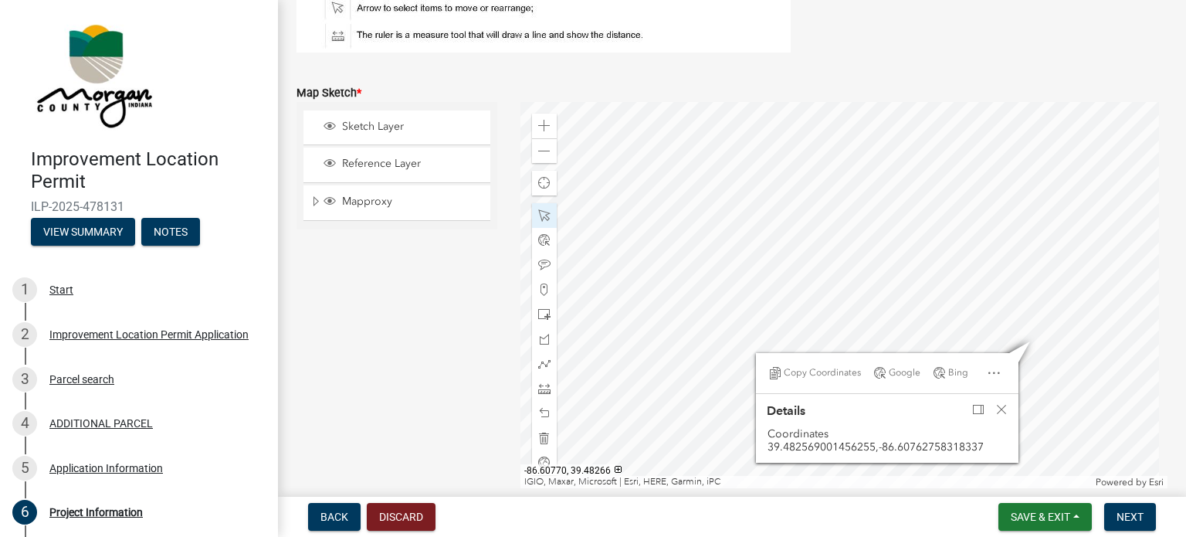
click at [1016, 277] on div at bounding box center [845, 295] width 648 height 386
click at [877, 280] on div at bounding box center [845, 295] width 648 height 386
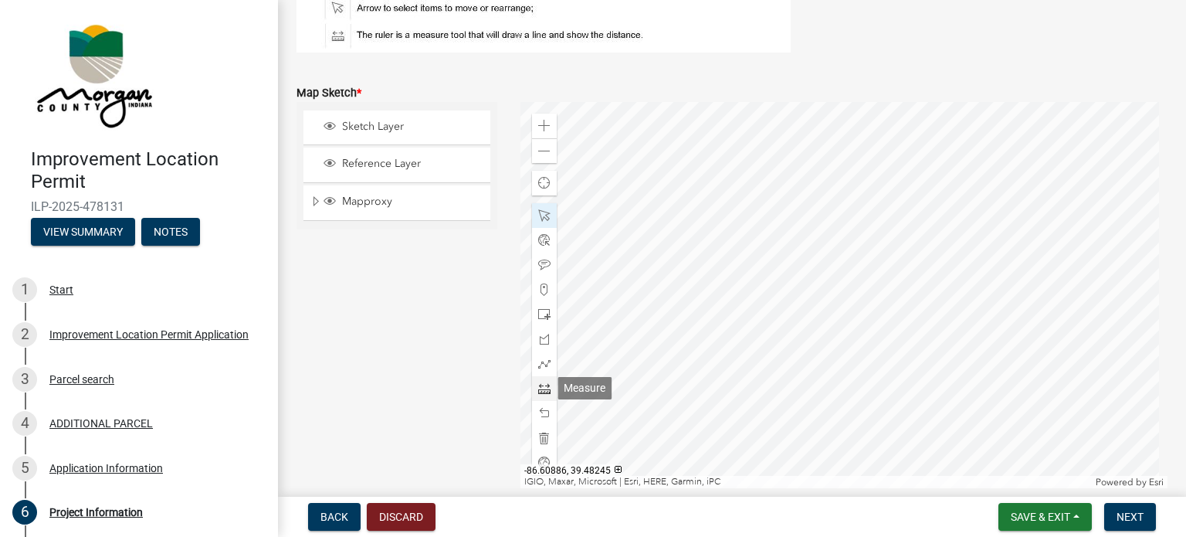
click at [547, 388] on div at bounding box center [544, 388] width 25 height 25
click at [955, 280] on div at bounding box center [845, 295] width 648 height 386
click at [545, 215] on span at bounding box center [544, 215] width 12 height 12
click at [1007, 278] on div at bounding box center [845, 295] width 648 height 386
click at [1006, 280] on div at bounding box center [845, 295] width 648 height 386
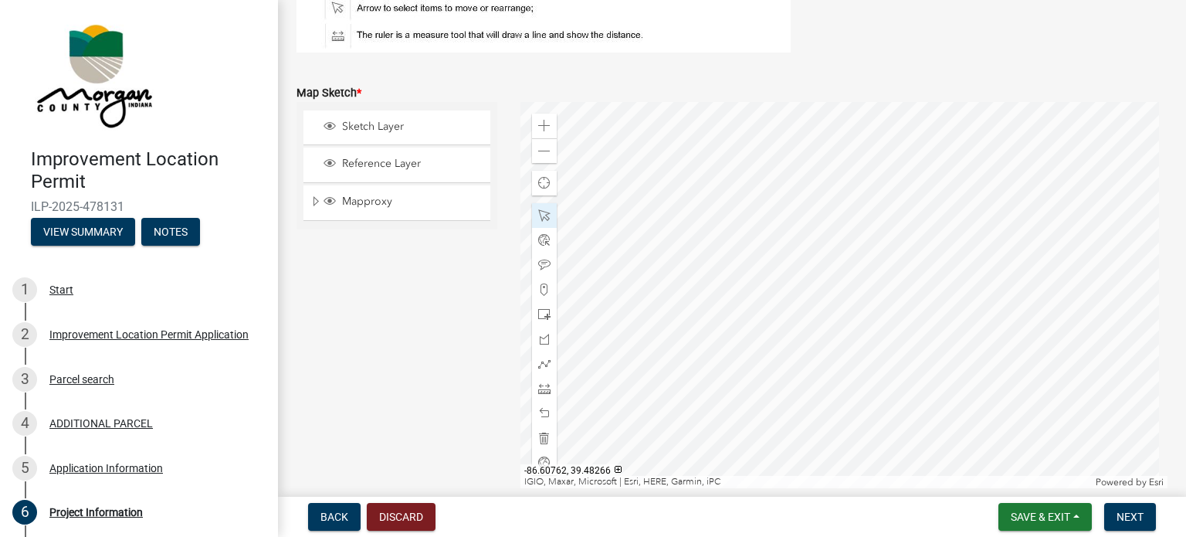
click at [1047, 280] on div at bounding box center [845, 295] width 648 height 386
click at [1020, 332] on div at bounding box center [845, 295] width 648 height 386
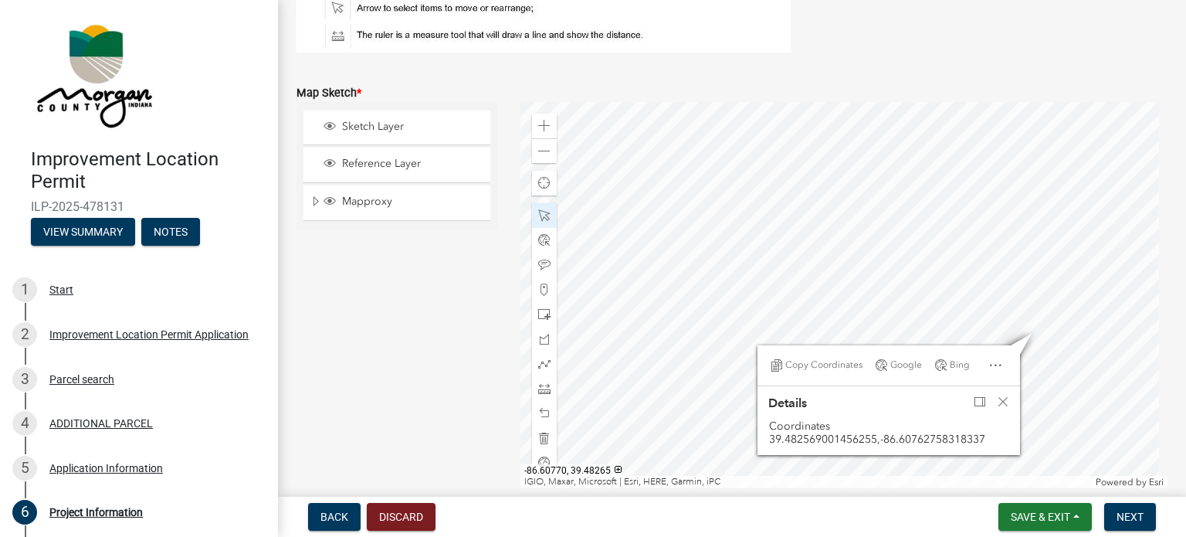
click at [1016, 283] on div at bounding box center [845, 295] width 648 height 386
click at [870, 277] on div at bounding box center [845, 295] width 648 height 386
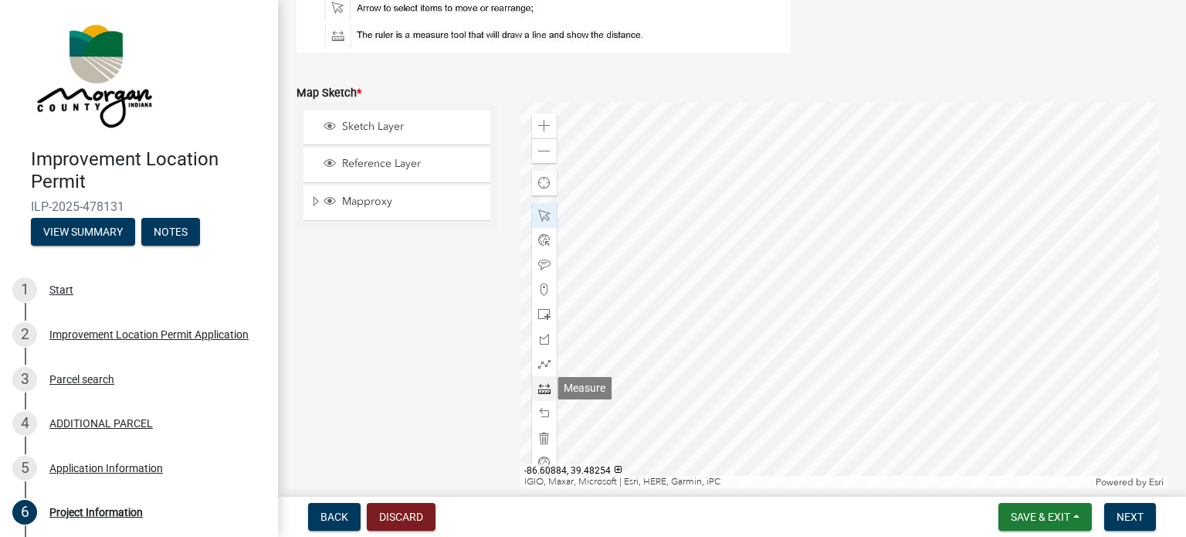
click at [542, 384] on span at bounding box center [544, 388] width 12 height 12
click at [957, 285] on div at bounding box center [845, 295] width 648 height 386
click at [544, 311] on span at bounding box center [544, 314] width 12 height 12
click at [955, 283] on div at bounding box center [845, 295] width 648 height 386
click at [543, 212] on span at bounding box center [544, 215] width 12 height 12
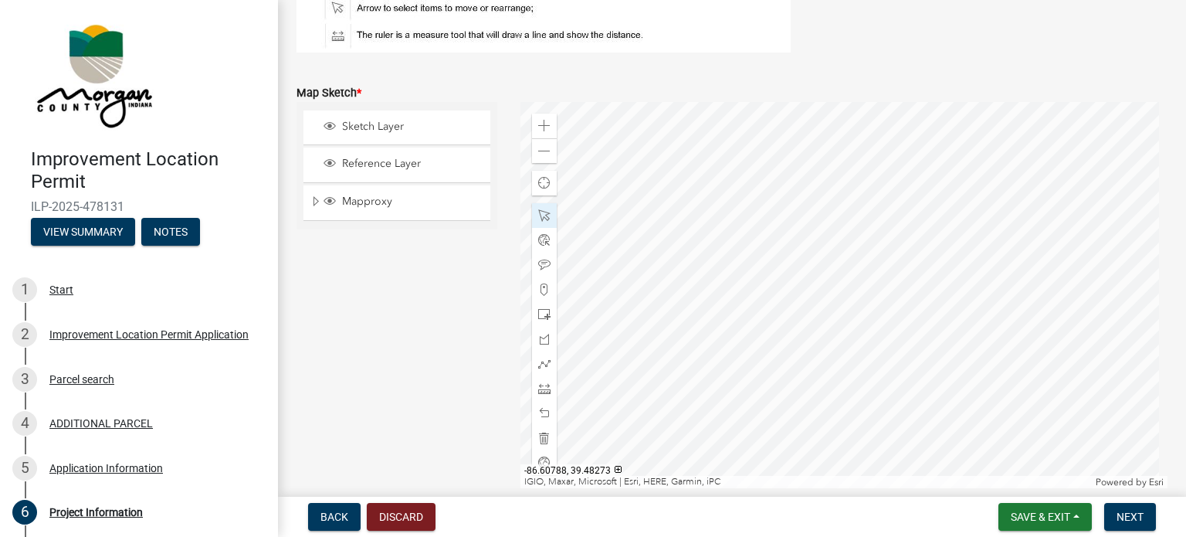
click at [943, 245] on div at bounding box center [845, 295] width 648 height 386
click at [948, 250] on div at bounding box center [845, 295] width 648 height 386
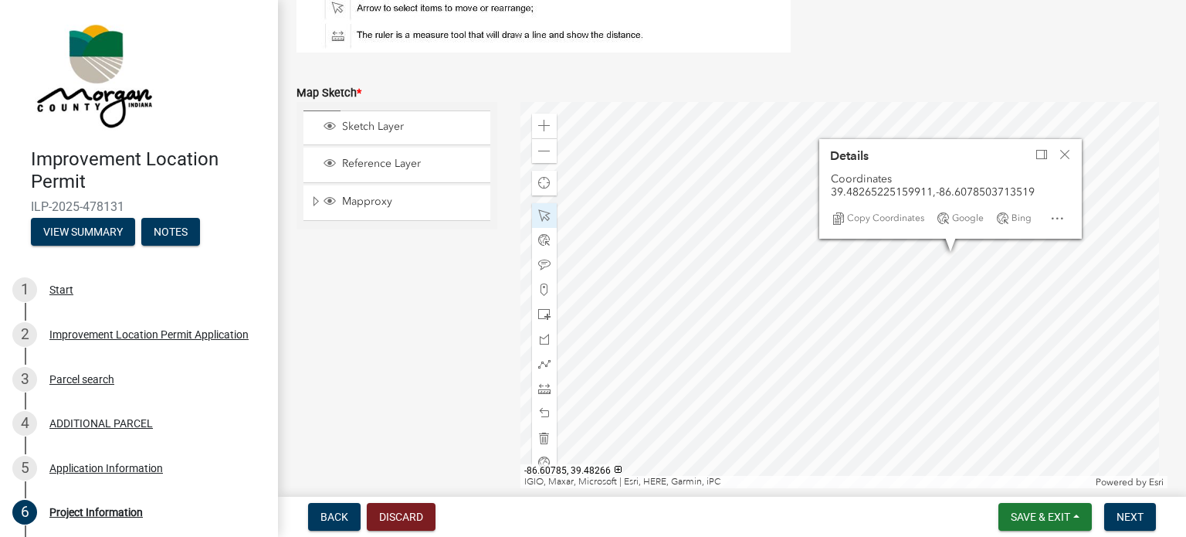
click at [956, 280] on div at bounding box center [845, 295] width 648 height 386
click at [958, 264] on div at bounding box center [845, 295] width 648 height 386
click at [550, 126] on div "Zoom in" at bounding box center [544, 126] width 25 height 25
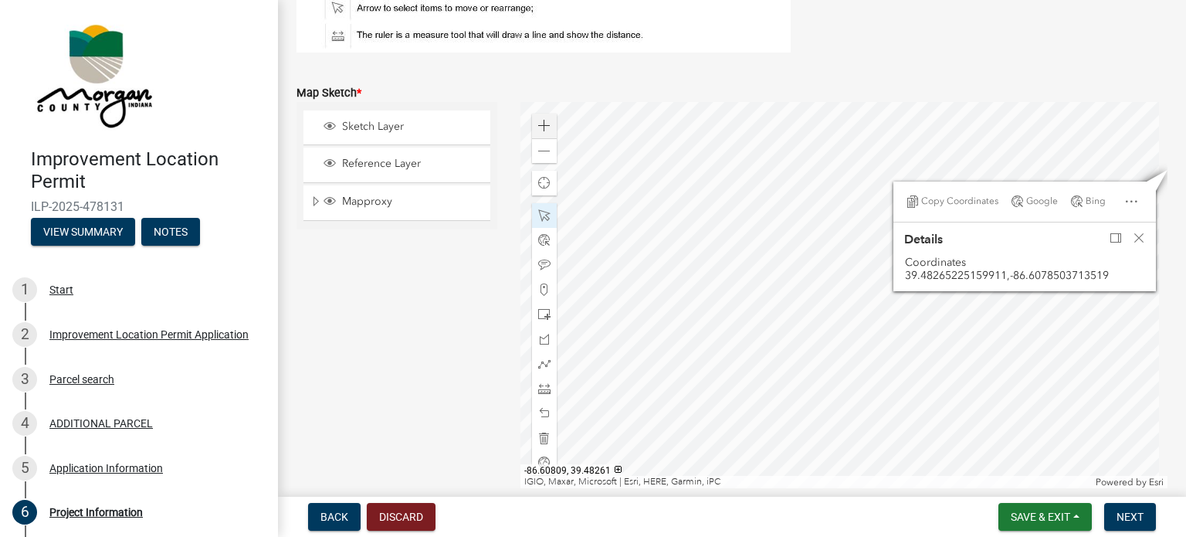
click at [908, 327] on div at bounding box center [845, 295] width 648 height 386
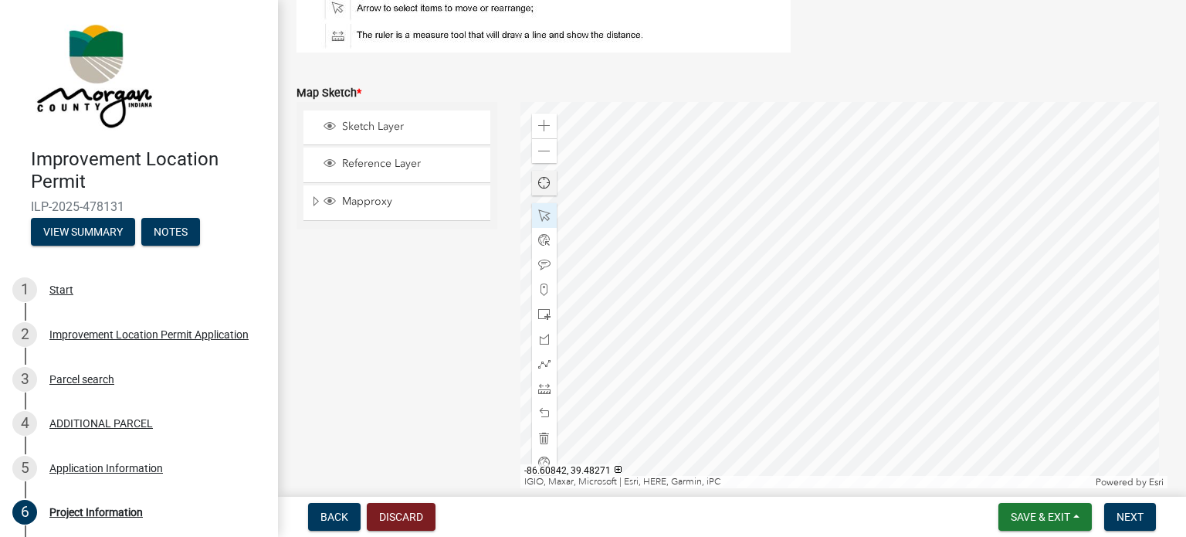
click at [538, 182] on span "Find my location" at bounding box center [544, 183] width 12 height 12
click at [544, 177] on span "Find my location" at bounding box center [544, 183] width 13 height 13
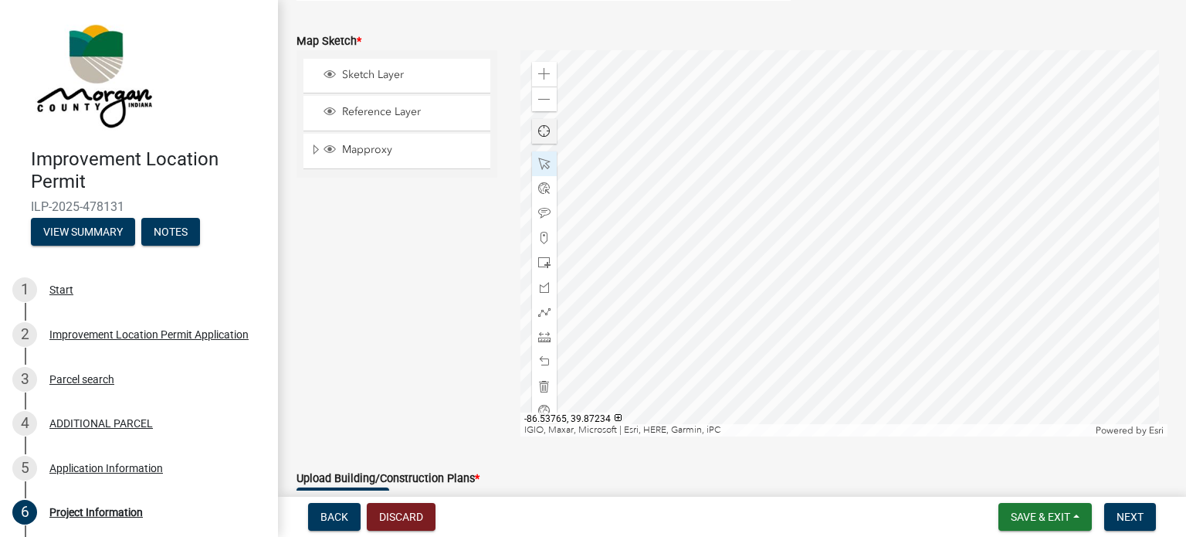
scroll to position [3584, 0]
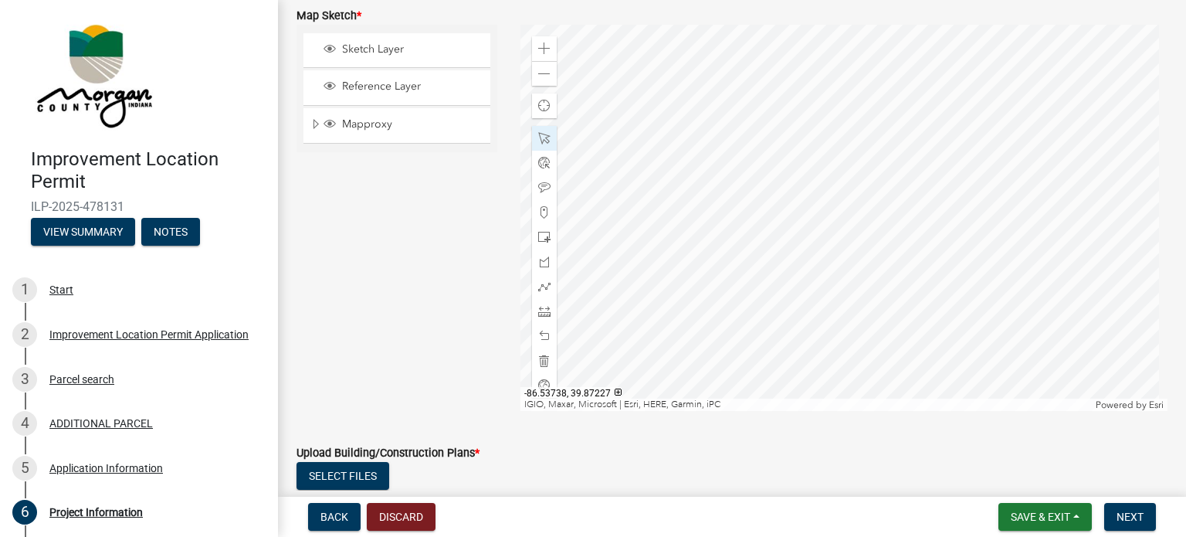
click at [785, 302] on div at bounding box center [845, 218] width 648 height 386
click at [809, 312] on div at bounding box center [845, 218] width 648 height 386
click at [565, 249] on div at bounding box center [845, 218] width 648 height 386
click at [677, 219] on div at bounding box center [845, 218] width 648 height 386
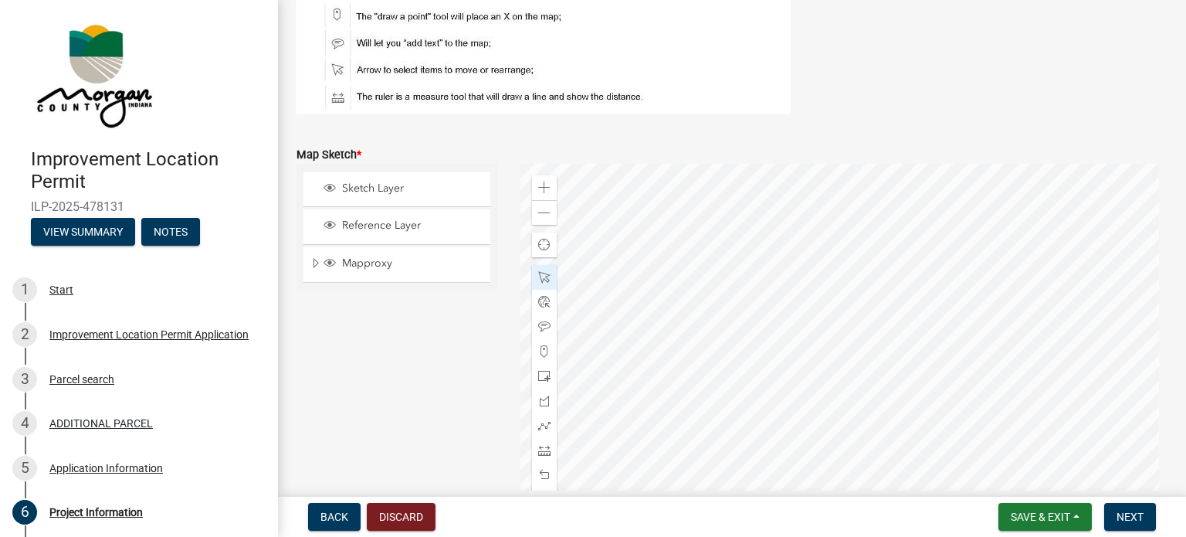
scroll to position [3429, 0]
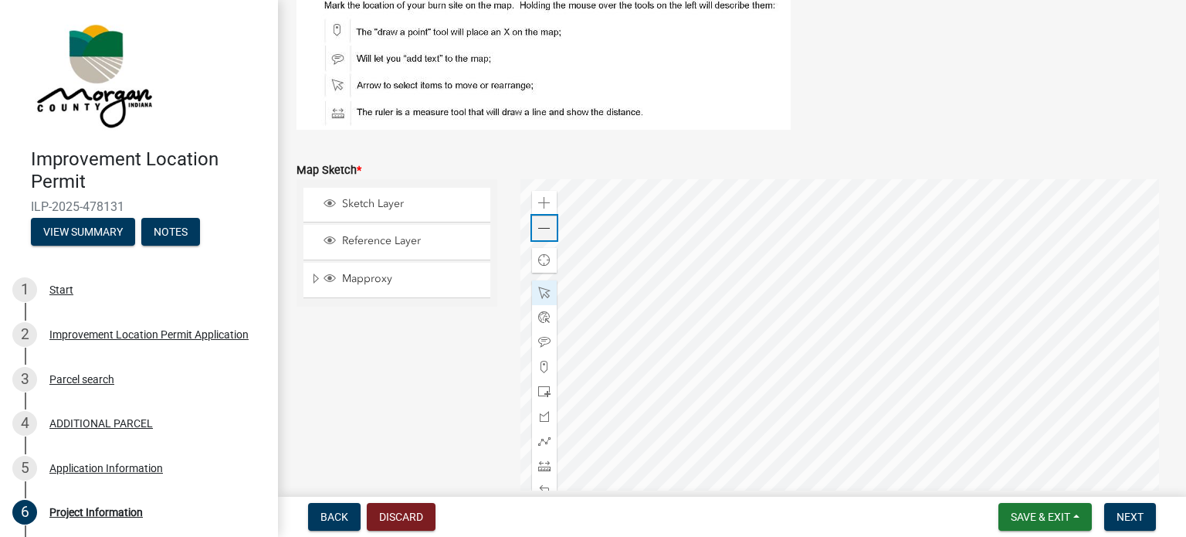
click at [545, 225] on span at bounding box center [544, 228] width 12 height 12
click at [955, 388] on div at bounding box center [845, 372] width 648 height 386
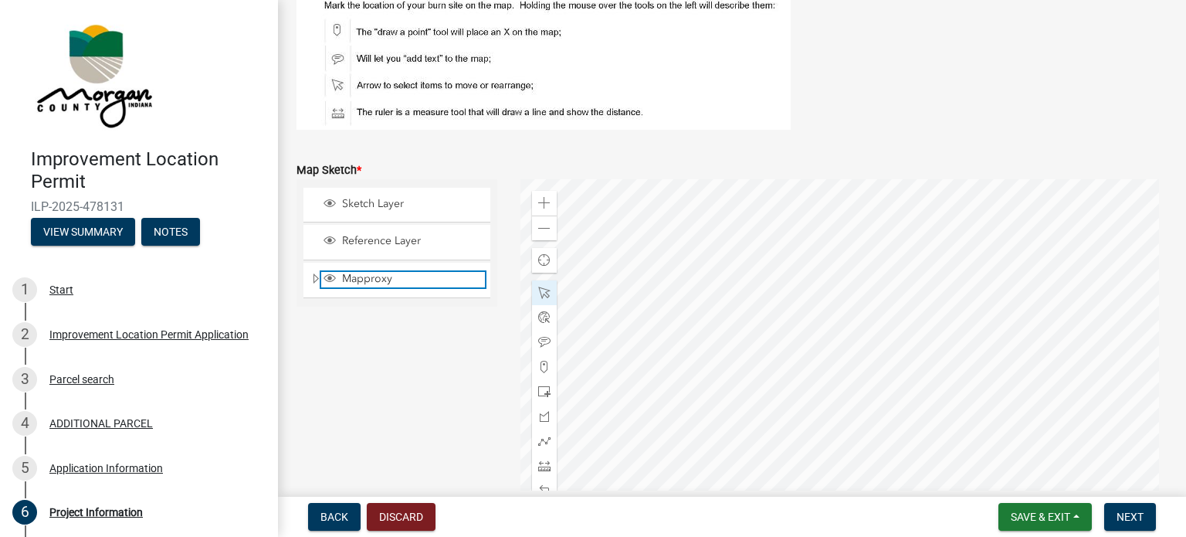
click at [357, 273] on span "Mapproxy" at bounding box center [411, 279] width 147 height 14
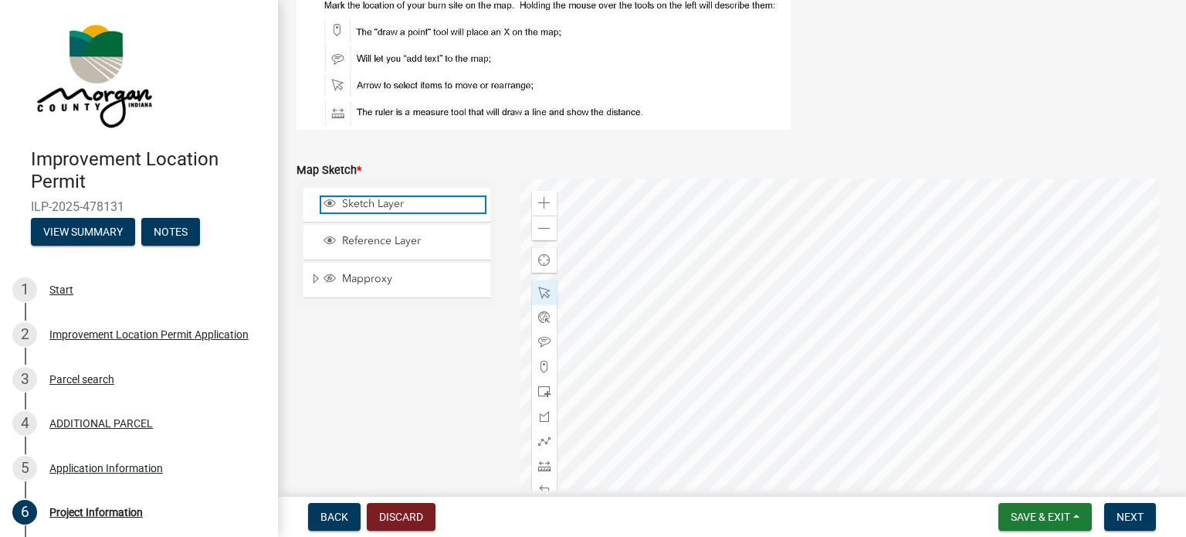
click at [381, 204] on span "Sketch Layer" at bounding box center [411, 204] width 147 height 14
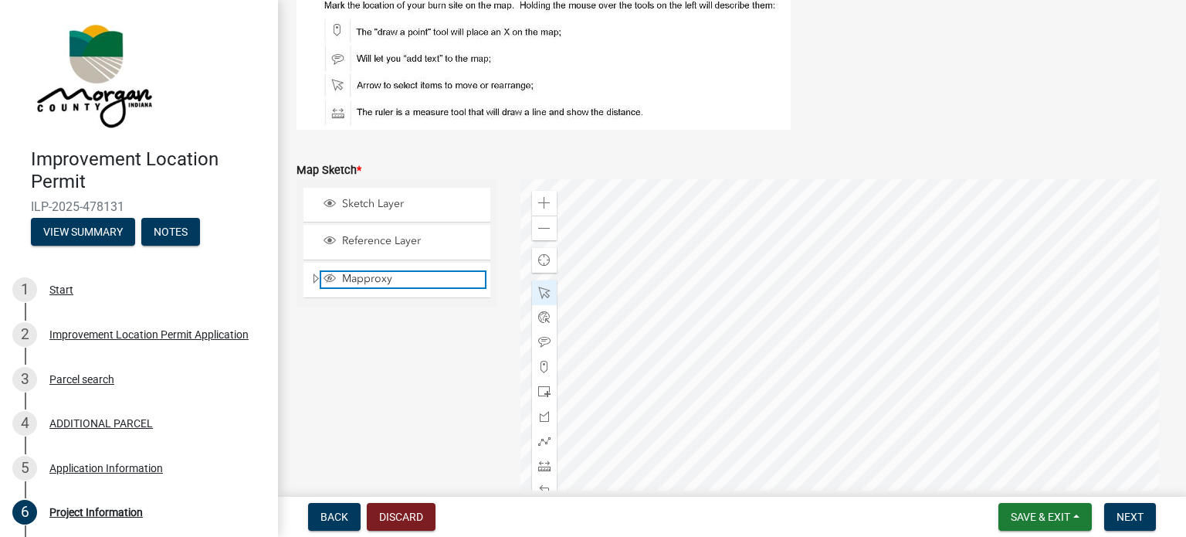
click at [379, 278] on span "Mapproxy" at bounding box center [411, 279] width 147 height 14
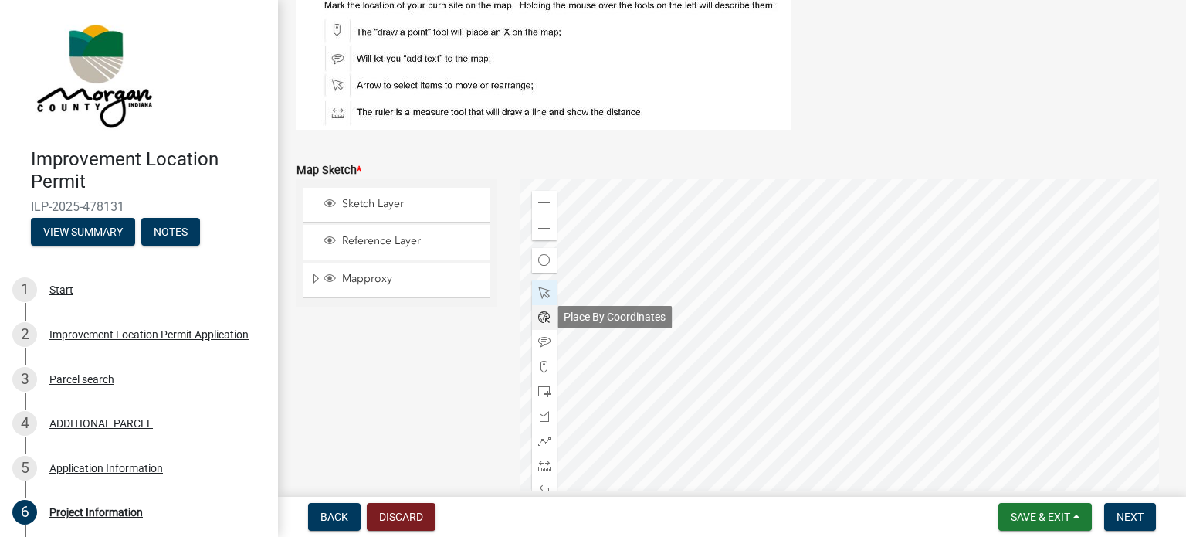
click at [539, 320] on span at bounding box center [544, 317] width 12 height 12
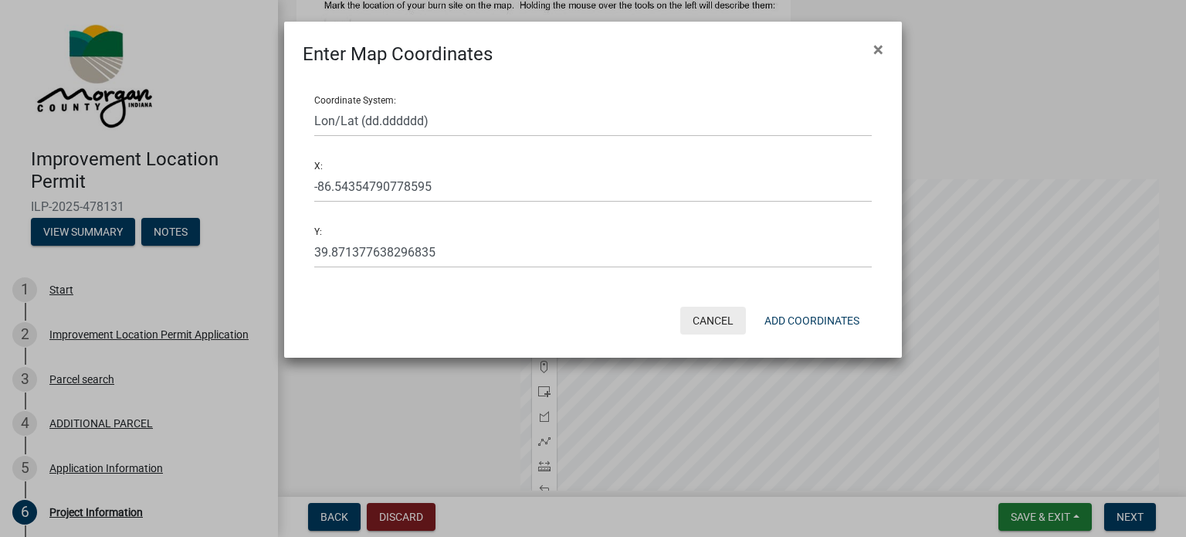
click at [698, 321] on button "Cancel" at bounding box center [713, 321] width 66 height 28
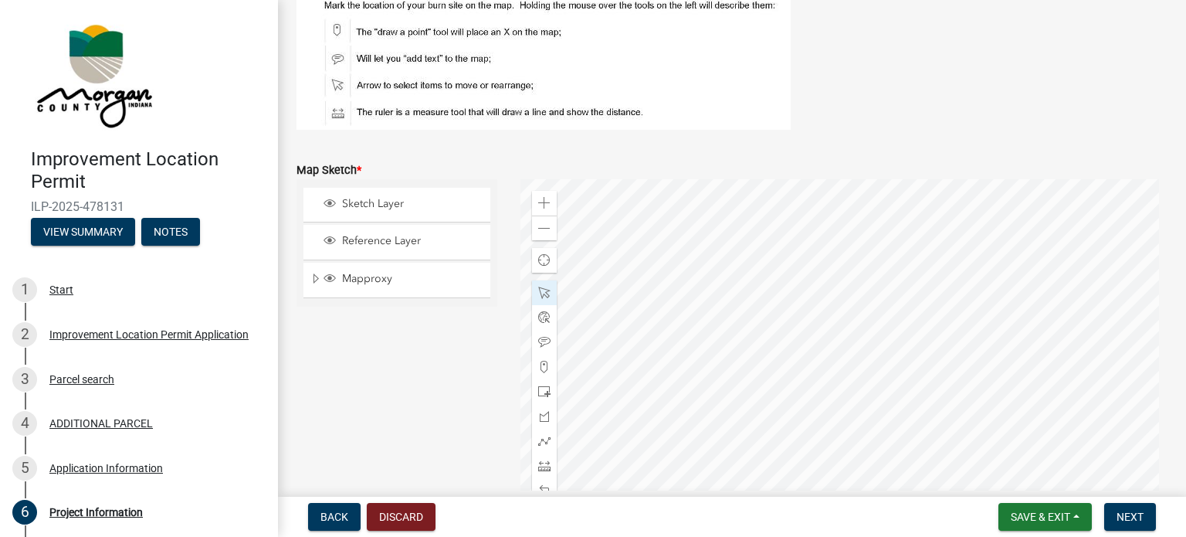
scroll to position [3506, 0]
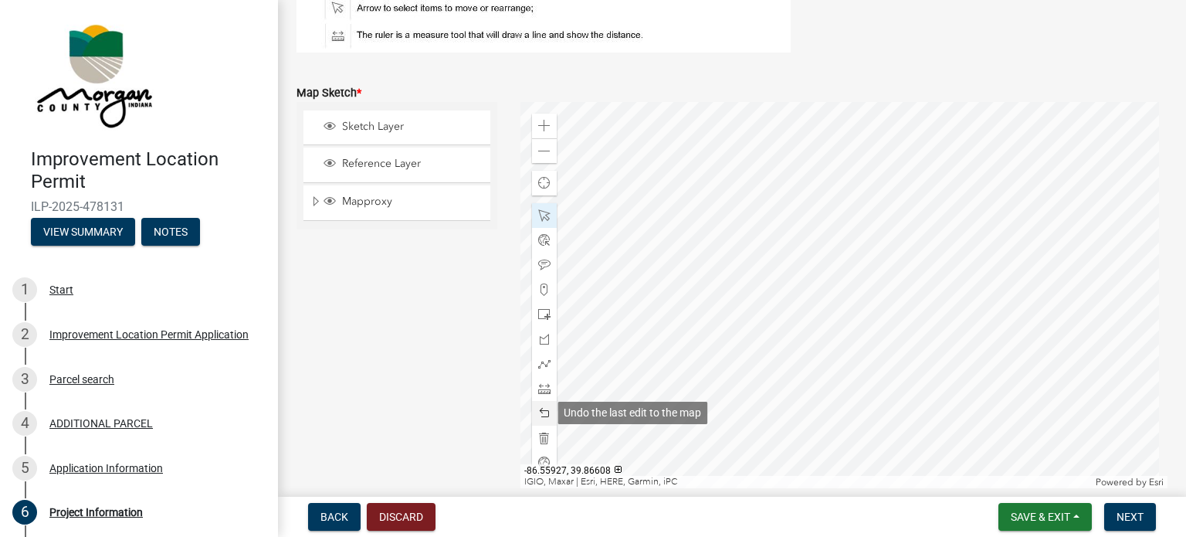
click at [542, 415] on span at bounding box center [544, 413] width 12 height 12
click at [497, 302] on div "Sketch Layer Reference Layer Mapproxy Roads Interstate labels Major Roads label…" at bounding box center [397, 295] width 224 height 386
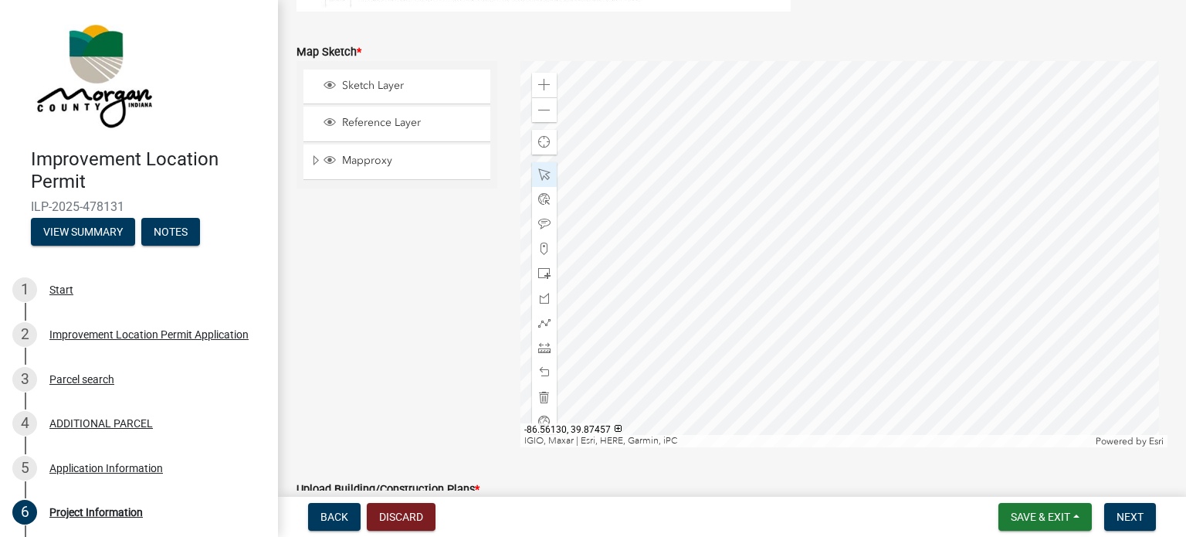
scroll to position [3584, 0]
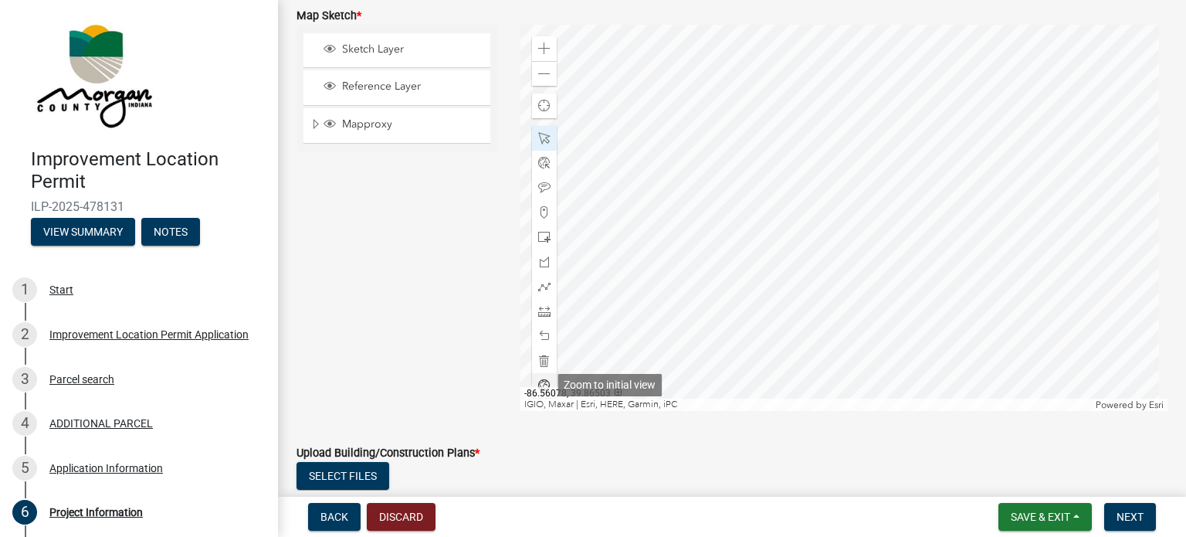
click at [538, 381] on span at bounding box center [544, 385] width 12 height 12
click at [756, 321] on div at bounding box center [845, 218] width 648 height 386
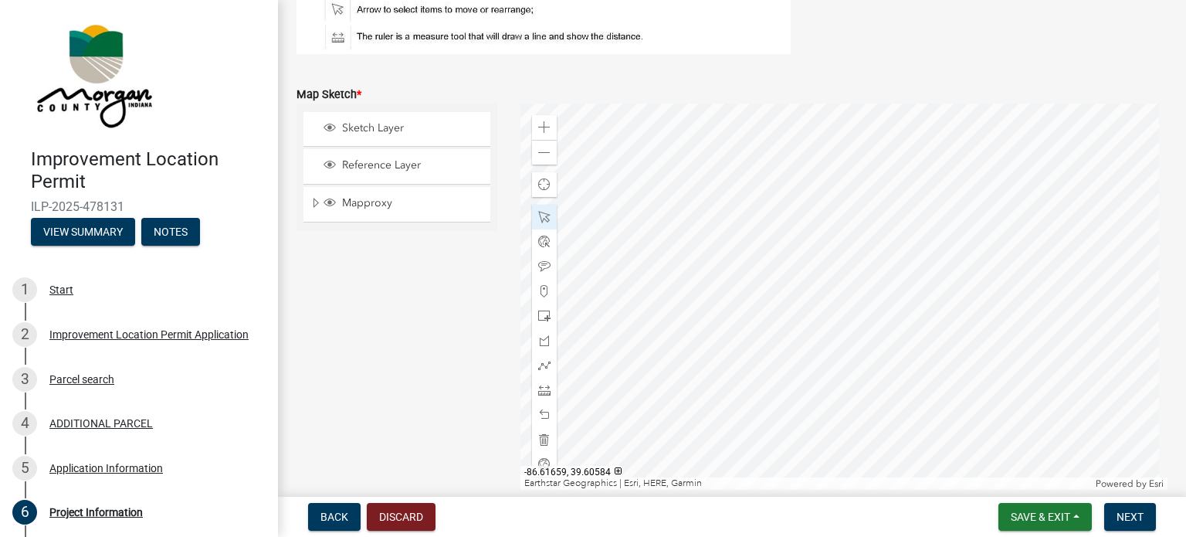
scroll to position [3506, 0]
click at [542, 130] on span at bounding box center [544, 126] width 12 height 12
click at [789, 327] on div at bounding box center [845, 295] width 648 height 386
click at [548, 120] on div "Zoom in" at bounding box center [544, 126] width 25 height 25
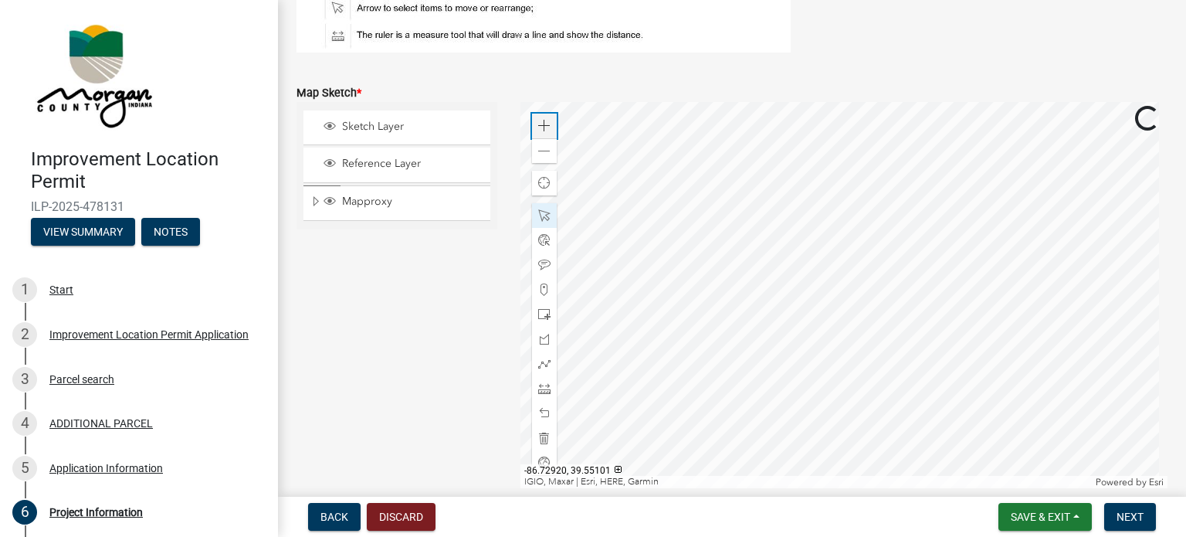
click at [544, 122] on span at bounding box center [544, 126] width 12 height 12
click at [743, 283] on div at bounding box center [845, 295] width 648 height 386
click at [545, 124] on span at bounding box center [544, 126] width 12 height 12
click at [747, 305] on div at bounding box center [845, 295] width 648 height 386
click at [547, 120] on span at bounding box center [544, 126] width 12 height 12
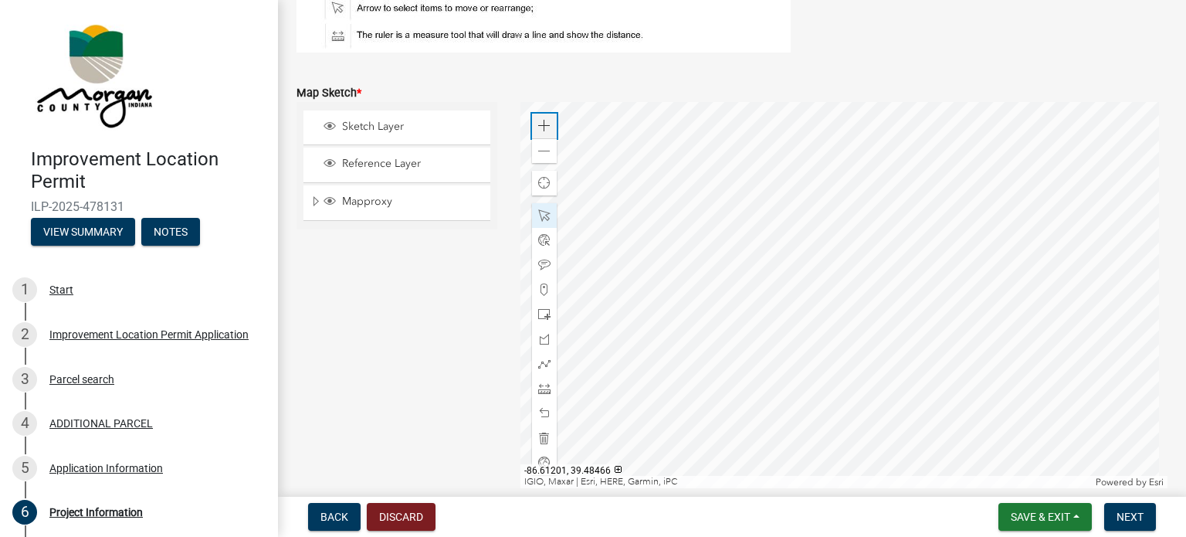
click at [545, 127] on span at bounding box center [544, 126] width 12 height 12
click at [541, 311] on span at bounding box center [544, 314] width 12 height 12
click at [816, 355] on div at bounding box center [845, 295] width 648 height 386
click at [547, 215] on span at bounding box center [544, 215] width 12 height 12
click at [802, 321] on div at bounding box center [845, 295] width 648 height 386
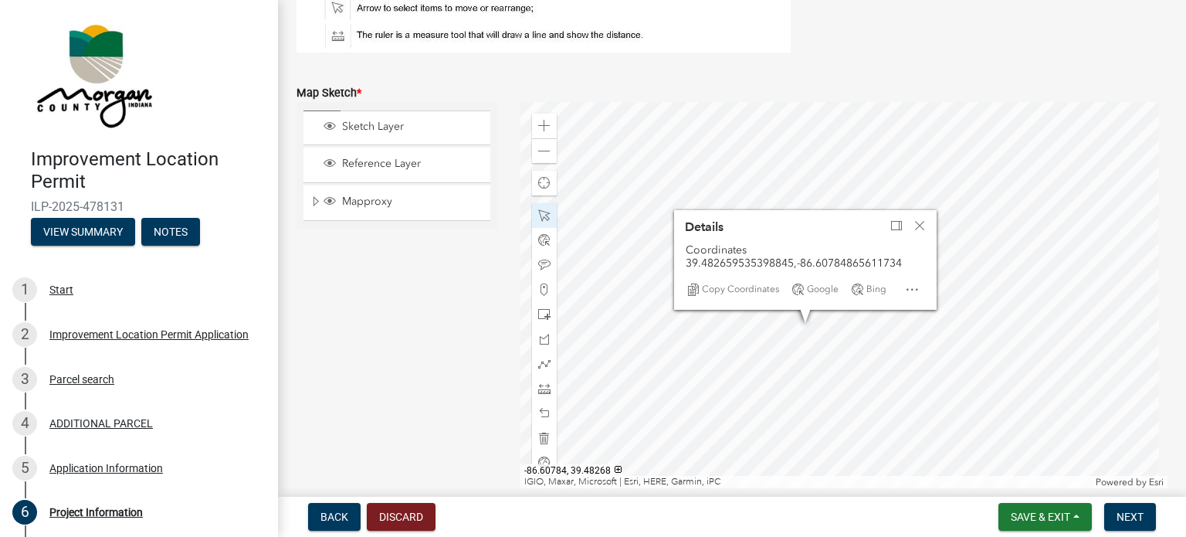
click at [819, 351] on div at bounding box center [845, 295] width 648 height 386
click at [819, 364] on div at bounding box center [845, 295] width 648 height 386
click at [796, 358] on div at bounding box center [845, 295] width 648 height 386
click at [538, 125] on span at bounding box center [544, 126] width 12 height 12
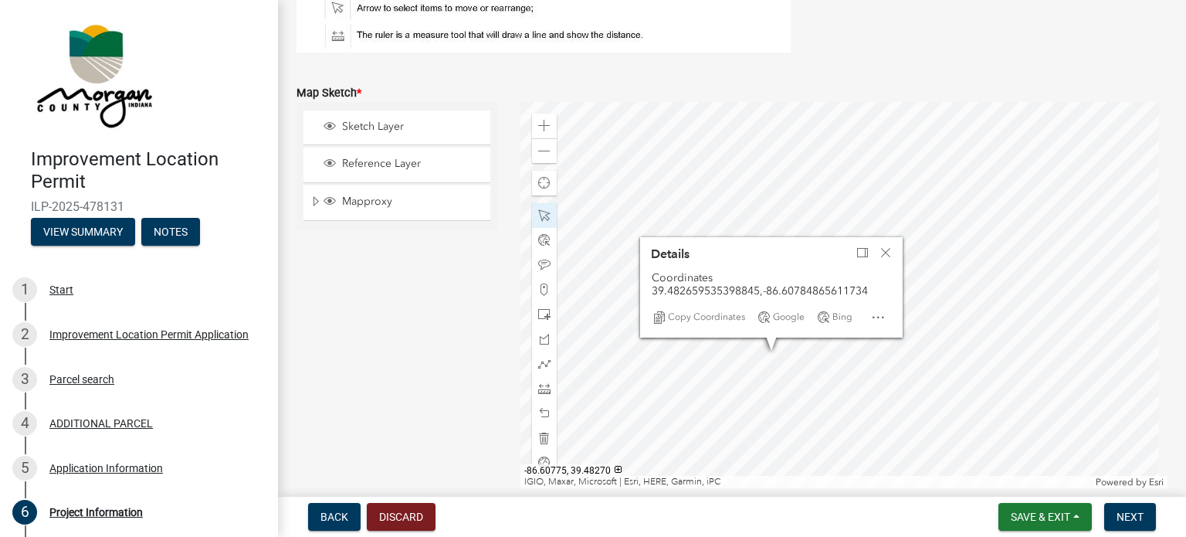
click at [826, 399] on div at bounding box center [845, 295] width 648 height 386
click at [820, 399] on div at bounding box center [845, 295] width 648 height 386
click at [738, 429] on div at bounding box center [845, 295] width 648 height 386
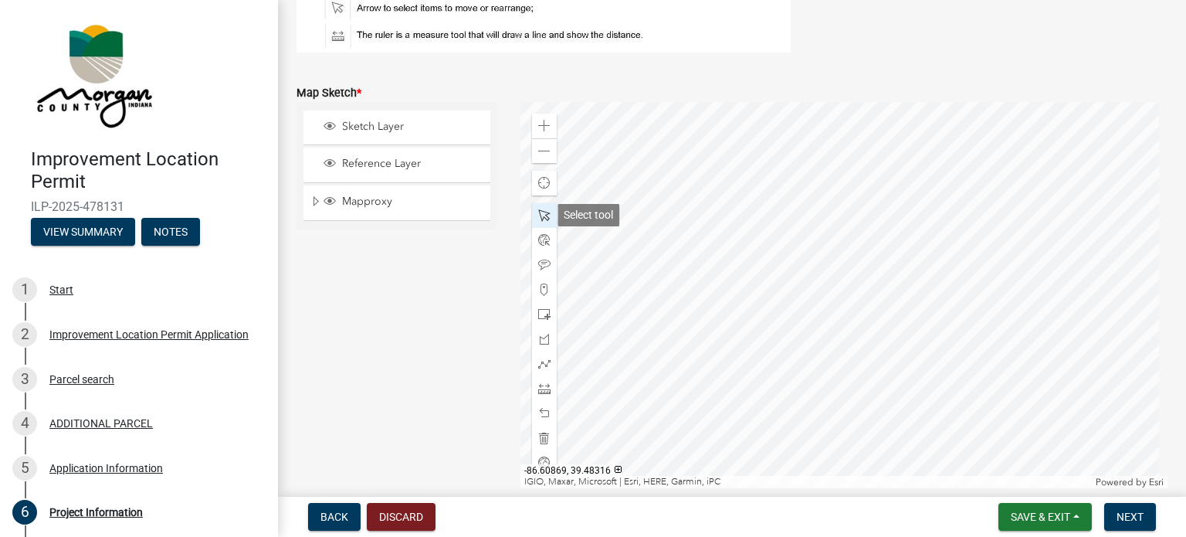
click at [538, 210] on span at bounding box center [544, 215] width 12 height 12
click at [540, 127] on span at bounding box center [544, 126] width 12 height 12
click at [705, 203] on div at bounding box center [845, 295] width 648 height 386
click at [541, 125] on span at bounding box center [544, 126] width 12 height 12
click at [669, 212] on div at bounding box center [845, 295] width 648 height 386
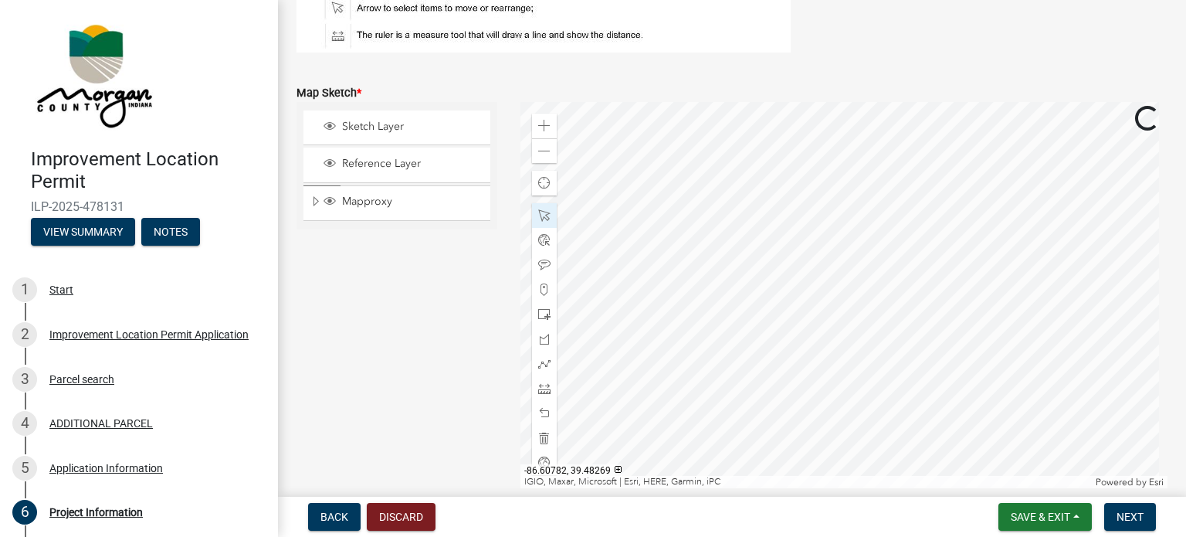
click at [752, 188] on div at bounding box center [845, 295] width 648 height 386
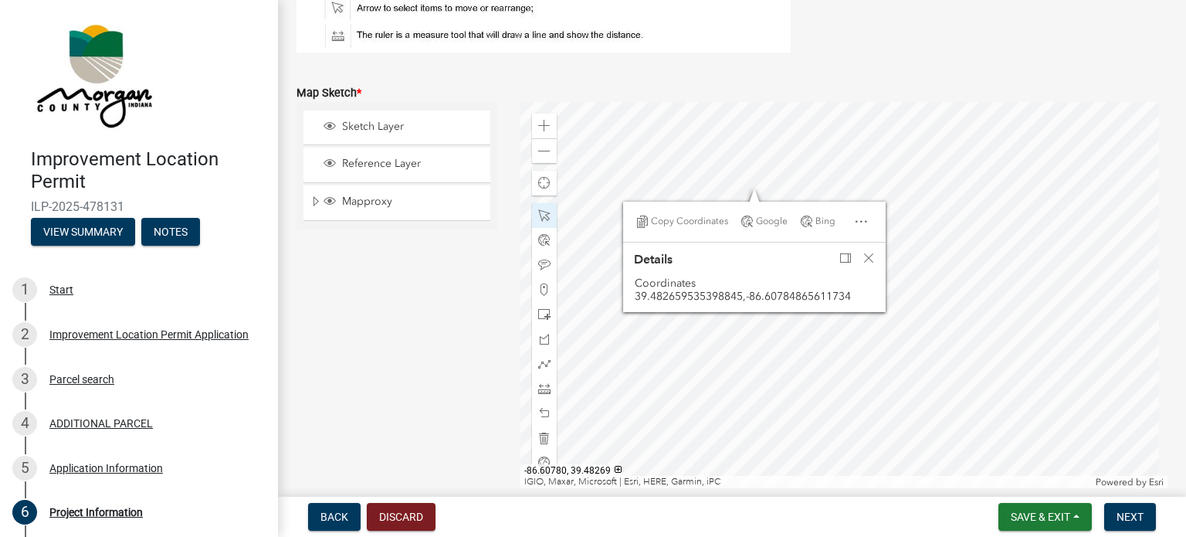
click at [776, 178] on div at bounding box center [845, 295] width 648 height 386
click at [908, 190] on div at bounding box center [845, 295] width 648 height 386
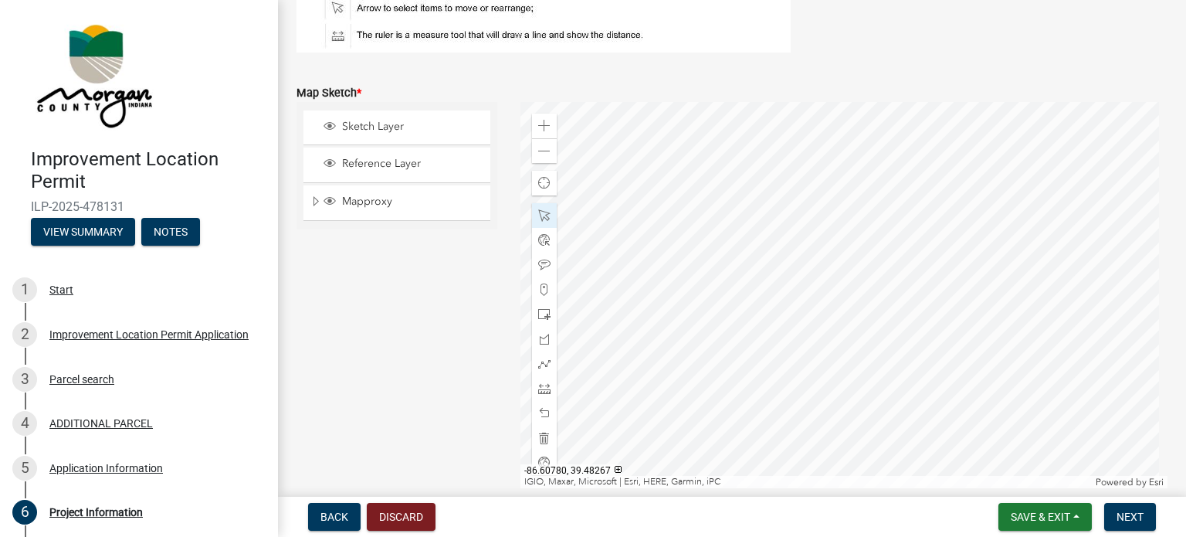
click at [775, 210] on div at bounding box center [845, 295] width 648 height 386
click at [775, 209] on div at bounding box center [845, 295] width 648 height 386
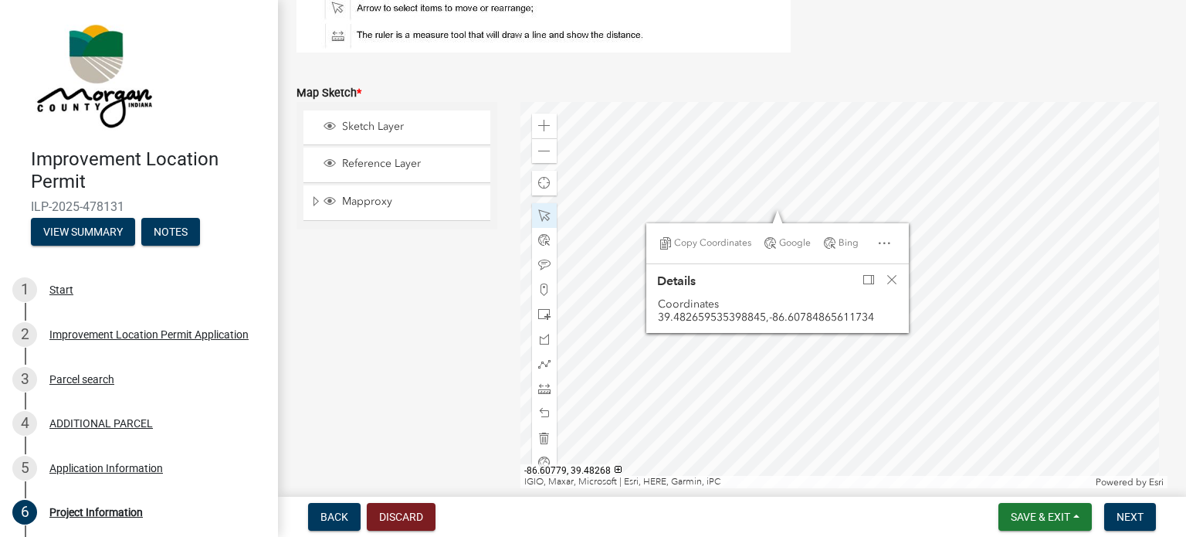
click at [782, 200] on div at bounding box center [845, 295] width 648 height 386
click at [889, 277] on span "Close" at bounding box center [892, 279] width 12 height 12
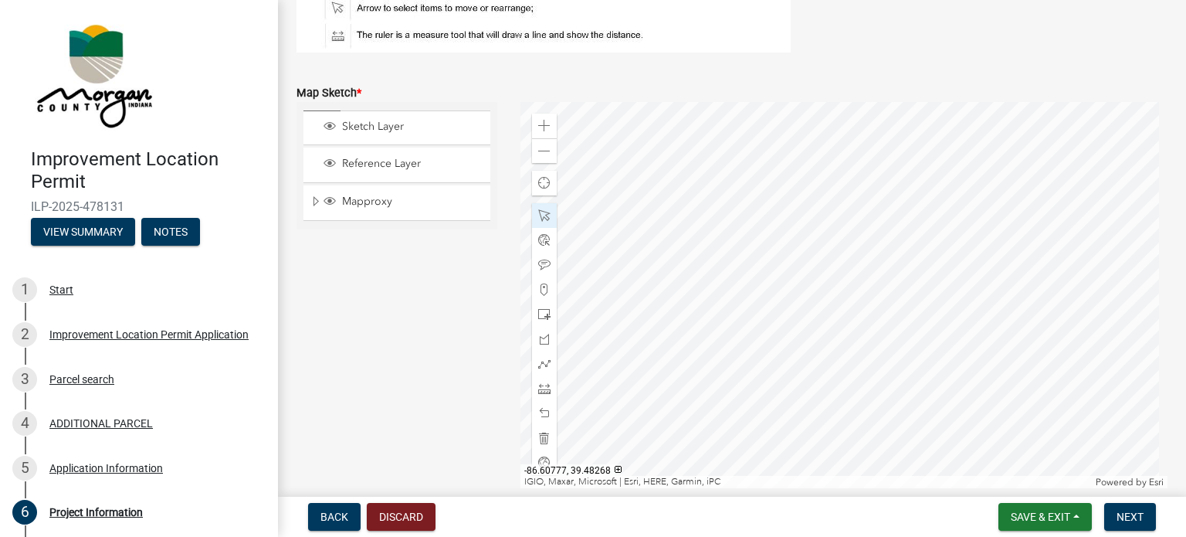
click at [811, 193] on div at bounding box center [845, 295] width 648 height 386
click at [398, 396] on div "Sketch Layer Reference Layer Mapproxy Roads Interstate labels Major Roads label…" at bounding box center [397, 295] width 224 height 386
click at [803, 187] on div at bounding box center [845, 295] width 648 height 386
click at [538, 388] on span at bounding box center [544, 388] width 12 height 12
click at [719, 131] on div at bounding box center [845, 295] width 648 height 386
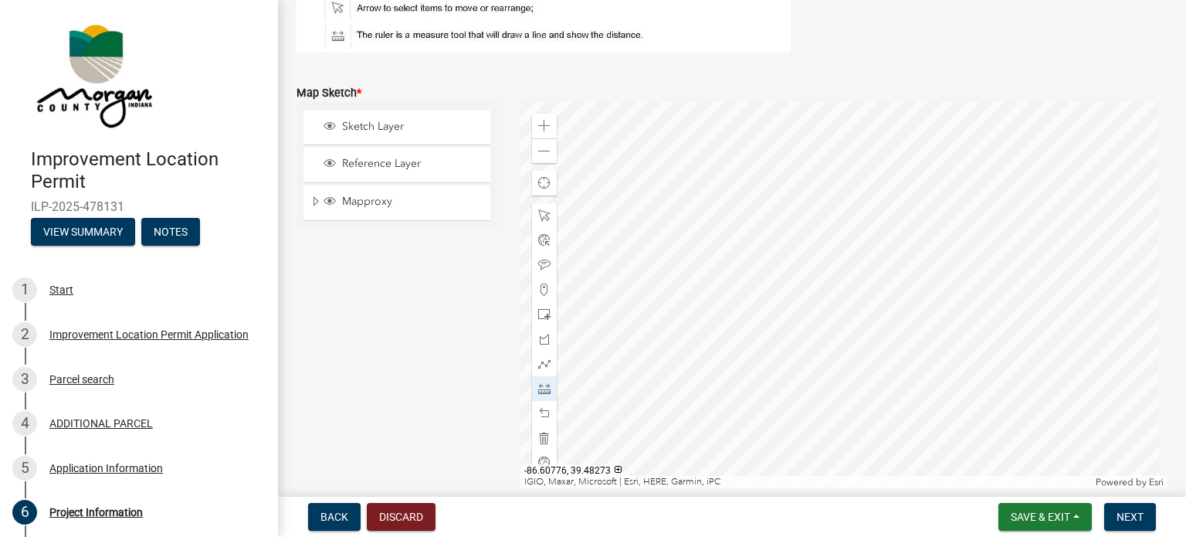
click at [818, 128] on div at bounding box center [845, 295] width 648 height 386
click at [545, 219] on span at bounding box center [544, 215] width 12 height 12
click at [804, 193] on div at bounding box center [845, 295] width 648 height 386
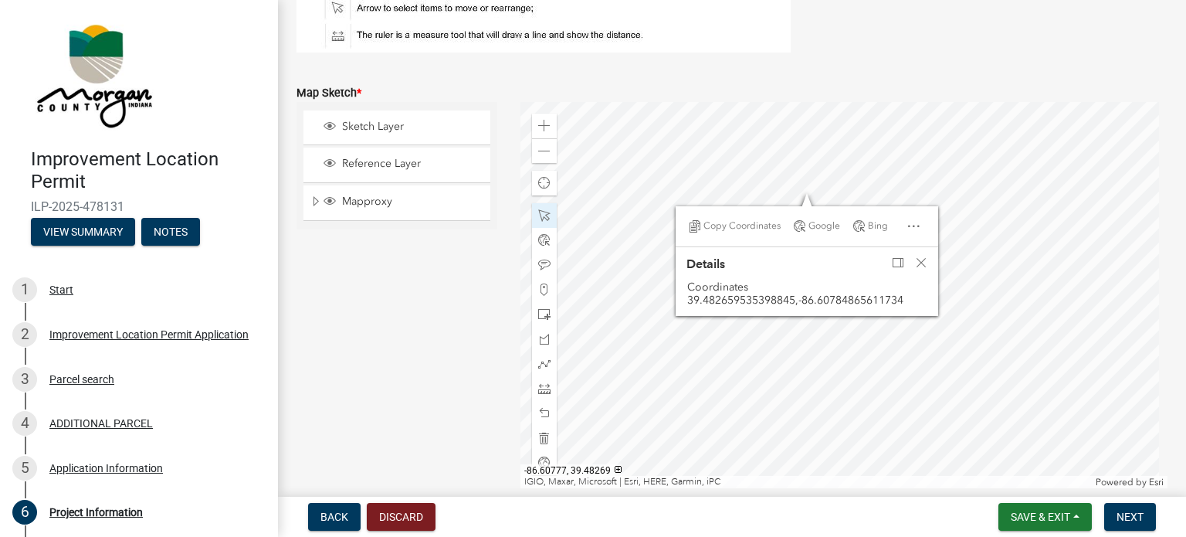
click at [813, 187] on div at bounding box center [845, 295] width 648 height 386
click at [834, 177] on div at bounding box center [845, 295] width 648 height 386
click at [921, 264] on span "Close" at bounding box center [923, 262] width 12 height 12
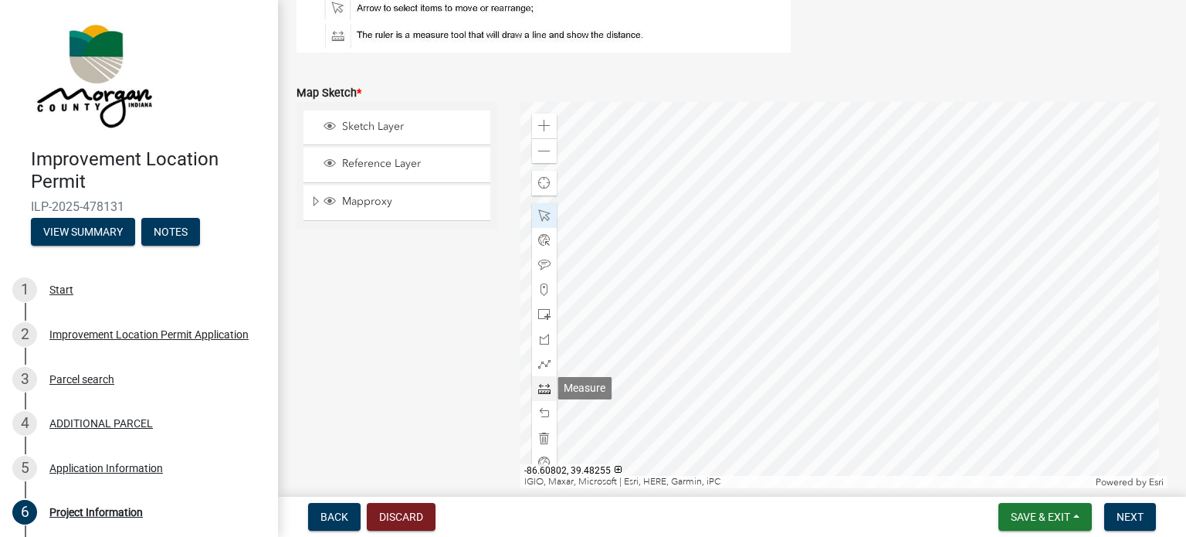
click at [542, 388] on span at bounding box center [544, 388] width 12 height 12
click at [719, 129] on div at bounding box center [845, 295] width 648 height 386
click at [683, 221] on div at bounding box center [845, 295] width 648 height 386
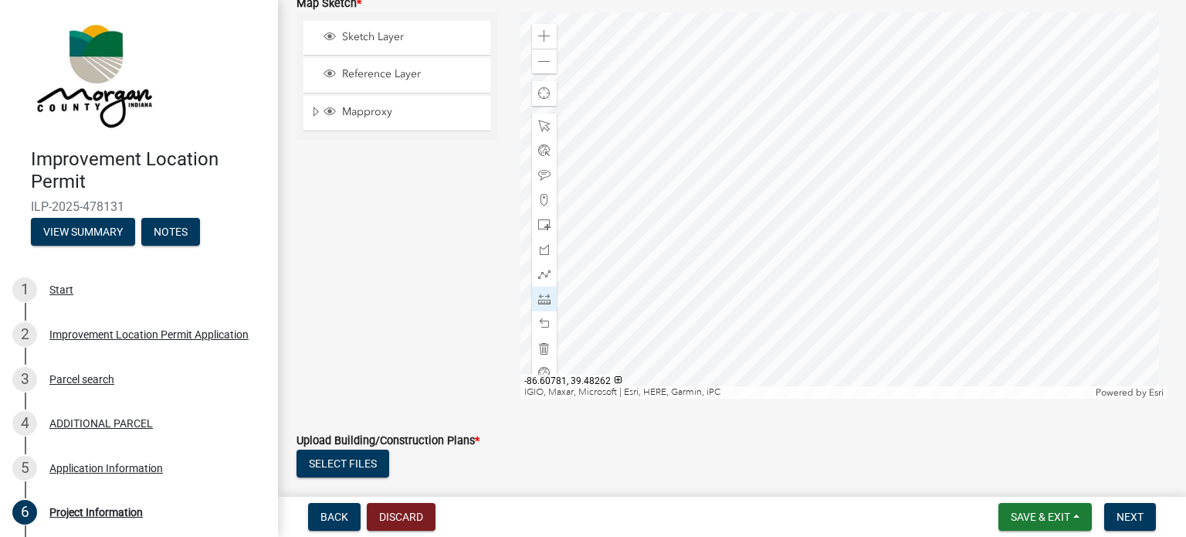
scroll to position [3612, 0]
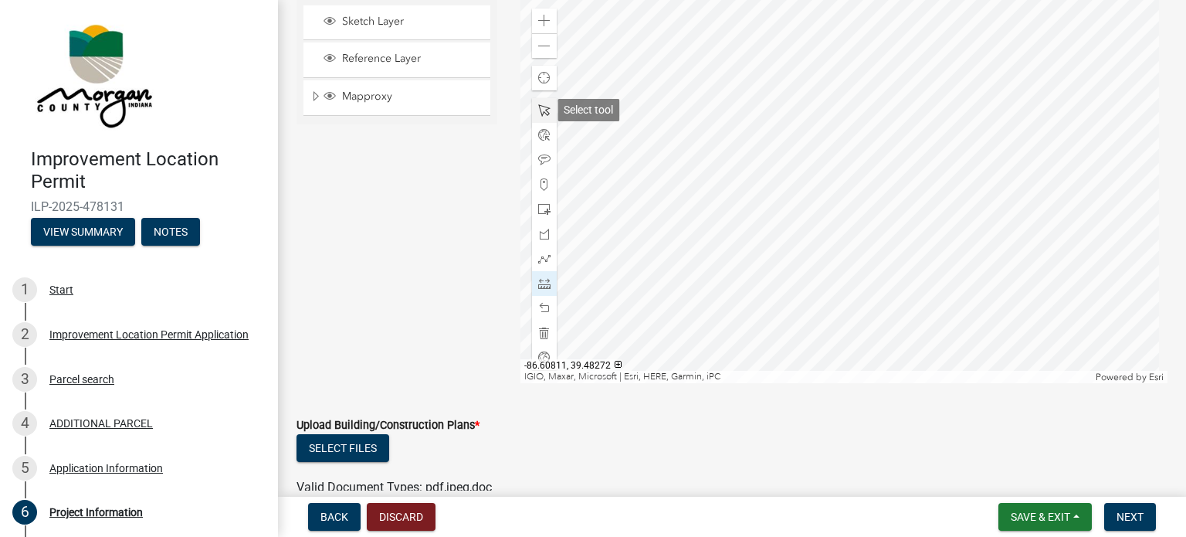
click at [541, 112] on span at bounding box center [544, 110] width 12 height 12
click at [764, 95] on div at bounding box center [845, 190] width 648 height 386
click at [762, 103] on div at bounding box center [845, 190] width 648 height 386
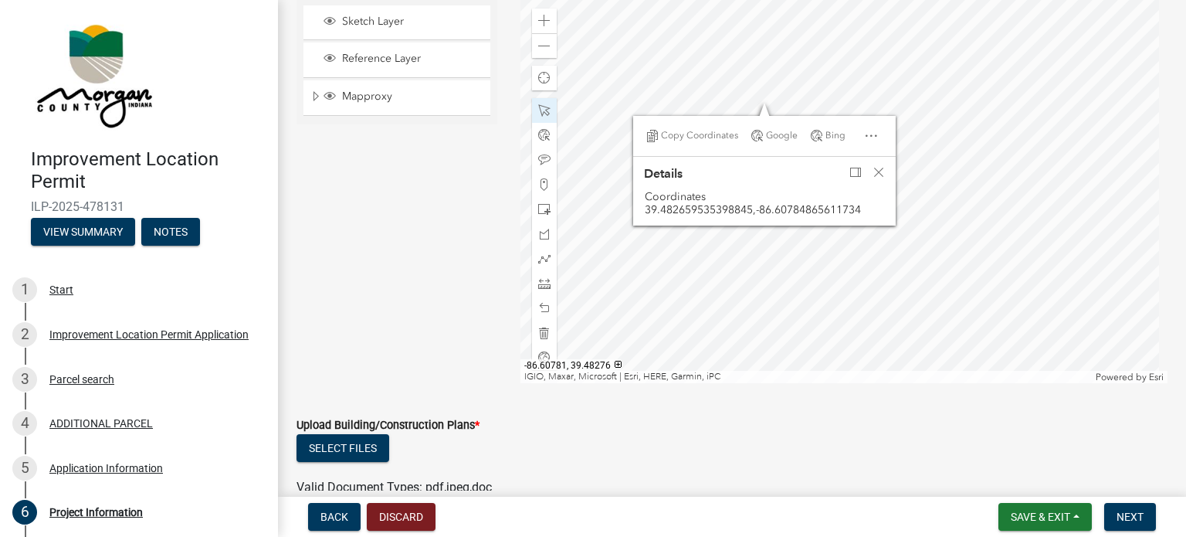
click at [762, 63] on div at bounding box center [845, 190] width 648 height 386
click at [538, 285] on span at bounding box center [544, 283] width 12 height 12
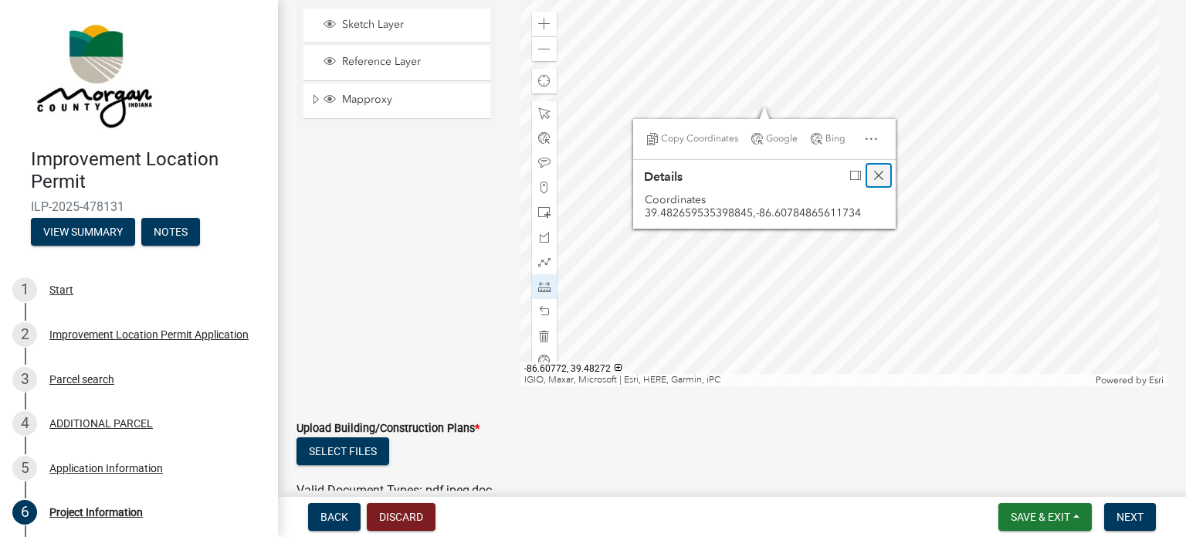
click at [876, 175] on span "Close" at bounding box center [879, 175] width 12 height 12
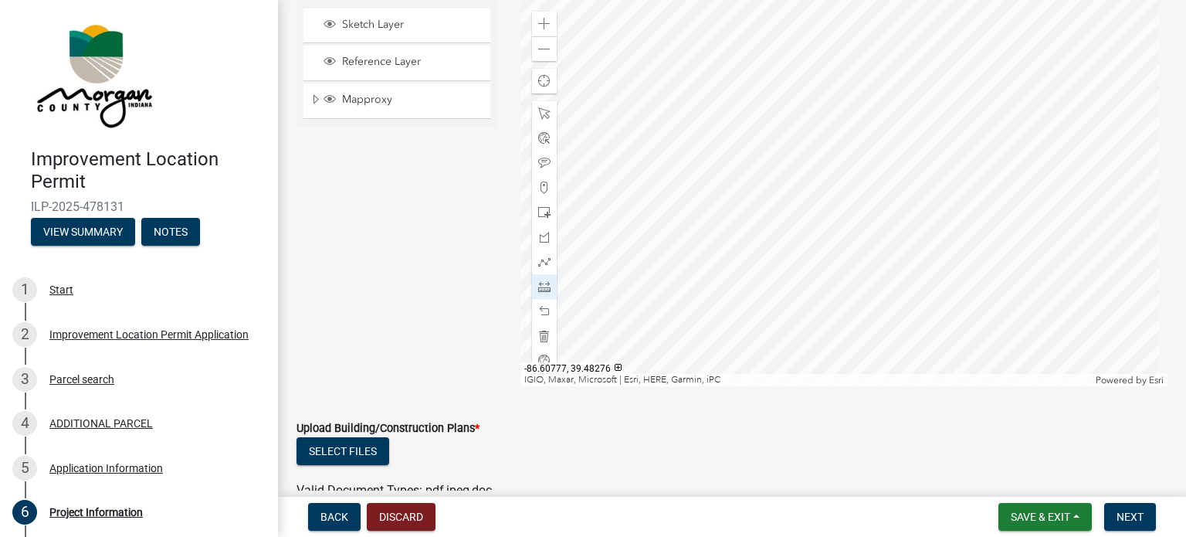
click at [791, 71] on div at bounding box center [845, 193] width 648 height 386
click at [833, 126] on div at bounding box center [845, 193] width 648 height 386
click at [538, 112] on span at bounding box center [544, 113] width 12 height 12
click at [797, 265] on div at bounding box center [845, 193] width 648 height 386
click at [782, 238] on div at bounding box center [845, 193] width 648 height 386
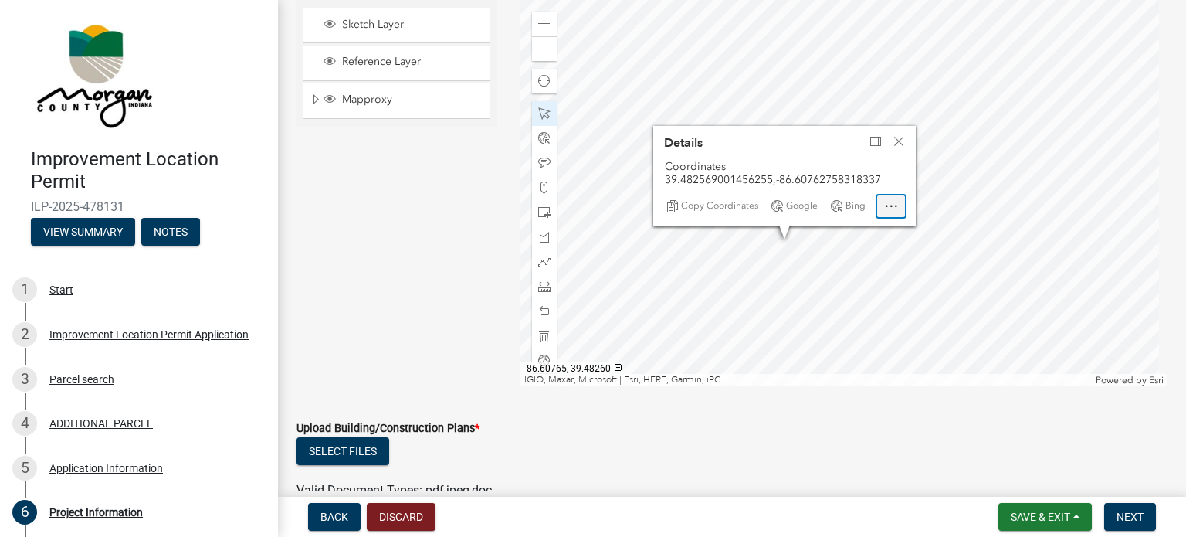
click at [888, 206] on span "Open" at bounding box center [891, 206] width 12 height 12
click at [877, 142] on span "Dock" at bounding box center [876, 141] width 12 height 12
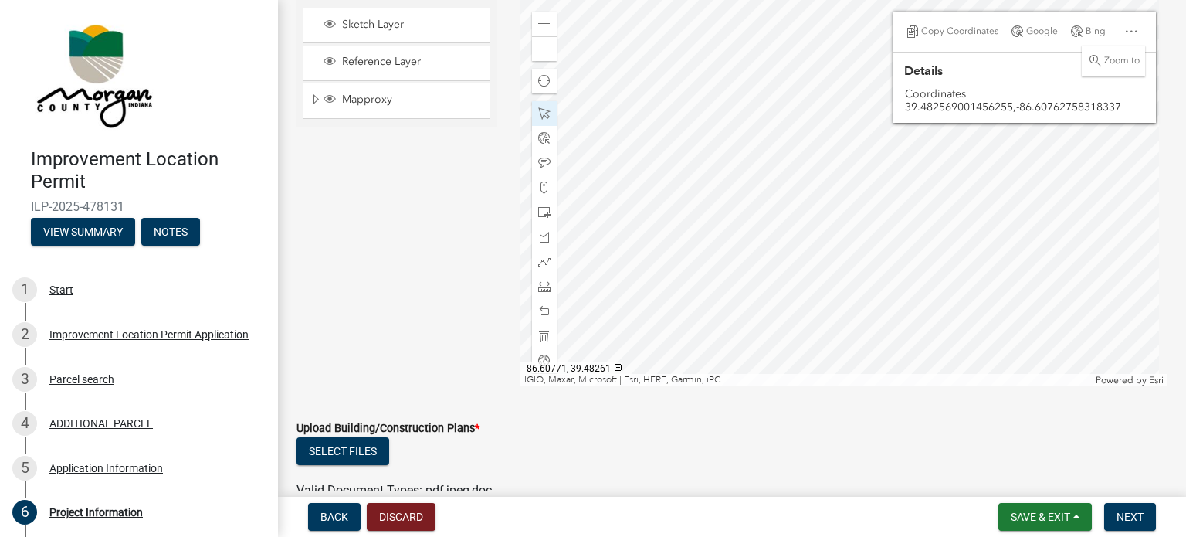
click at [791, 226] on div at bounding box center [845, 193] width 648 height 386
click at [763, 189] on div at bounding box center [845, 193] width 648 height 386
click at [680, 236] on div at bounding box center [845, 193] width 648 height 386
click at [804, 236] on div at bounding box center [845, 193] width 648 height 386
click at [743, 237] on div at bounding box center [845, 193] width 648 height 386
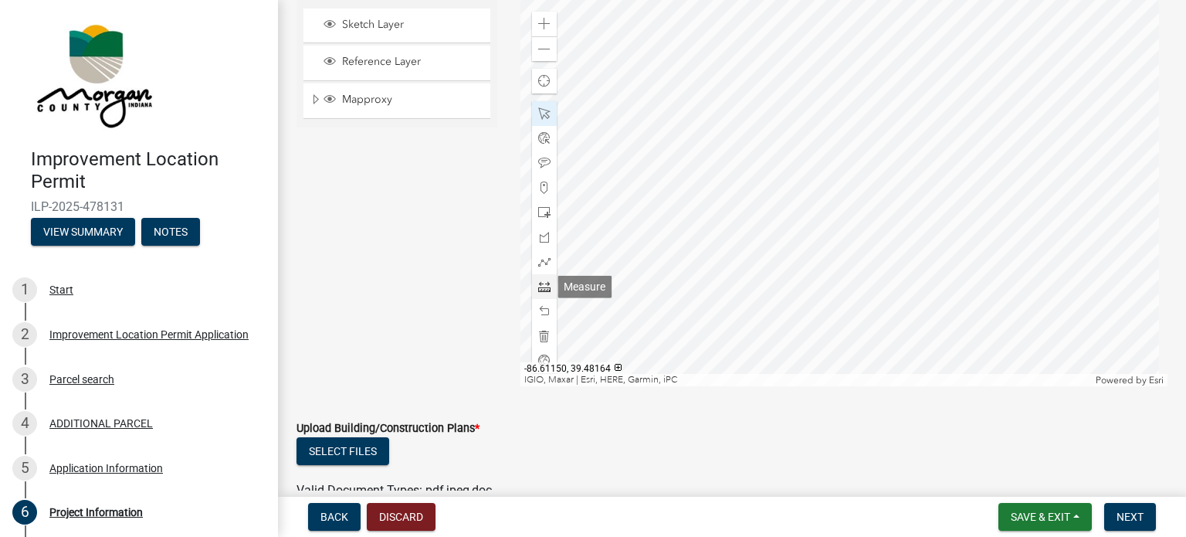
click at [545, 288] on span at bounding box center [544, 286] width 12 height 12
click at [756, 318] on div at bounding box center [845, 193] width 648 height 386
click at [756, 222] on div at bounding box center [845, 193] width 648 height 386
click at [742, 222] on div at bounding box center [845, 193] width 648 height 386
click at [864, 147] on div at bounding box center [845, 193] width 648 height 386
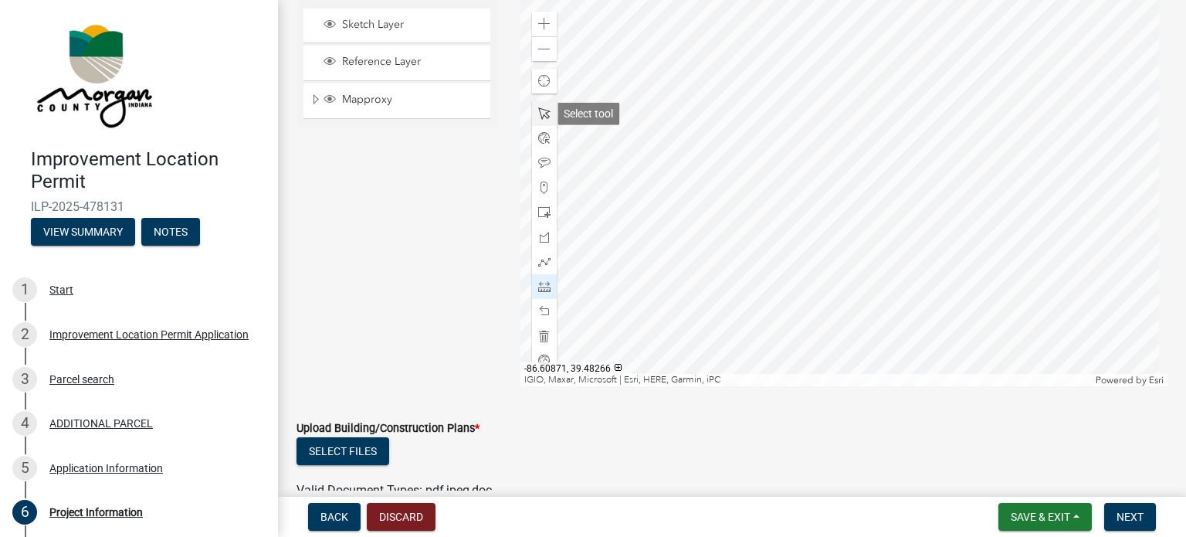
drag, startPoint x: 538, startPoint y: 117, endPoint x: 551, endPoint y: 118, distance: 12.5
click at [541, 117] on span at bounding box center [544, 113] width 12 height 12
click at [788, 168] on div at bounding box center [845, 193] width 648 height 386
click at [788, 158] on div at bounding box center [845, 193] width 648 height 386
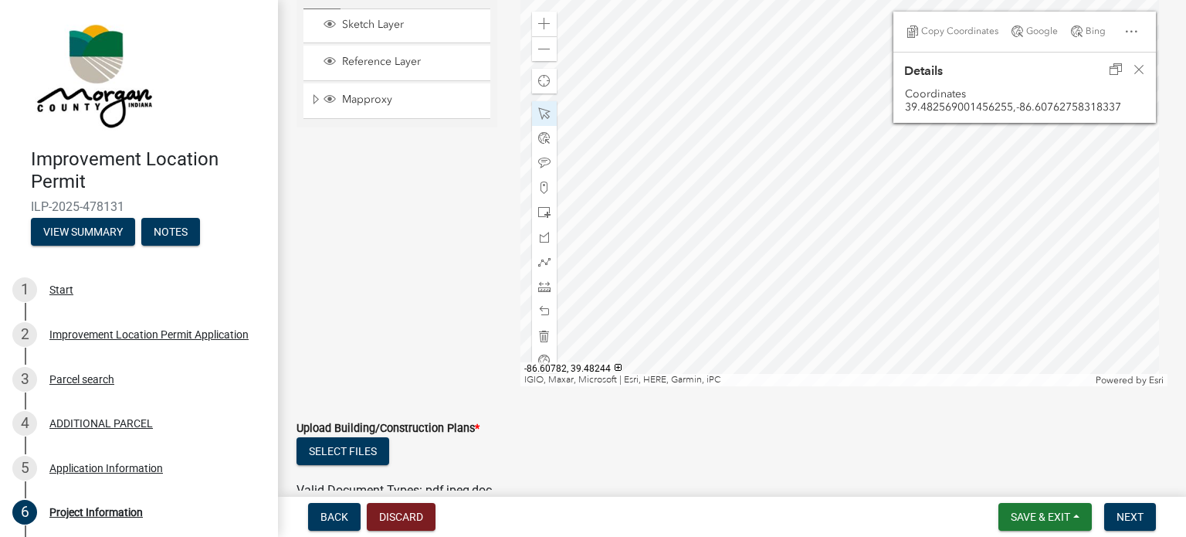
click at [777, 200] on div at bounding box center [845, 193] width 648 height 386
click at [762, 128] on div at bounding box center [845, 193] width 648 height 386
click at [755, 161] on div at bounding box center [845, 193] width 648 height 386
click at [803, 148] on div at bounding box center [845, 193] width 648 height 386
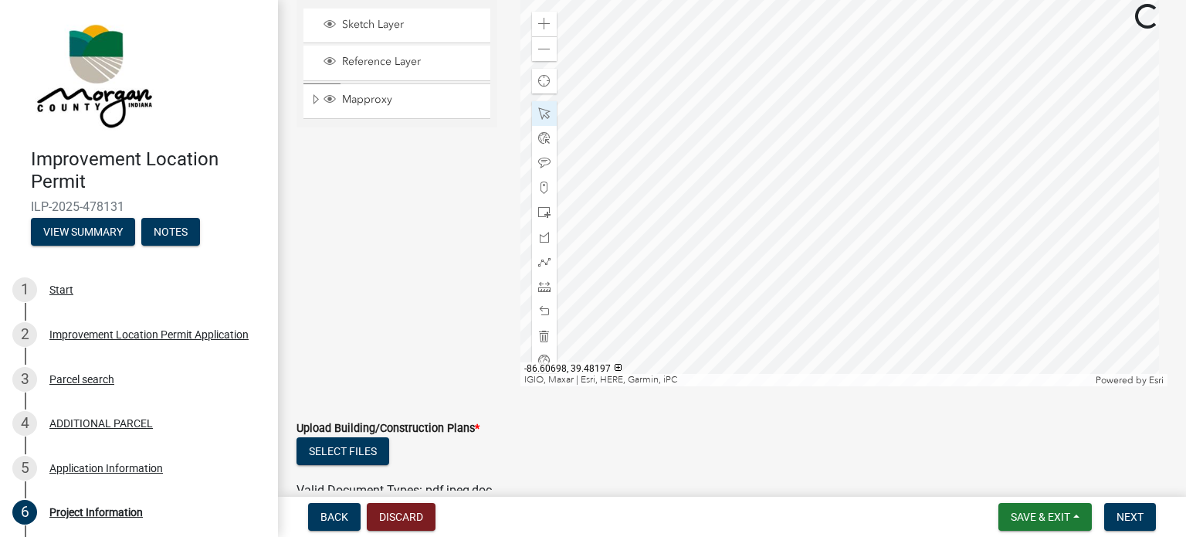
scroll to position [3612, 0]
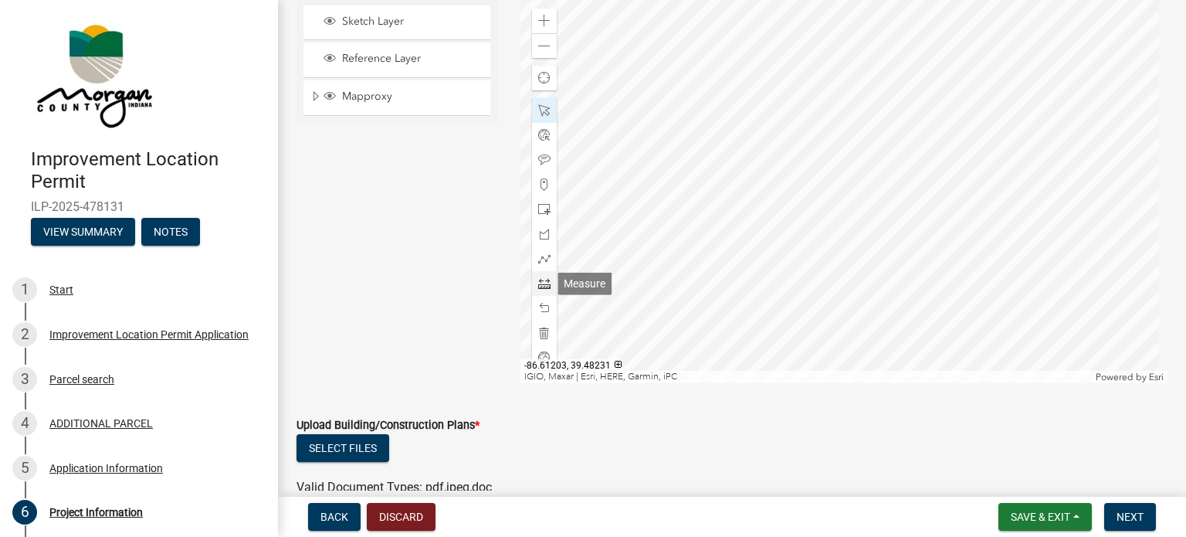
click at [547, 280] on span at bounding box center [544, 283] width 12 height 12
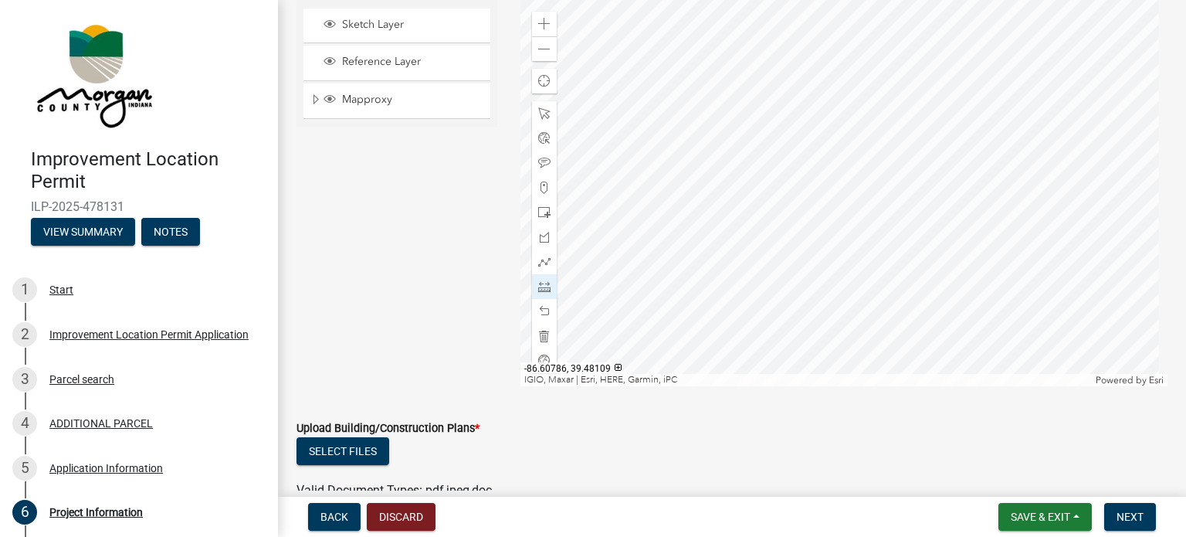
click at [778, 361] on div at bounding box center [845, 193] width 648 height 386
click at [777, 266] on div at bounding box center [845, 193] width 648 height 386
click at [775, 361] on div at bounding box center [845, 193] width 648 height 386
click at [784, 362] on div at bounding box center [845, 193] width 648 height 386
click at [538, 119] on span at bounding box center [544, 113] width 12 height 12
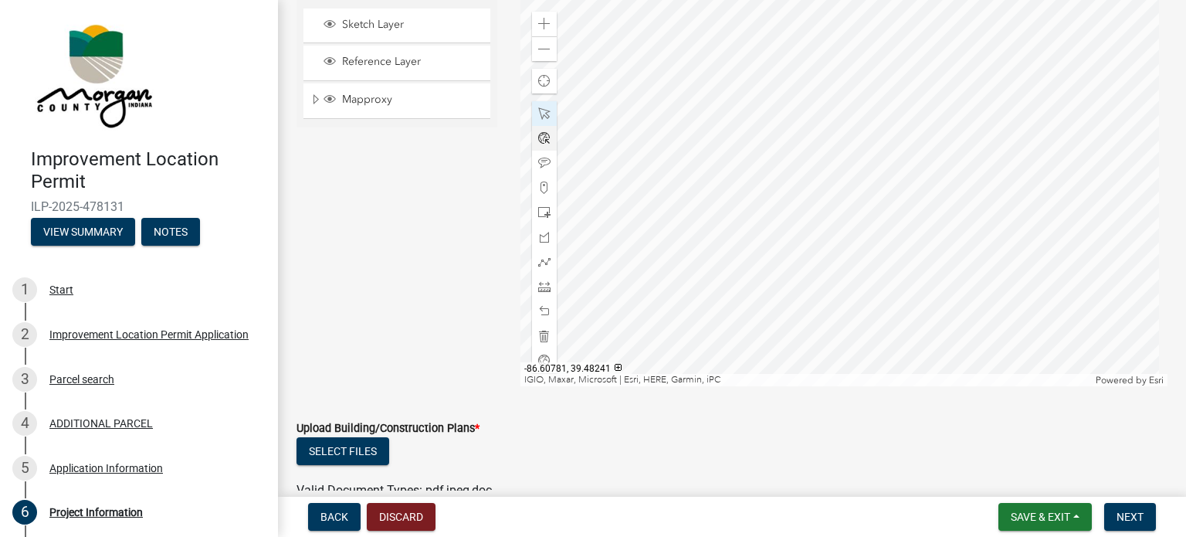
click at [775, 274] on div at bounding box center [845, 193] width 648 height 386
click at [769, 266] on div at bounding box center [845, 193] width 648 height 386
click at [767, 268] on div at bounding box center [845, 193] width 648 height 386
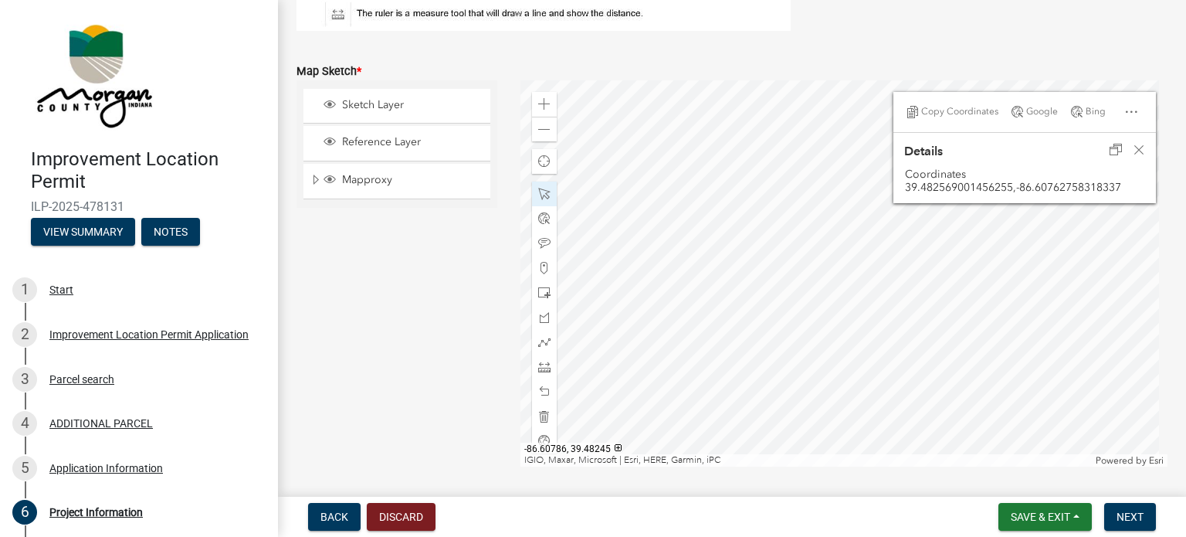
scroll to position [3531, 0]
click at [535, 94] on div "Zoom in" at bounding box center [544, 101] width 25 height 25
click at [880, 188] on div at bounding box center [845, 270] width 648 height 386
click at [806, 303] on div at bounding box center [845, 270] width 648 height 386
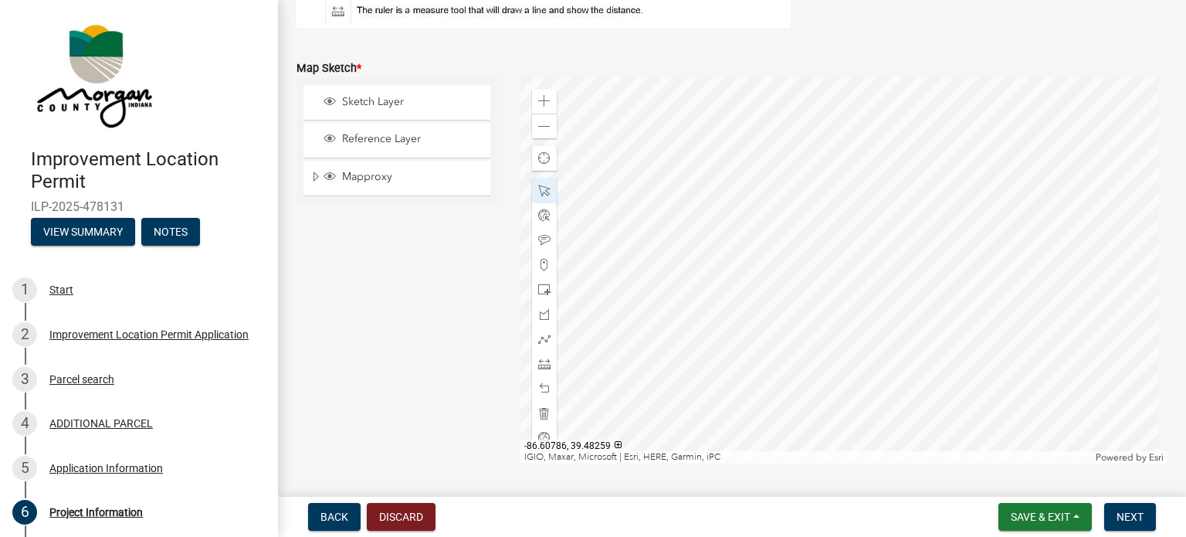
click at [772, 311] on div at bounding box center [845, 270] width 648 height 386
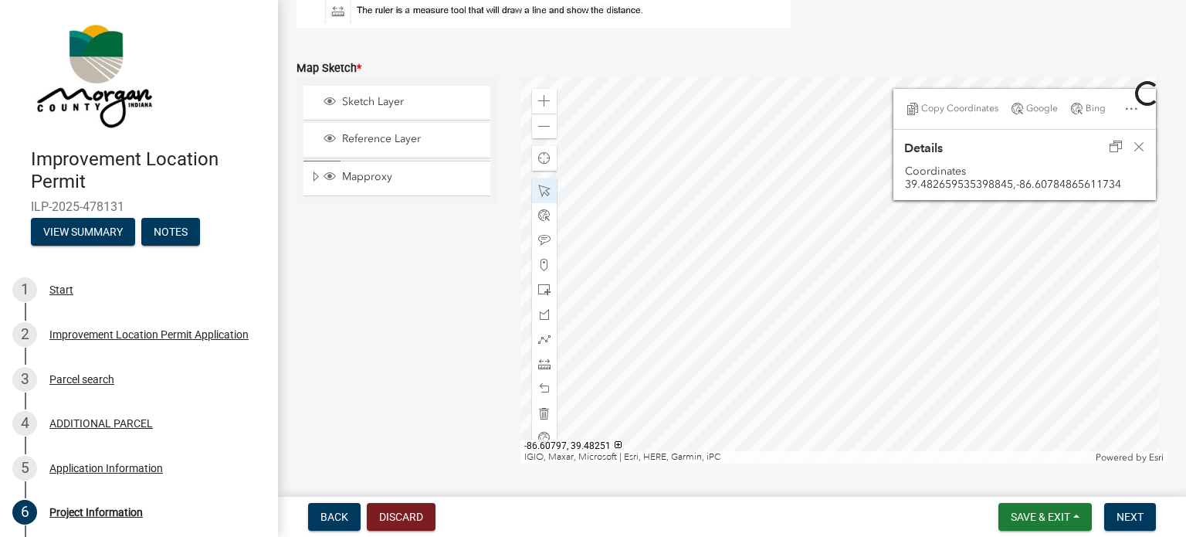
click at [711, 350] on div at bounding box center [845, 270] width 648 height 386
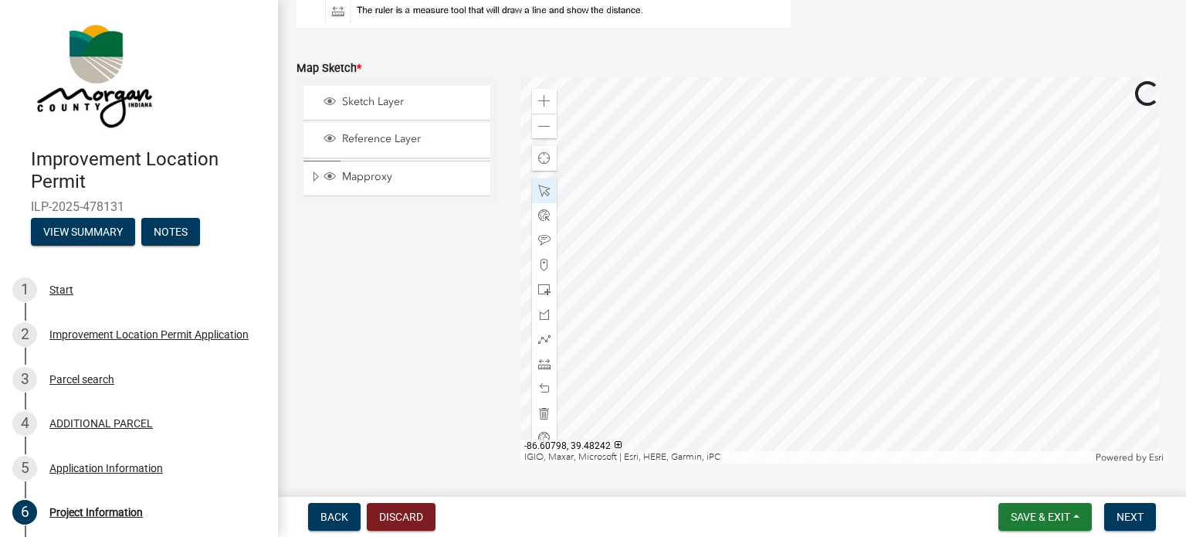
click at [706, 390] on div at bounding box center [845, 270] width 648 height 386
click at [541, 364] on span at bounding box center [544, 364] width 12 height 12
click at [633, 407] on div at bounding box center [845, 270] width 648 height 386
